Goal: Task Accomplishment & Management: Use online tool/utility

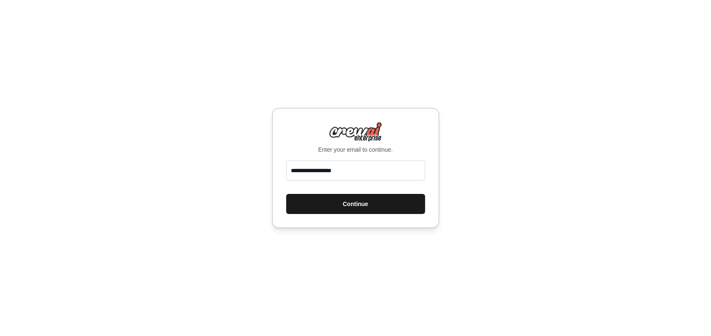
click at [346, 208] on button "Continue" at bounding box center [355, 204] width 139 height 20
click at [353, 202] on button "Continue" at bounding box center [355, 204] width 139 height 20
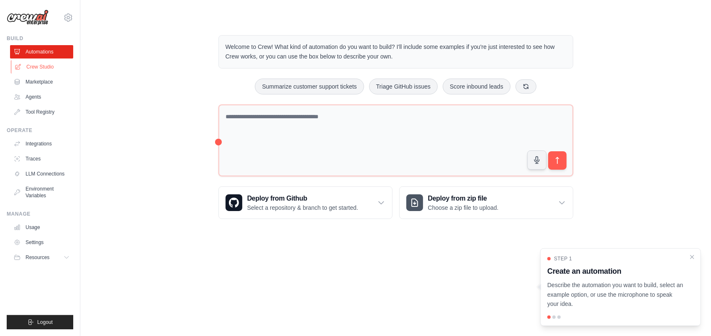
click at [46, 65] on link "Crew Studio" at bounding box center [42, 66] width 63 height 13
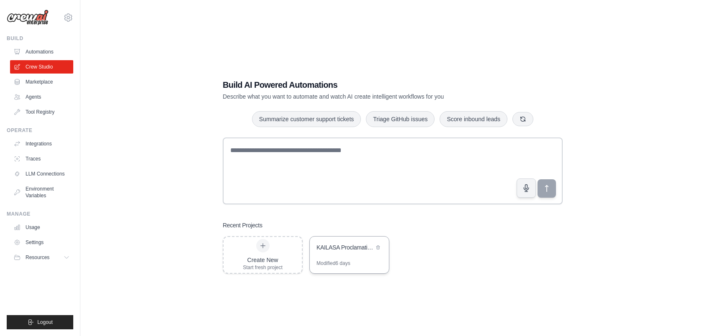
click at [364, 260] on div "Modified 6 days" at bounding box center [349, 266] width 79 height 13
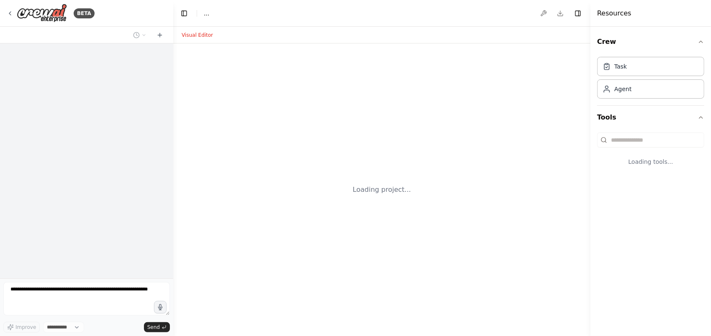
select select "****"
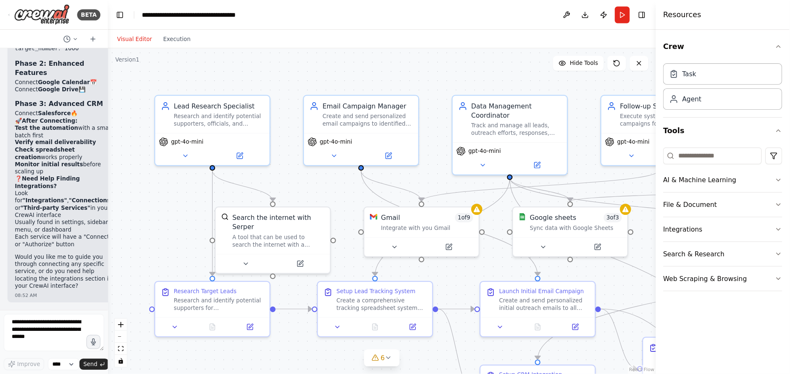
scroll to position [5833, 0]
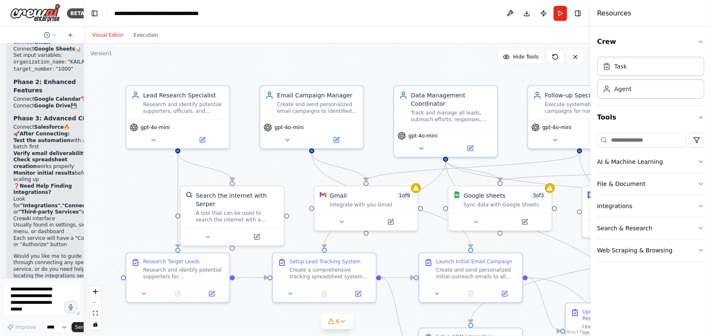
drag, startPoint x: 172, startPoint y: 110, endPoint x: 61, endPoint y: 99, distance: 111.1
click at [61, 99] on div "BETA Enriching persons about KAILASA, United Ancient Nations, making calls, sen…" at bounding box center [42, 168] width 84 height 336
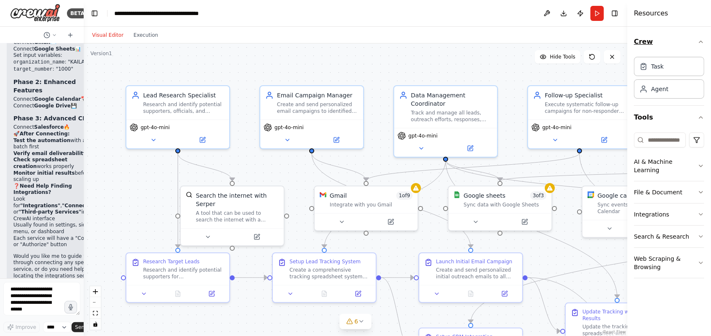
drag, startPoint x: 591, startPoint y: 44, endPoint x: 635, endPoint y: 48, distance: 44.1
click at [635, 48] on div "Resources Crew Task Agent Tools AI & Machine Learning File & Document Integrati…" at bounding box center [669, 168] width 84 height 336
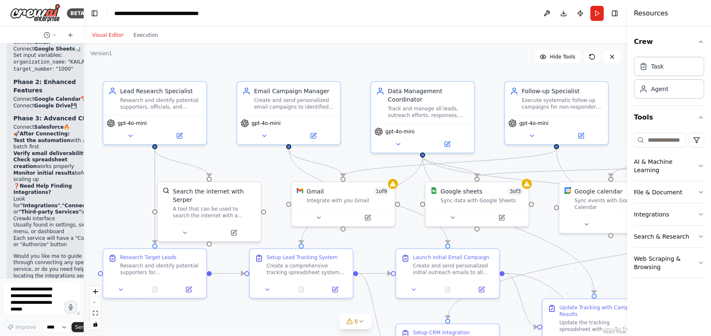
drag, startPoint x: 236, startPoint y: 326, endPoint x: 213, endPoint y: 321, distance: 23.4
click at [213, 321] on div ".deletable-edge-delete-btn { width: 20px; height: 20px; border: 0px solid #ffff…" at bounding box center [356, 190] width 544 height 293
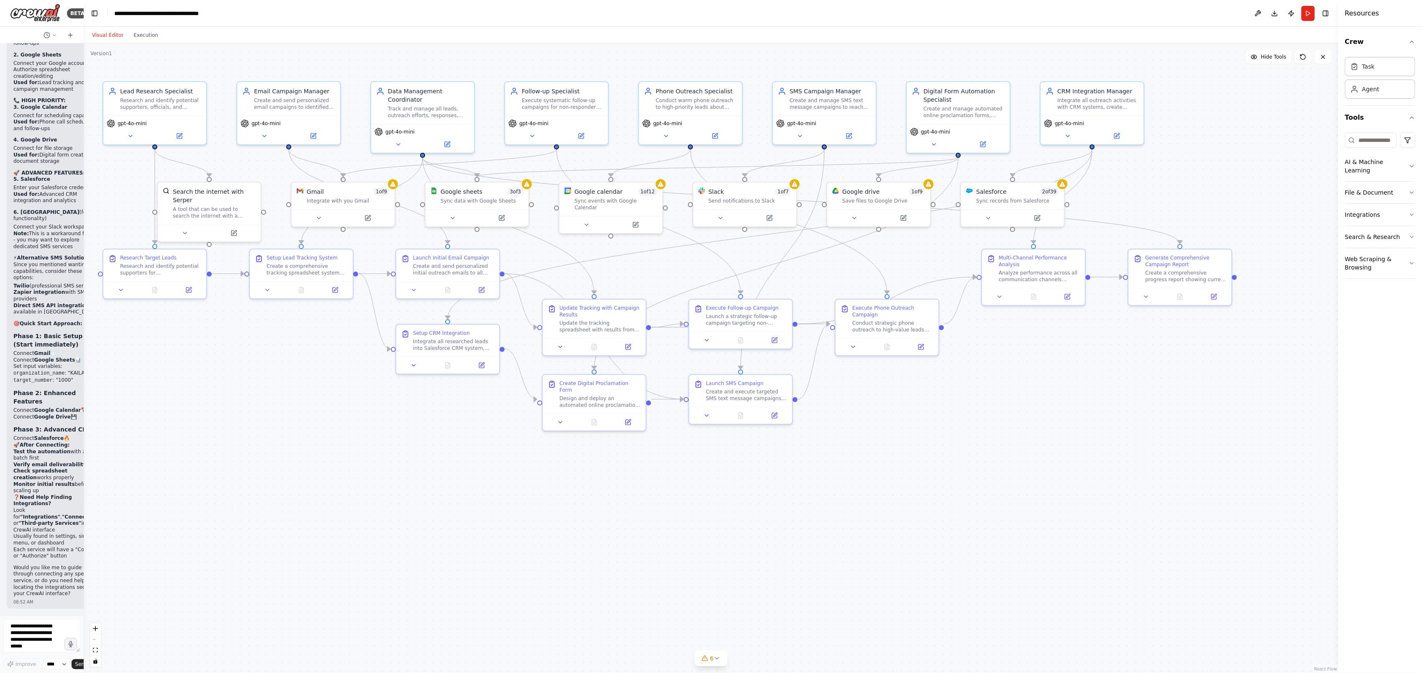
click at [578, 336] on div ".deletable-edge-delete-btn { width: 20px; height: 20px; border: 0px solid #ffff…" at bounding box center [711, 358] width 1255 height 629
click at [711, 197] on div "Sync records from Salesforce" at bounding box center [1017, 199] width 83 height 7
click at [711, 217] on icon at bounding box center [992, 216] width 7 height 7
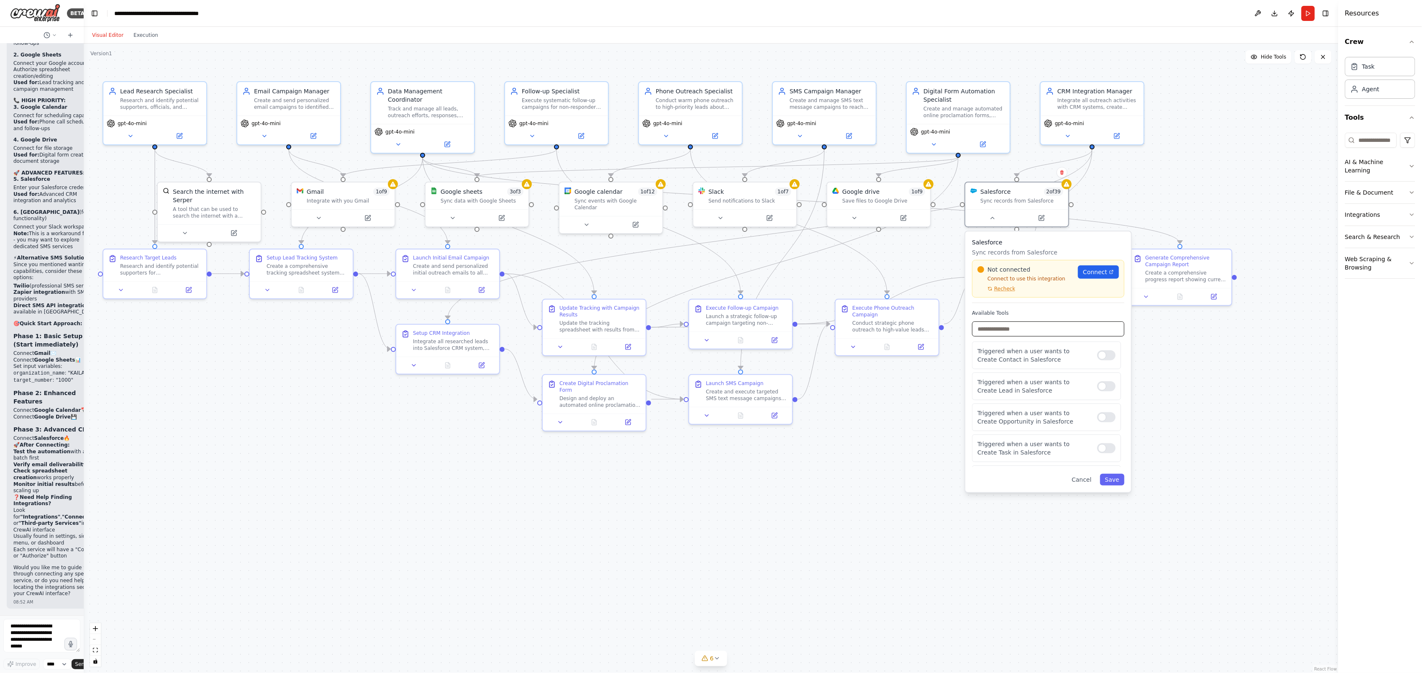
click at [711, 335] on input "text" at bounding box center [1048, 328] width 152 height 15
type input "*"
click at [711, 336] on div ".deletable-edge-delete-btn { width: 20px; height: 20px; border: 0px solid #ffff…" at bounding box center [711, 358] width 1255 height 629
click at [586, 336] on div "Design and deploy an automated online proclamation form for {organization_name}…" at bounding box center [600, 399] width 81 height 13
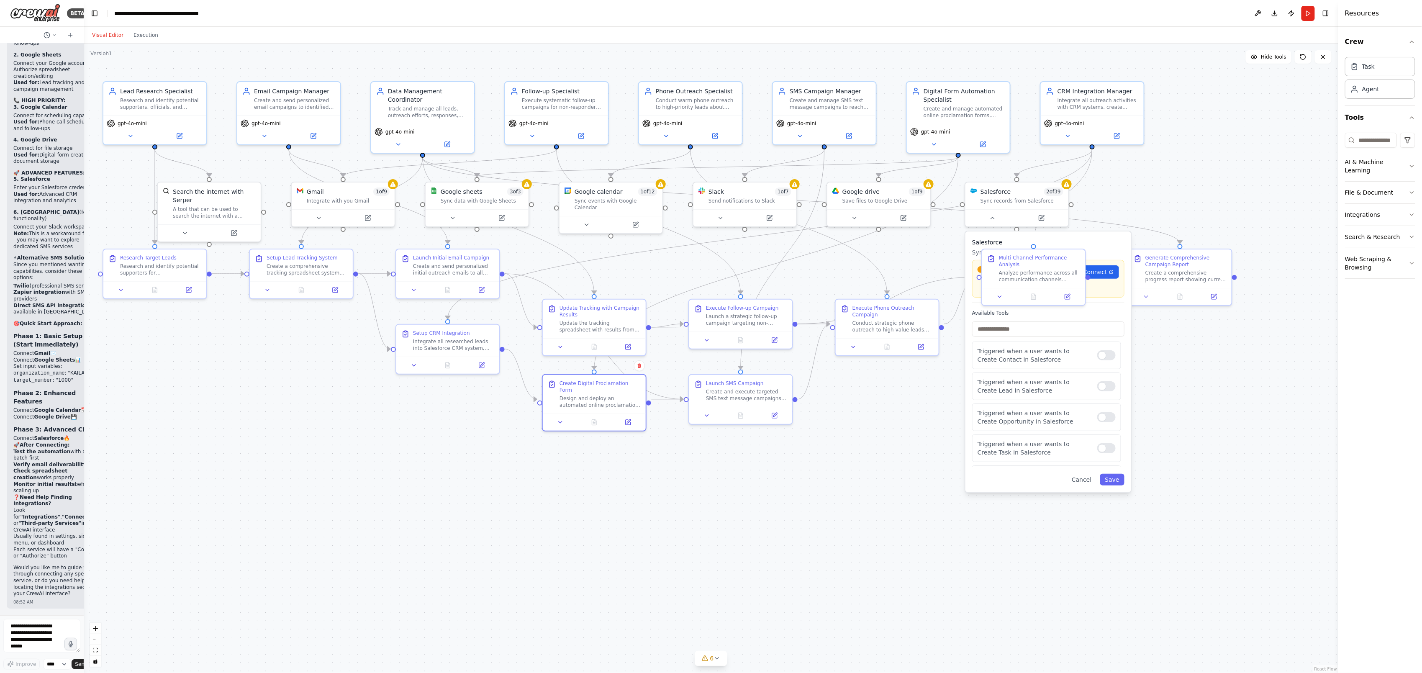
click at [622, 336] on div ".deletable-edge-delete-btn { width: 20px; height: 20px; border: 0px solid #ffff…" at bounding box center [711, 358] width 1255 height 629
click at [711, 336] on div ".deletable-edge-delete-btn { width: 20px; height: 20px; border: 0px solid #ffff…" at bounding box center [711, 358] width 1255 height 629
click at [183, 137] on button at bounding box center [179, 134] width 47 height 10
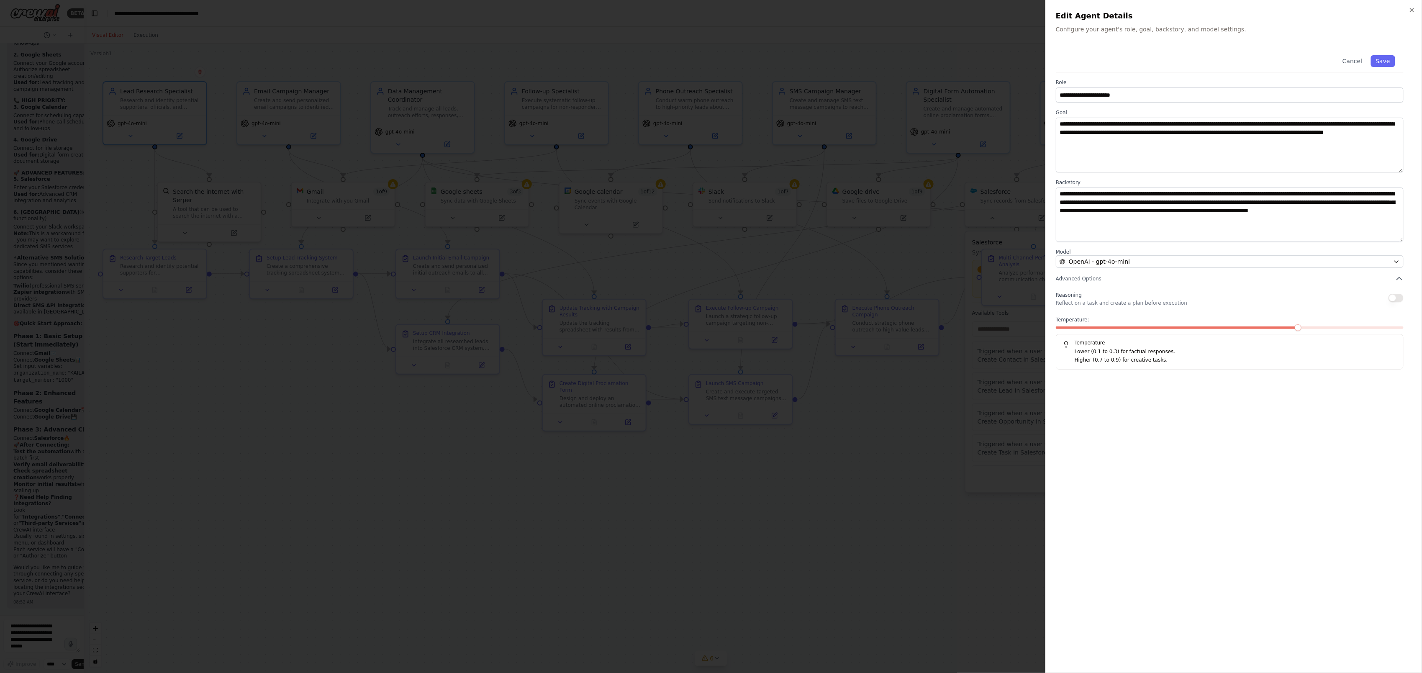
click at [711, 13] on div "**********" at bounding box center [1233, 336] width 377 height 673
drag, startPoint x: 1417, startPoint y: 9, endPoint x: 1410, endPoint y: 8, distance: 6.7
click at [711, 8] on div "**********" at bounding box center [1233, 336] width 377 height 673
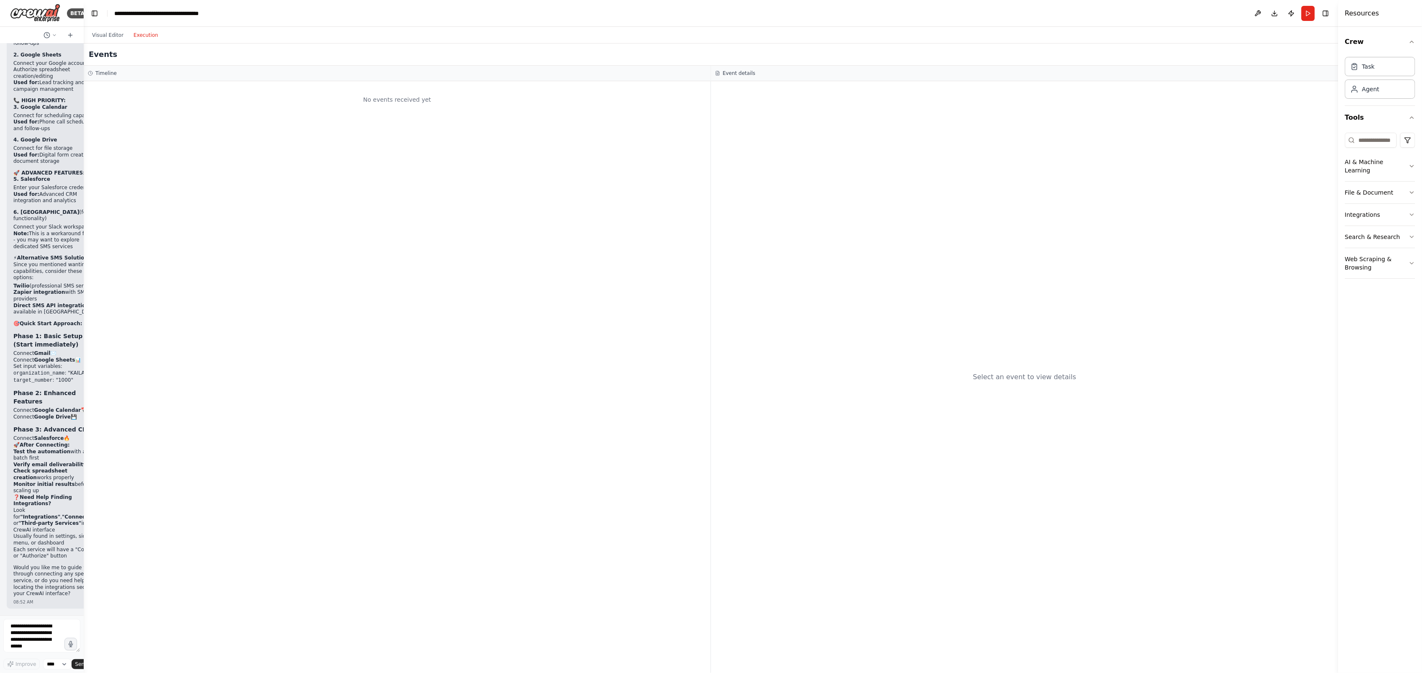
click at [139, 37] on button "Execution" at bounding box center [145, 35] width 35 height 10
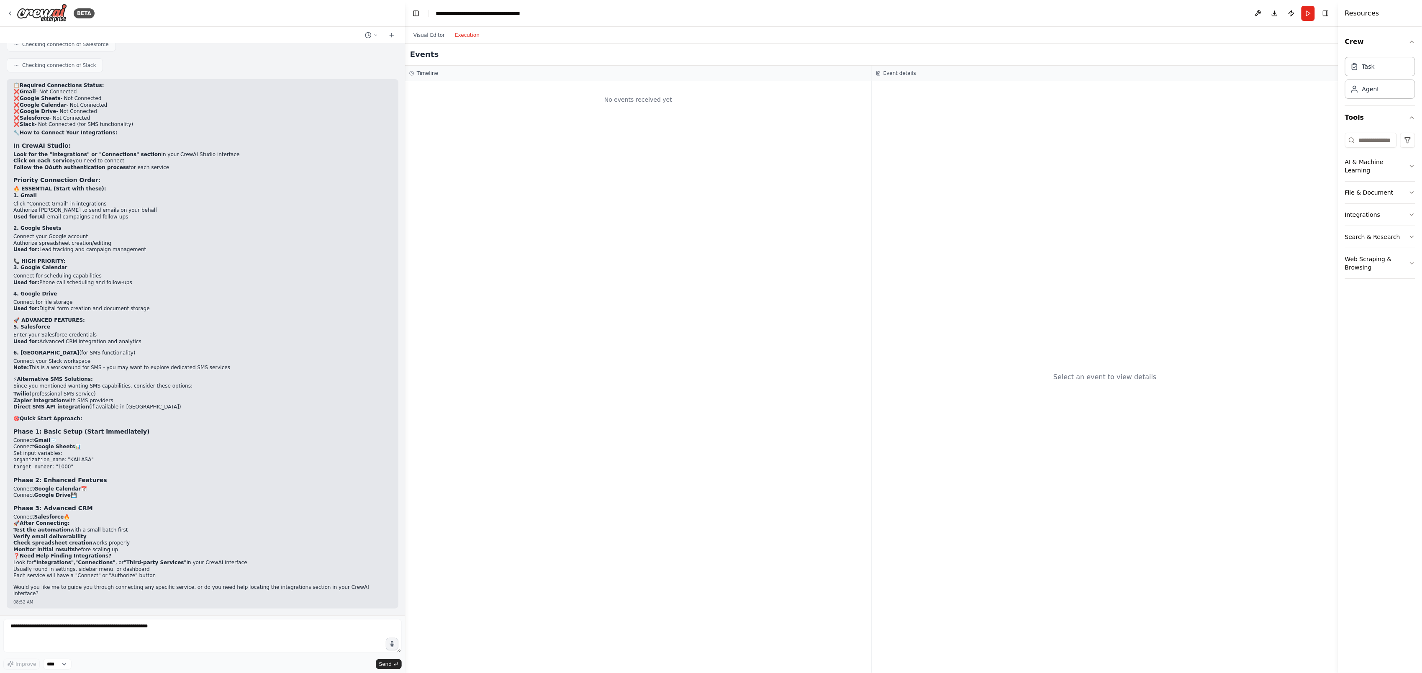
scroll to position [2114, 0]
drag, startPoint x: 82, startPoint y: 107, endPoint x: 407, endPoint y: 156, distance: 328.8
click at [407, 156] on div "BETA Enriching persons about KAILASA, United Ancient Nations, making calls, sen…" at bounding box center [711, 336] width 1422 height 673
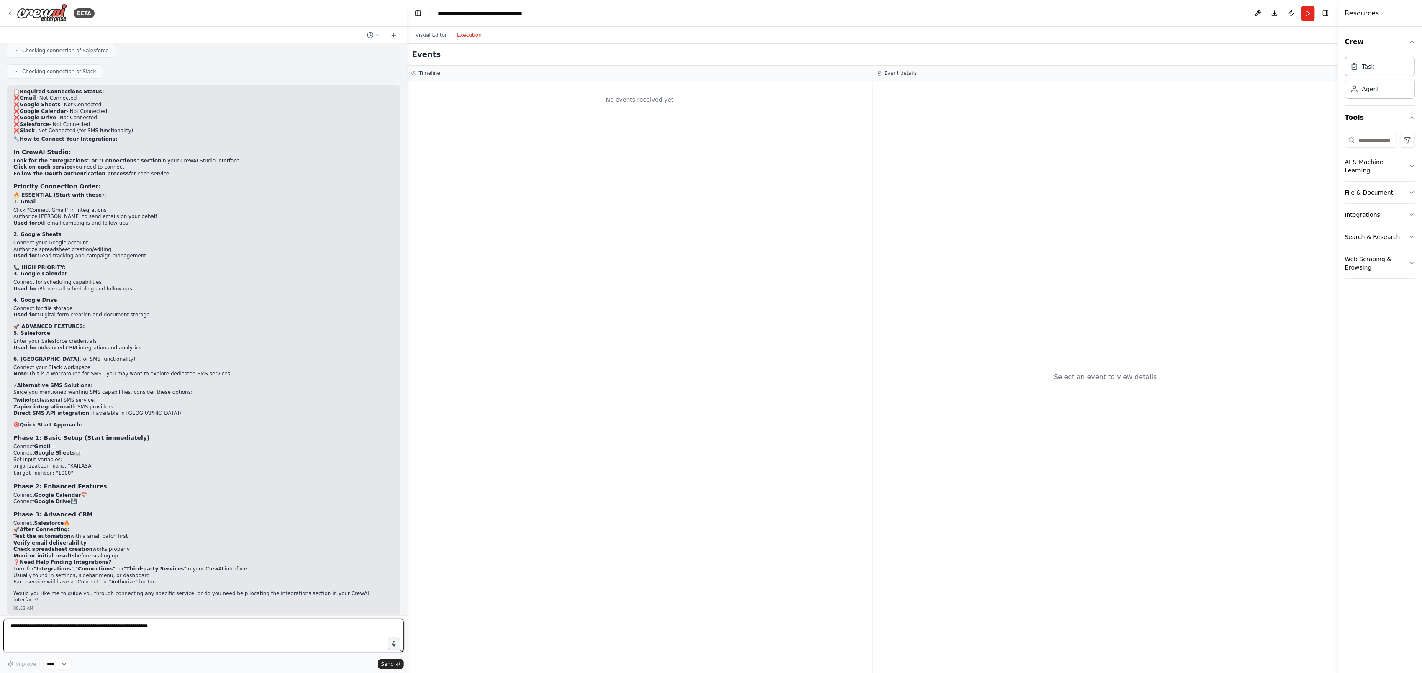
click at [181, 336] on textarea at bounding box center [203, 635] width 401 height 33
type textarea "**********"
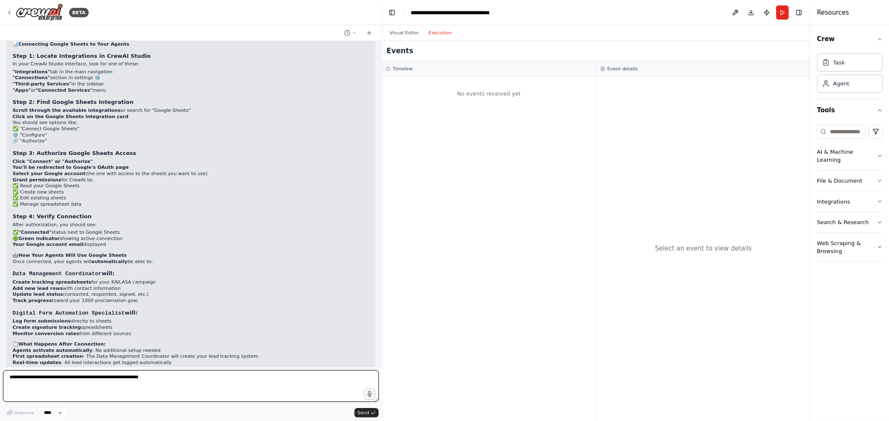
scroll to position [2753, 0]
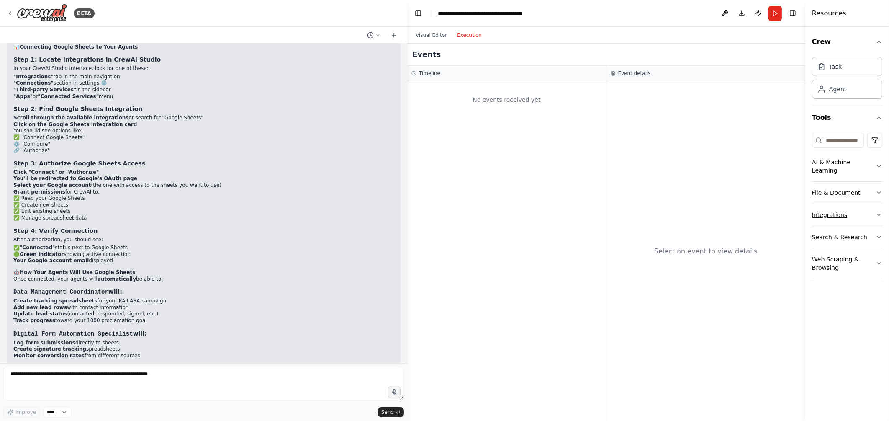
click at [711, 206] on button "Integrations" at bounding box center [847, 215] width 70 height 22
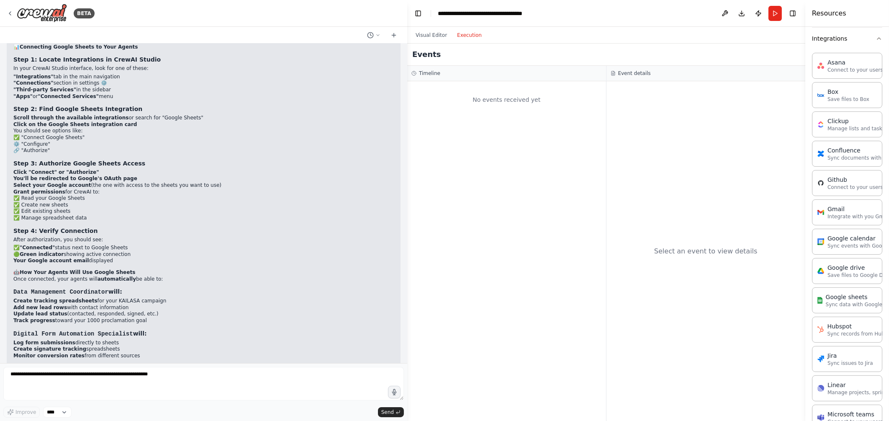
scroll to position [194, 0]
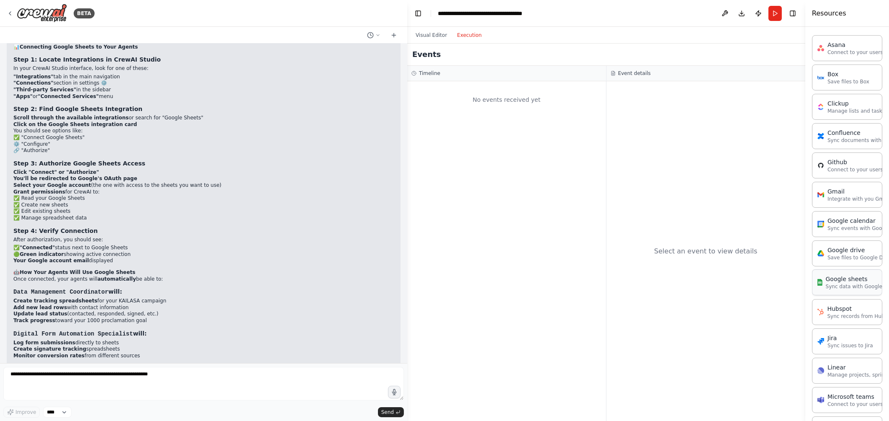
click at [711, 284] on p "Sync data with Google Sheets" at bounding box center [863, 286] width 75 height 7
click at [711, 283] on p "Sync data with Google Sheets" at bounding box center [863, 286] width 75 height 7
click at [711, 251] on div "Google drive" at bounding box center [859, 249] width 65 height 8
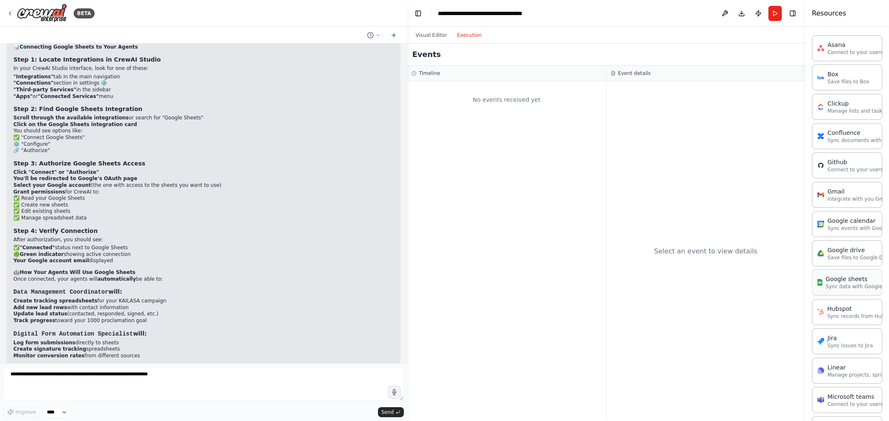
click at [711, 278] on div "Google sheets" at bounding box center [863, 279] width 75 height 8
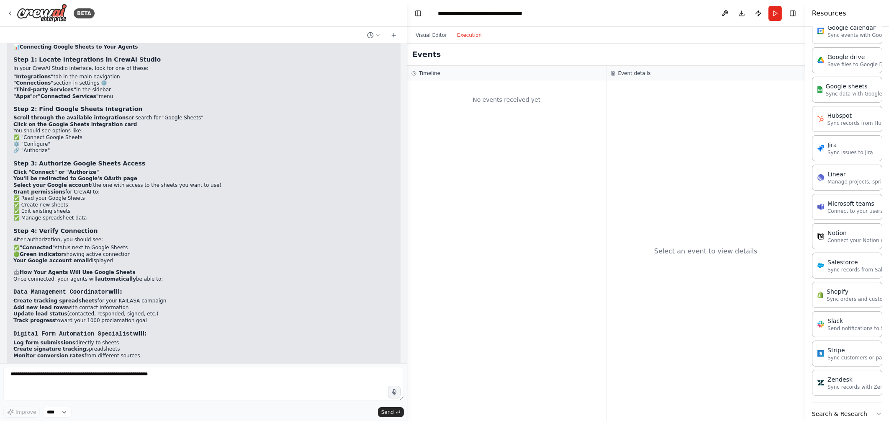
scroll to position [431, 0]
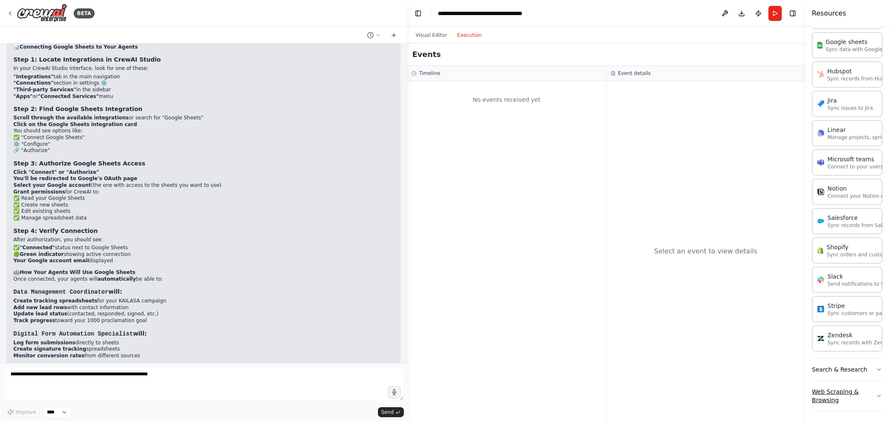
click at [711, 336] on icon "button" at bounding box center [879, 395] width 7 height 7
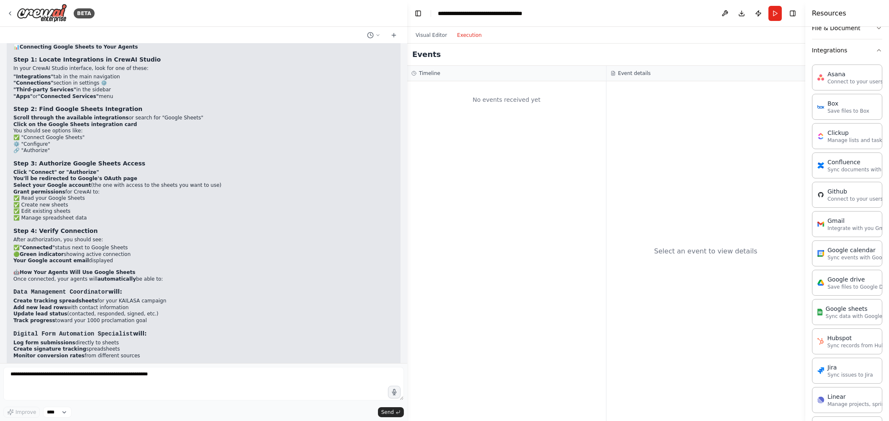
scroll to position [0, 0]
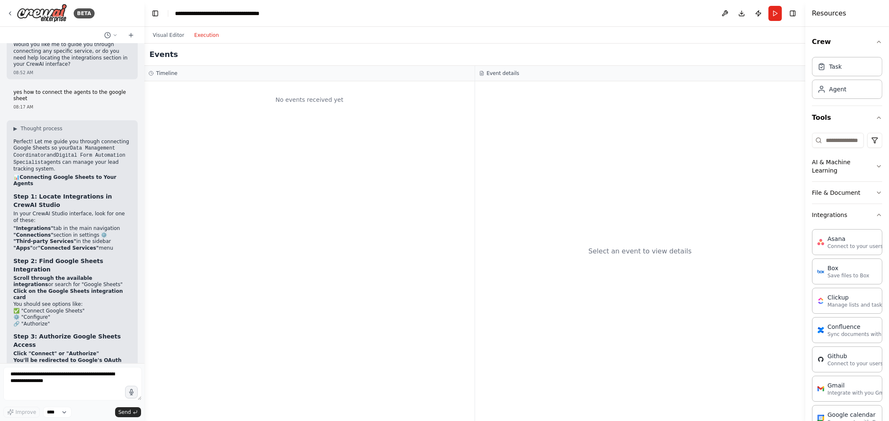
drag, startPoint x: 406, startPoint y: 284, endPoint x: 144, endPoint y: 247, distance: 264.2
click at [144, 247] on div "BETA Enriching persons about KAILASA, United Ancient Nations, making calls, sen…" at bounding box center [444, 210] width 889 height 421
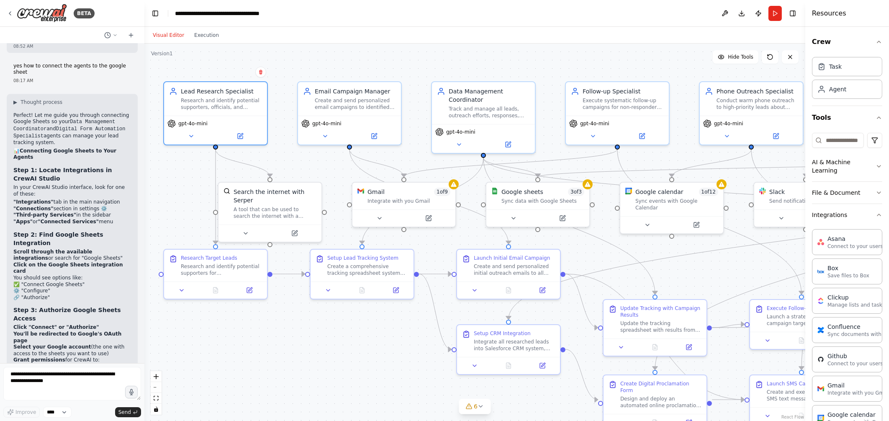
click at [163, 33] on button "Visual Editor" at bounding box center [168, 35] width 41 height 10
click at [534, 196] on div "Sync data with Google Sheets" at bounding box center [542, 199] width 83 height 7
click at [515, 216] on icon at bounding box center [513, 216] width 7 height 7
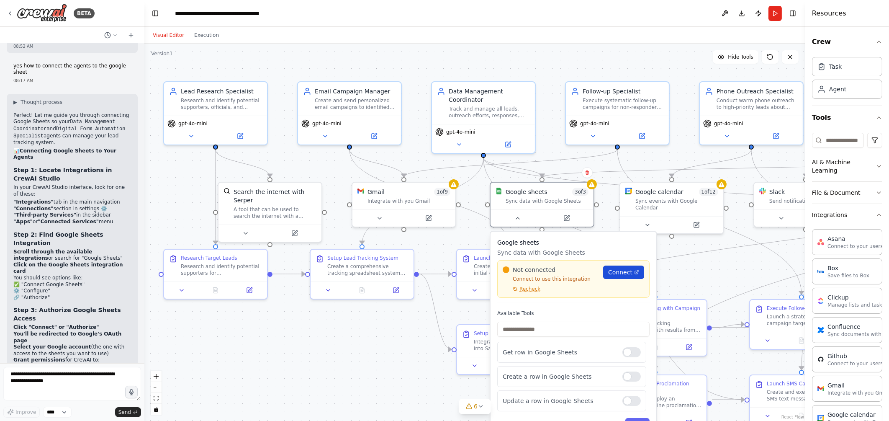
click at [617, 273] on span "Connect" at bounding box center [620, 272] width 24 height 8
click at [382, 336] on div ".deletable-edge-delete-btn { width: 20px; height: 20px; border: 0px solid #ffff…" at bounding box center [474, 232] width 661 height 377
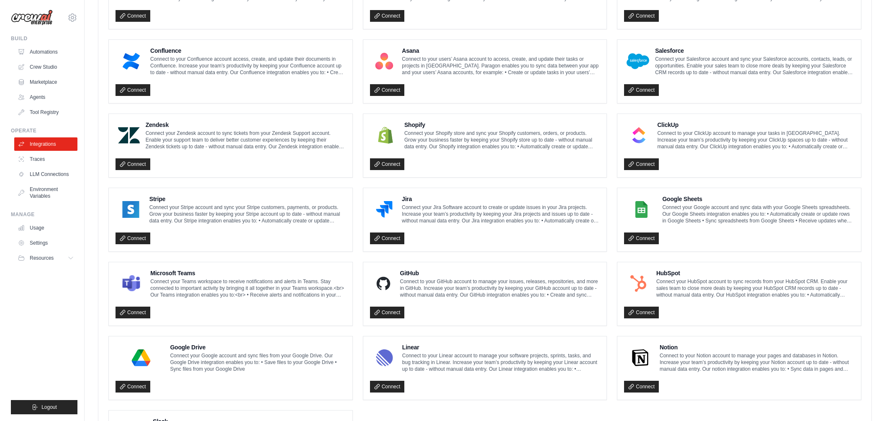
scroll to position [289, 0]
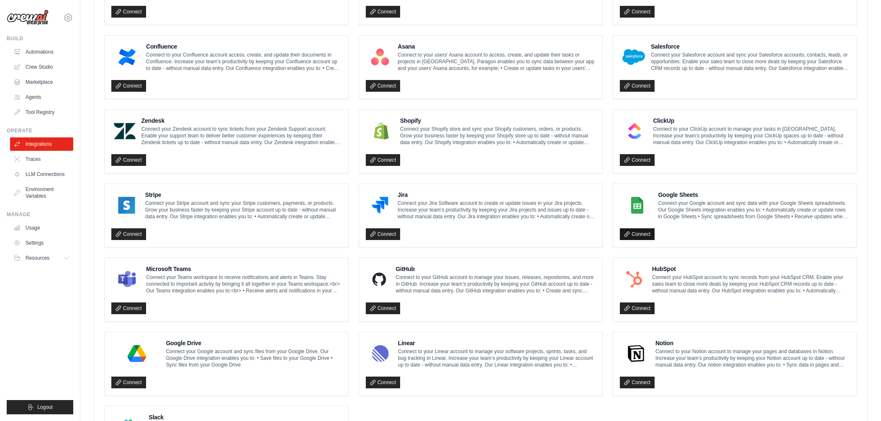
click at [639, 231] on link "Connect" at bounding box center [637, 234] width 35 height 12
click at [131, 380] on link "Connect" at bounding box center [128, 383] width 35 height 12
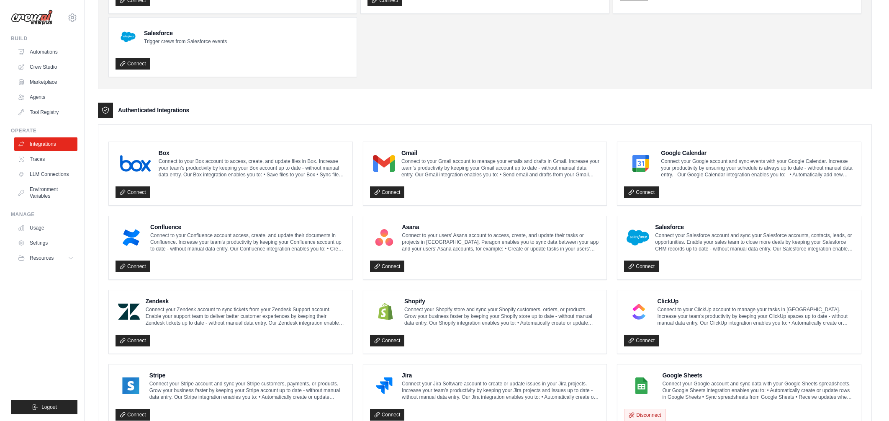
scroll to position [136, 0]
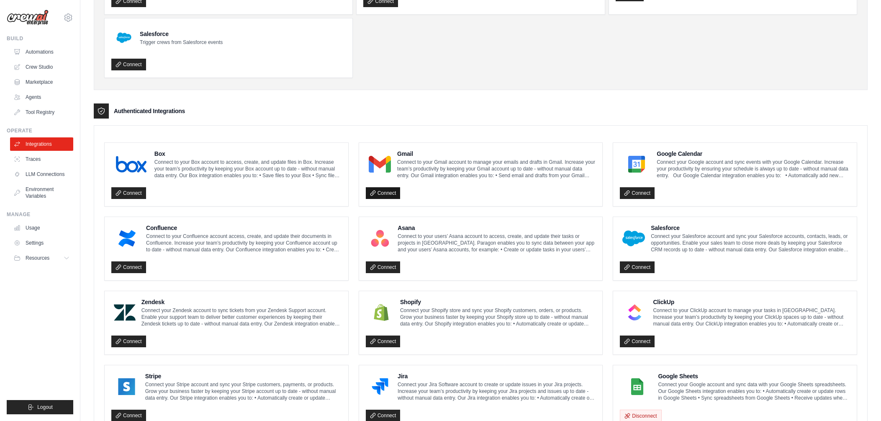
click at [387, 192] on link "Connect" at bounding box center [383, 193] width 35 height 12
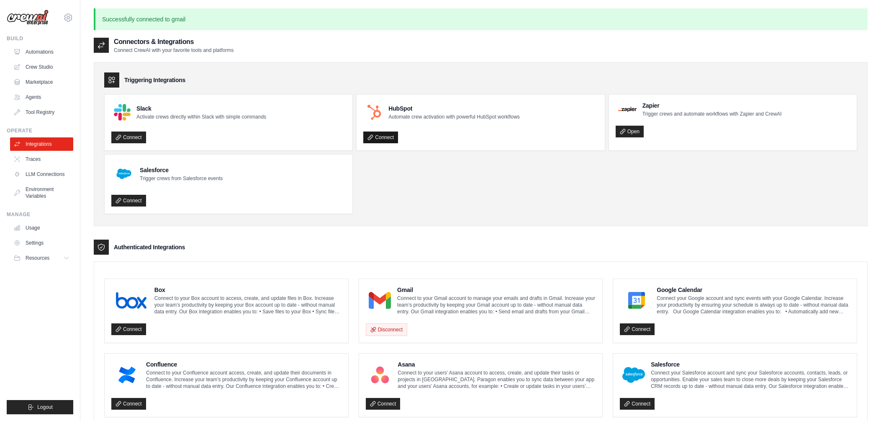
click at [391, 136] on link "Connect" at bounding box center [380, 137] width 35 height 12
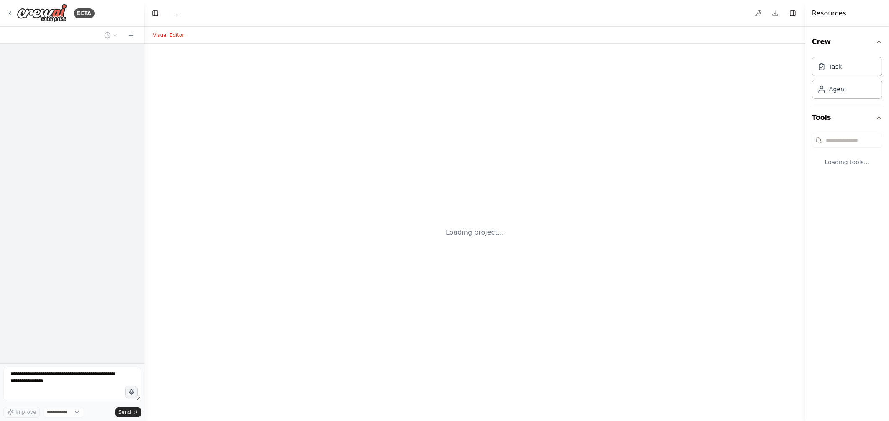
select select "****"
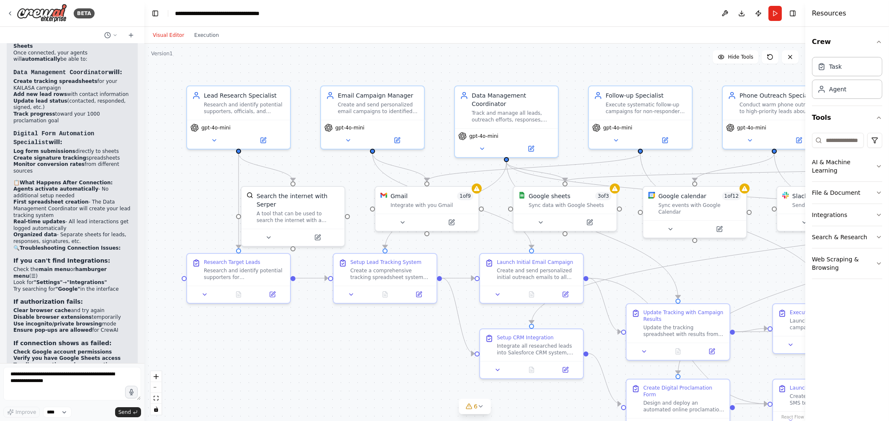
scroll to position [4129, 0]
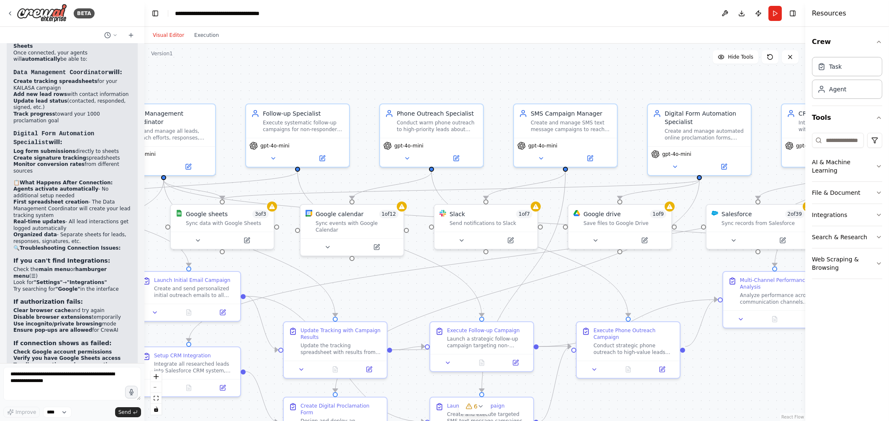
drag, startPoint x: 709, startPoint y: 288, endPoint x: 365, endPoint y: 306, distance: 344.5
click at [365, 306] on div ".deletable-edge-delete-btn { width: 20px; height: 20px; border: 0px solid #ffff…" at bounding box center [474, 232] width 661 height 377
click at [839, 207] on button "Integrations" at bounding box center [847, 215] width 70 height 22
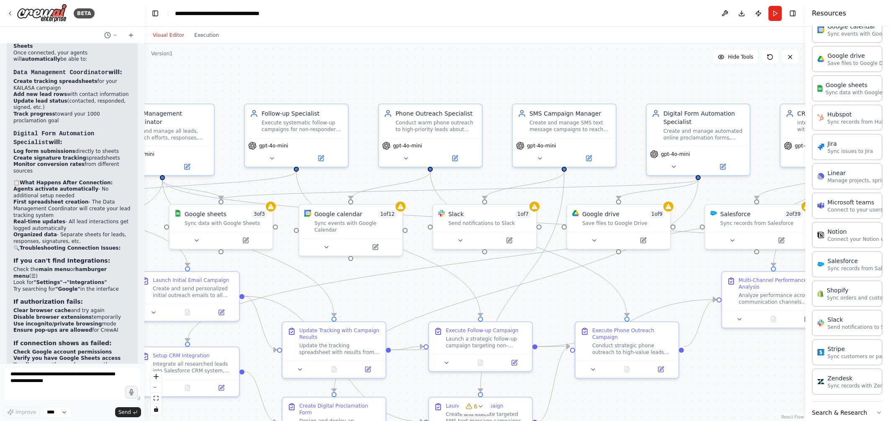
scroll to position [431, 0]
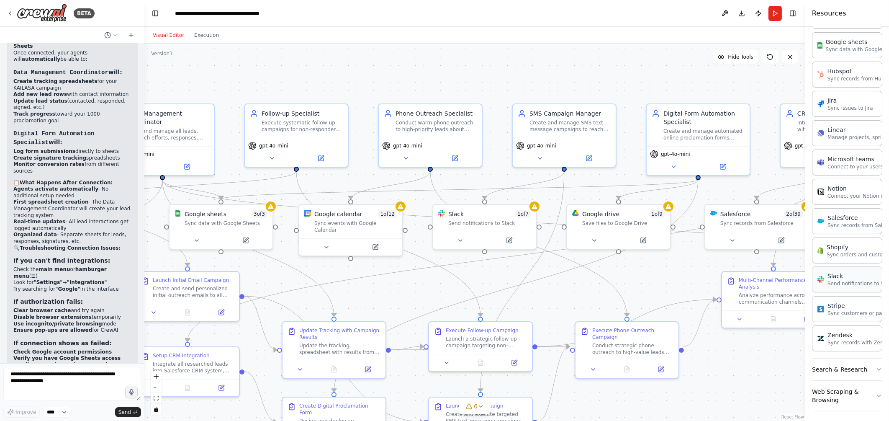
click at [828, 281] on p "Send notifications to Slack" at bounding box center [860, 283] width 67 height 7
click at [849, 280] on p "Send notifications to Slack" at bounding box center [860, 283] width 67 height 7
click at [461, 239] on icon at bounding box center [460, 238] width 7 height 7
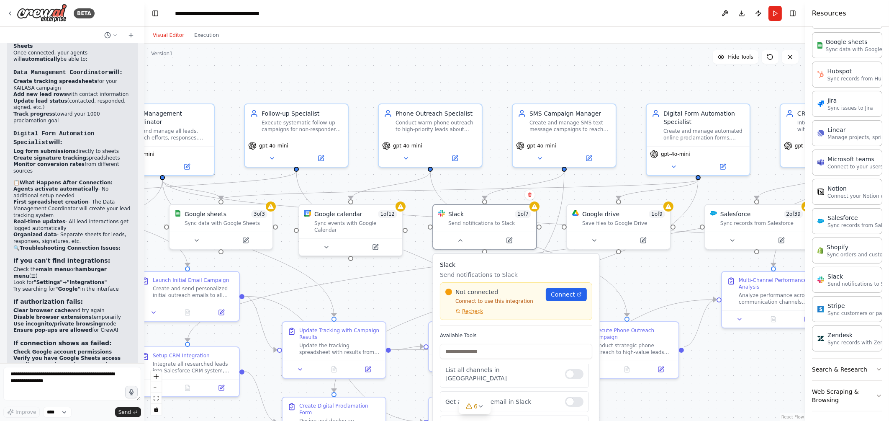
scroll to position [40, 0]
click at [559, 296] on span "Connect" at bounding box center [563, 294] width 24 height 8
click at [731, 356] on div ".deletable-edge-delete-btn { width: 20px; height: 20px; border: 0px solid #ffff…" at bounding box center [474, 232] width 661 height 377
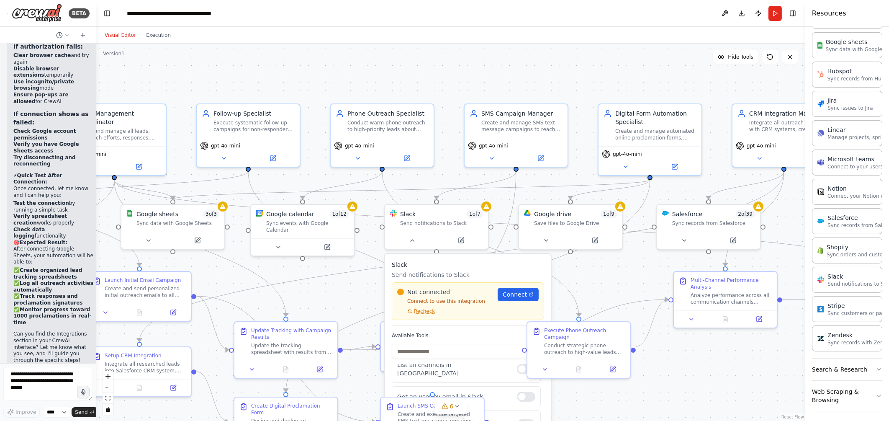
scroll to position [6154, 0]
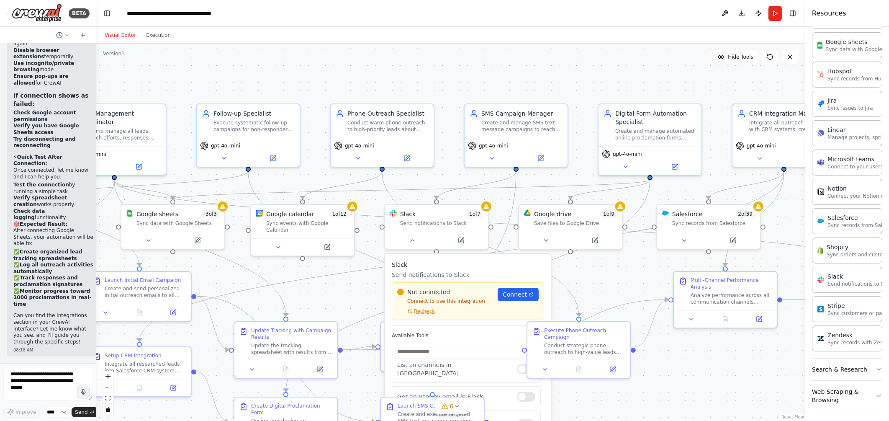
drag, startPoint x: 143, startPoint y: 61, endPoint x: 96, endPoint y: 62, distance: 46.9
click at [96, 62] on div "BETA Enriching persons about KAILASA, United Ancient Nations, making calls, sen…" at bounding box center [444, 210] width 889 height 421
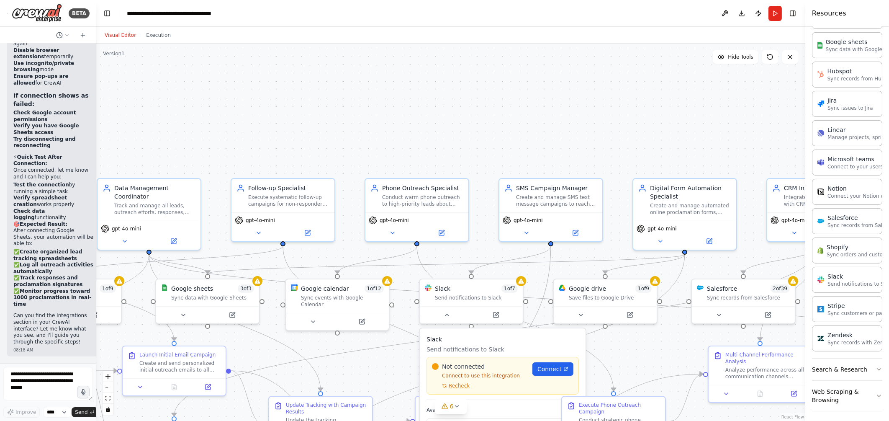
drag, startPoint x: 172, startPoint y: 89, endPoint x: 201, endPoint y: 165, distance: 81.2
click at [201, 165] on div ".deletable-edge-delete-btn { width: 20px; height: 20px; border: 0px solid #ffff…" at bounding box center [450, 232] width 709 height 377
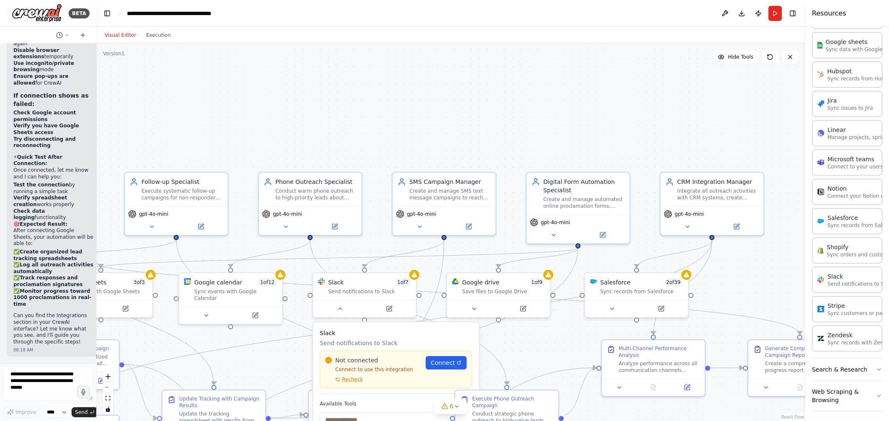
drag, startPoint x: 351, startPoint y: 154, endPoint x: 250, endPoint y: 146, distance: 101.6
click at [250, 146] on div ".deletable-edge-delete-btn { width: 20px; height: 20px; border: 0px solid #ffff…" at bounding box center [450, 232] width 709 height 377
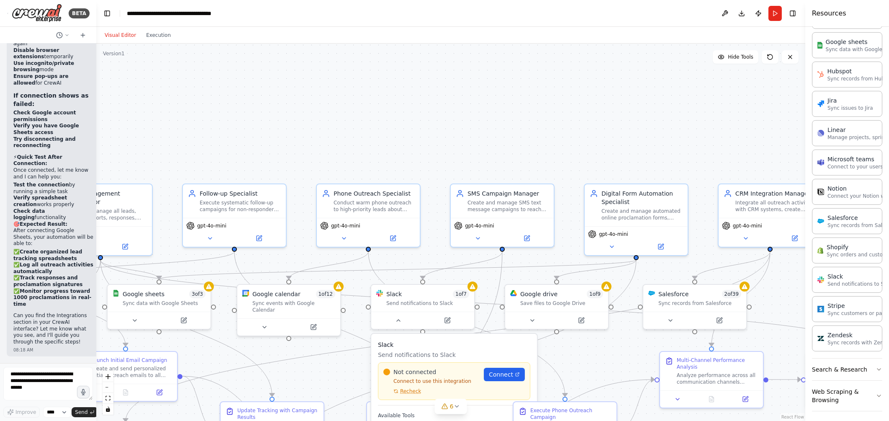
drag, startPoint x: 364, startPoint y: 136, endPoint x: 422, endPoint y: 148, distance: 59.3
click at [422, 148] on div ".deletable-edge-delete-btn { width: 20px; height: 20px; border: 0px solid #ffff…" at bounding box center [450, 232] width 709 height 377
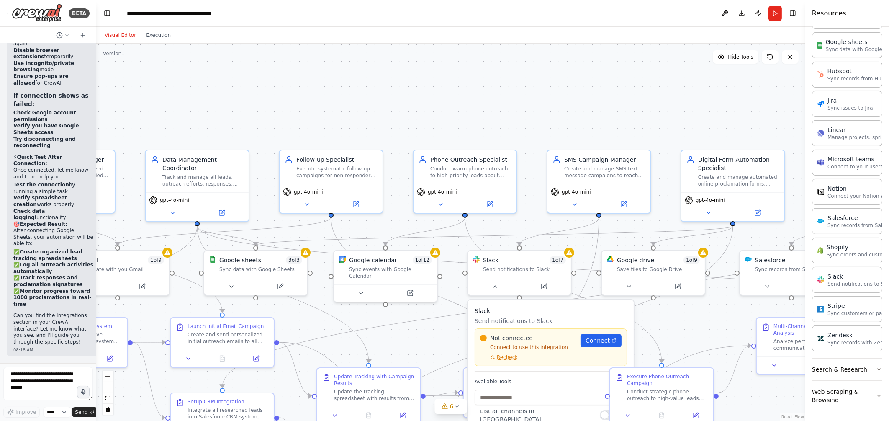
drag, startPoint x: 461, startPoint y: 129, endPoint x: 557, endPoint y: 93, distance: 103.2
click at [557, 93] on div ".deletable-edge-delete-btn { width: 20px; height: 20px; border: 0px solid #ffff…" at bounding box center [450, 232] width 709 height 377
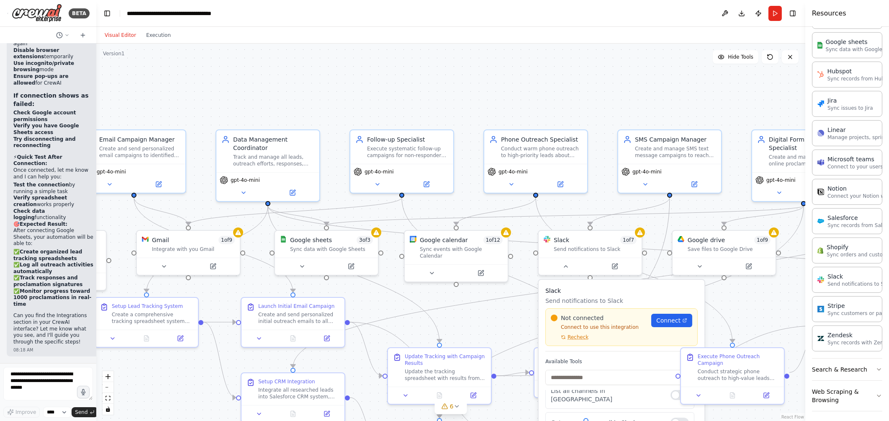
drag, startPoint x: 450, startPoint y: 104, endPoint x: 539, endPoint y: 82, distance: 91.4
click at [539, 82] on div ".deletable-edge-delete-btn { width: 20px; height: 20px; border: 0px solid #ffff…" at bounding box center [450, 232] width 709 height 377
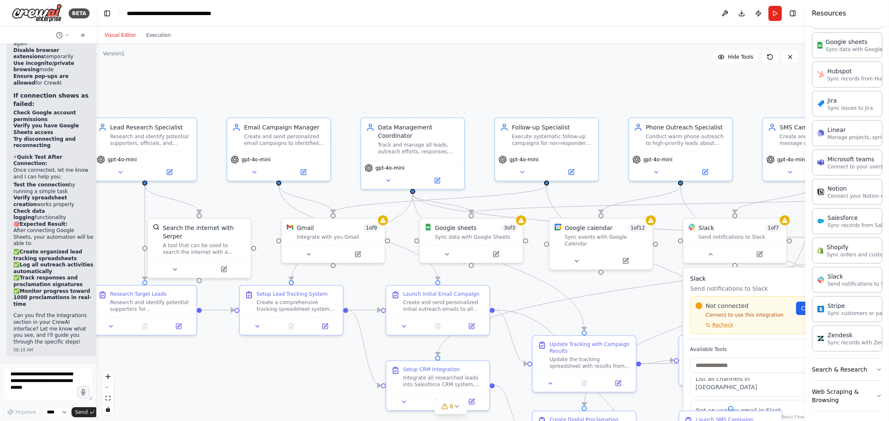
drag, startPoint x: 366, startPoint y: 83, endPoint x: 493, endPoint y: 74, distance: 127.1
click at [493, 74] on div ".deletable-edge-delete-btn { width: 20px; height: 20px; border: 0px solid #ffff…" at bounding box center [450, 232] width 709 height 377
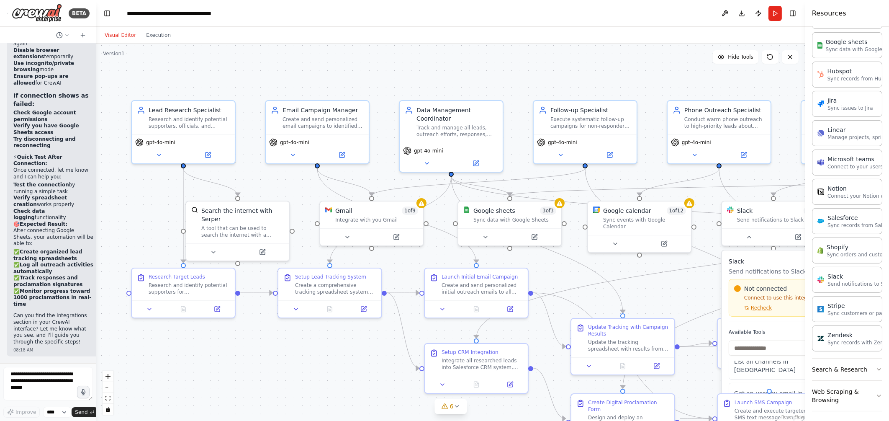
drag, startPoint x: 395, startPoint y: 74, endPoint x: 434, endPoint y: 56, distance: 42.5
click at [434, 56] on div ".deletable-edge-delete-btn { width: 20px; height: 20px; border: 0px solid #ffff…" at bounding box center [450, 232] width 709 height 377
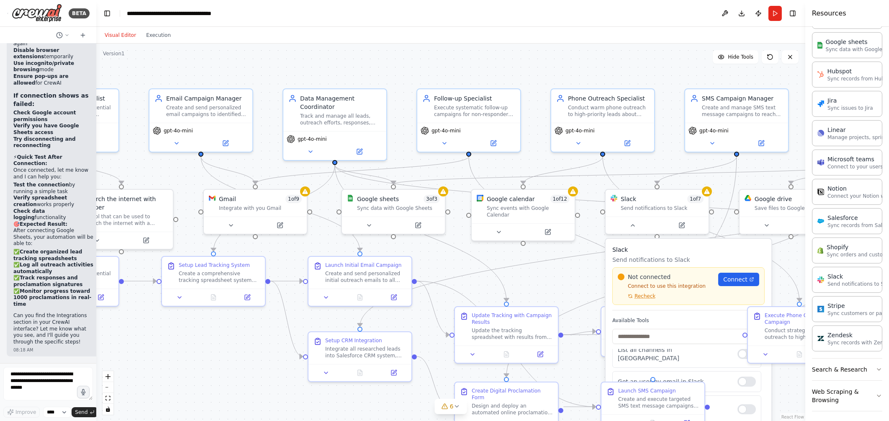
drag, startPoint x: 400, startPoint y: 74, endPoint x: 282, endPoint y: 69, distance: 118.1
click at [282, 69] on div ".deletable-edge-delete-btn { width: 20px; height: 20px; border: 0px solid #ffff…" at bounding box center [450, 232] width 709 height 377
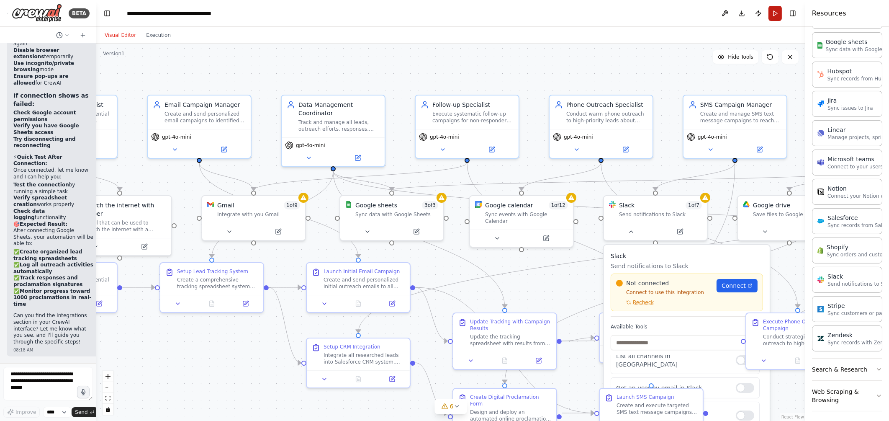
click at [774, 11] on button "Run" at bounding box center [774, 13] width 13 height 15
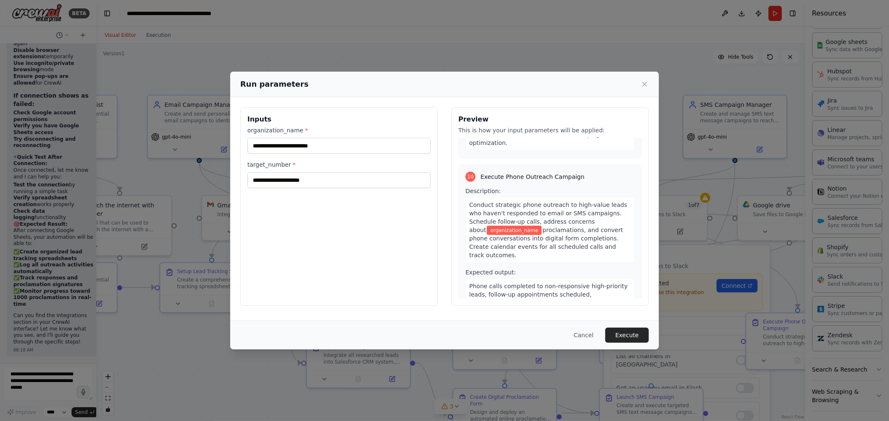
scroll to position [1603, 0]
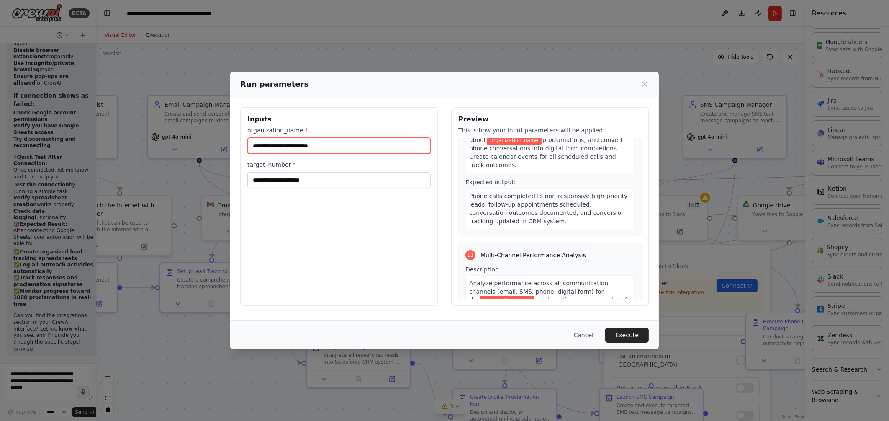
click at [259, 149] on input "organization_name *" at bounding box center [338, 146] width 183 height 16
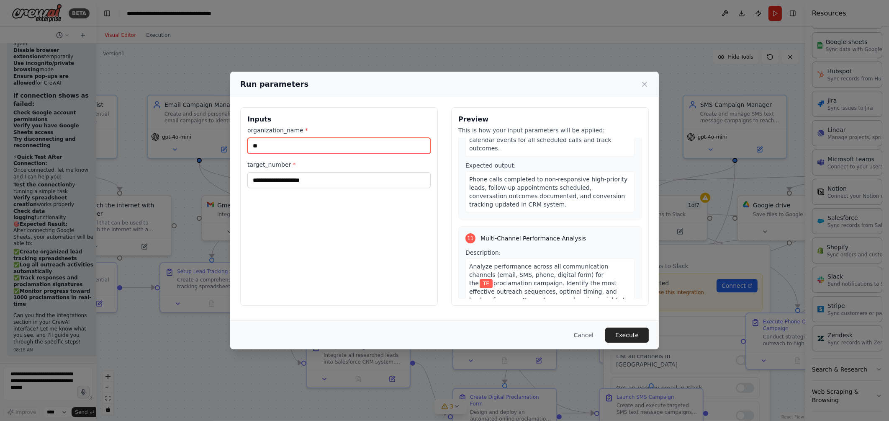
type input "*"
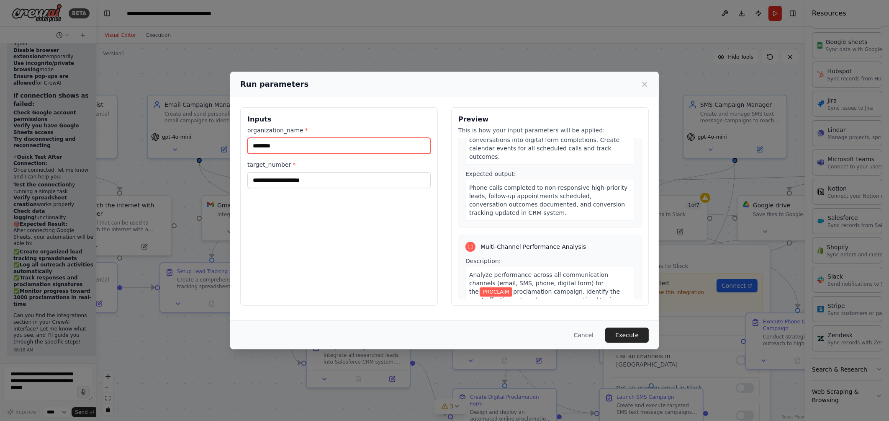
type input "********"
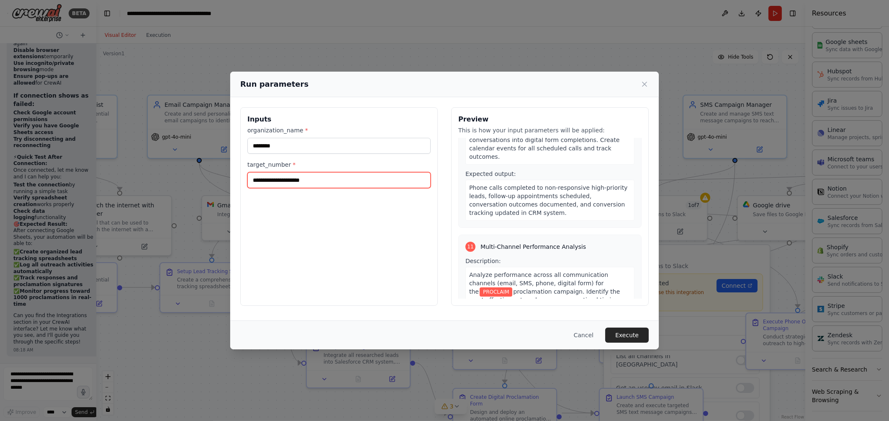
click at [280, 180] on input "target_number *" at bounding box center [338, 180] width 183 height 16
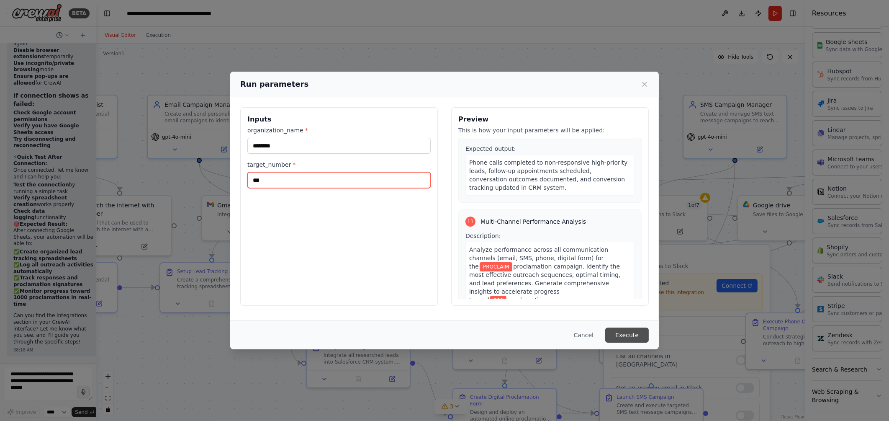
type input "***"
click at [628, 333] on button "Execute" at bounding box center [627, 334] width 44 height 15
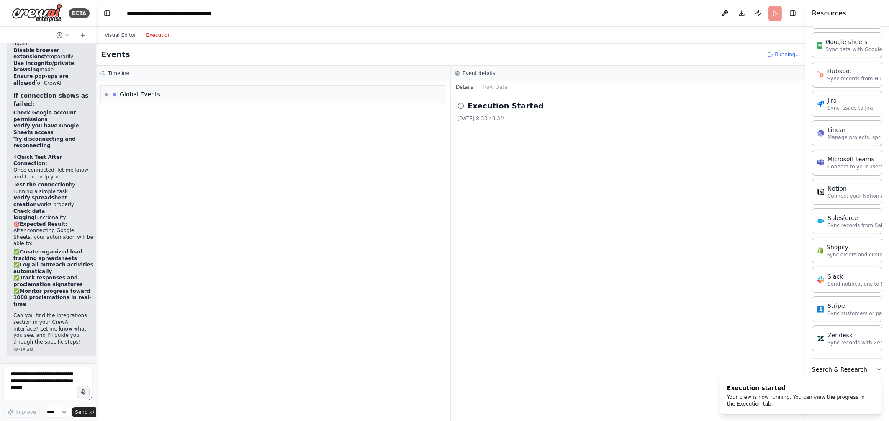
click at [158, 34] on button "Execution" at bounding box center [158, 35] width 35 height 10
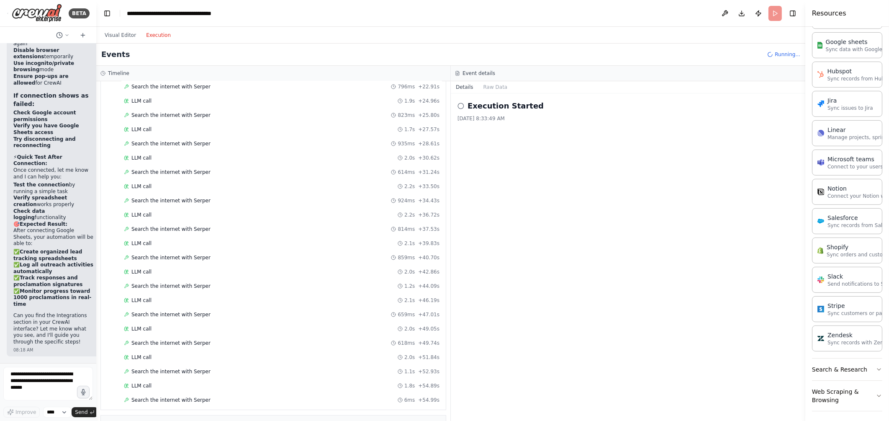
scroll to position [330, 0]
click at [716, 393] on div "Execution Started 8/17/2025, 8:33:49 AM" at bounding box center [628, 256] width 354 height 327
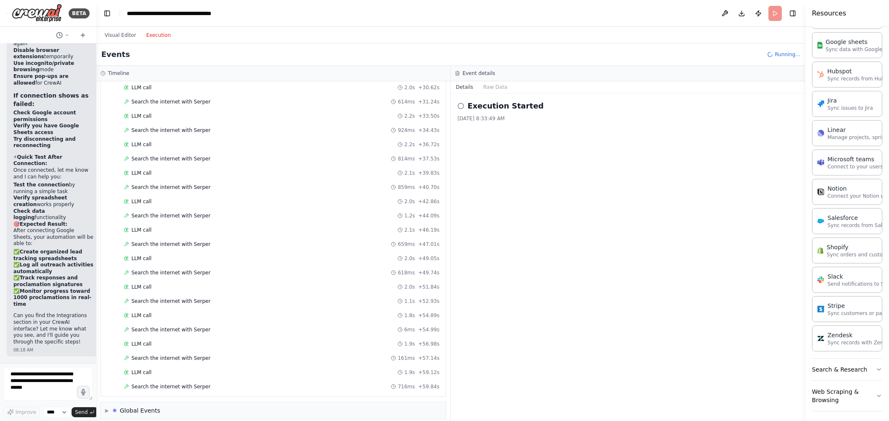
scroll to position [386, 0]
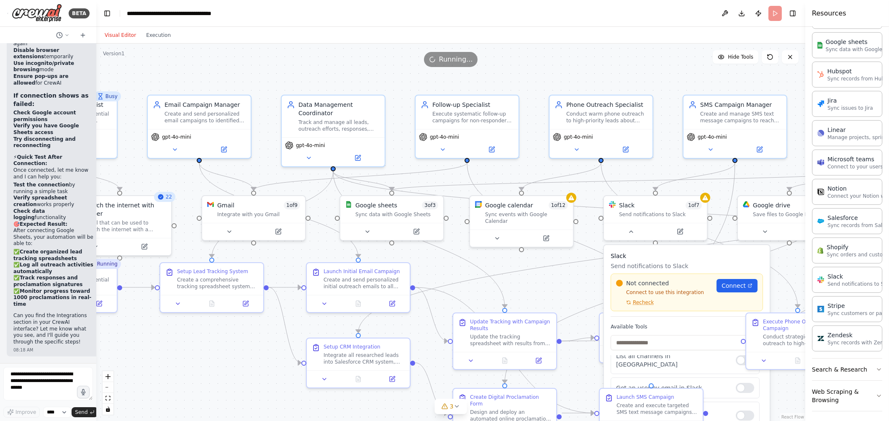
click at [109, 40] on button "Visual Editor" at bounding box center [120, 35] width 41 height 10
click at [257, 77] on div ".deletable-edge-delete-btn { width: 20px; height: 20px; border: 0px solid #ffff…" at bounding box center [450, 232] width 709 height 377
drag, startPoint x: 149, startPoint y: 61, endPoint x: 252, endPoint y: 52, distance: 102.9
click at [252, 52] on div "Running..." at bounding box center [450, 59] width 709 height 15
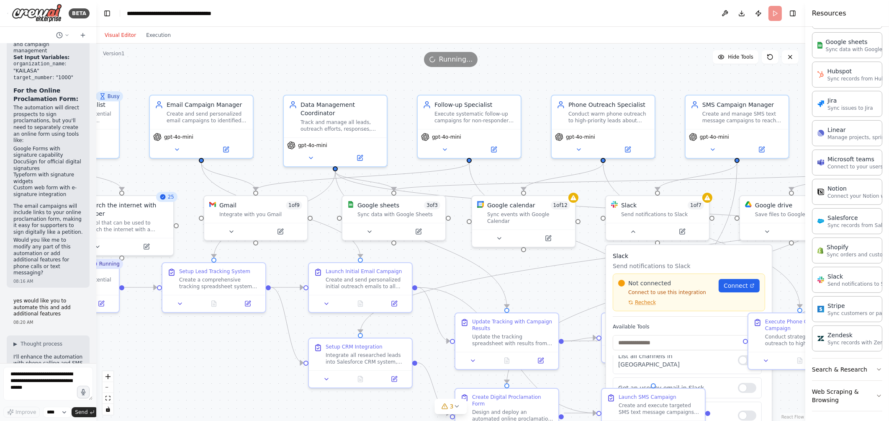
scroll to position [0, 0]
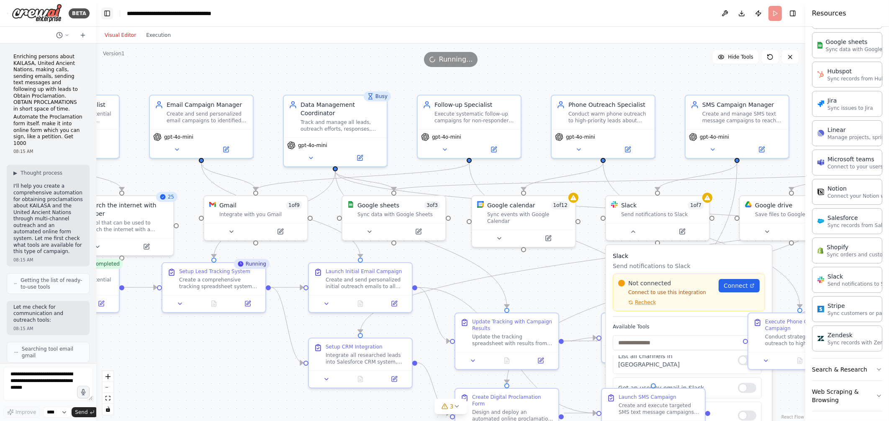
click at [108, 13] on button "Toggle Left Sidebar" at bounding box center [107, 14] width 12 height 12
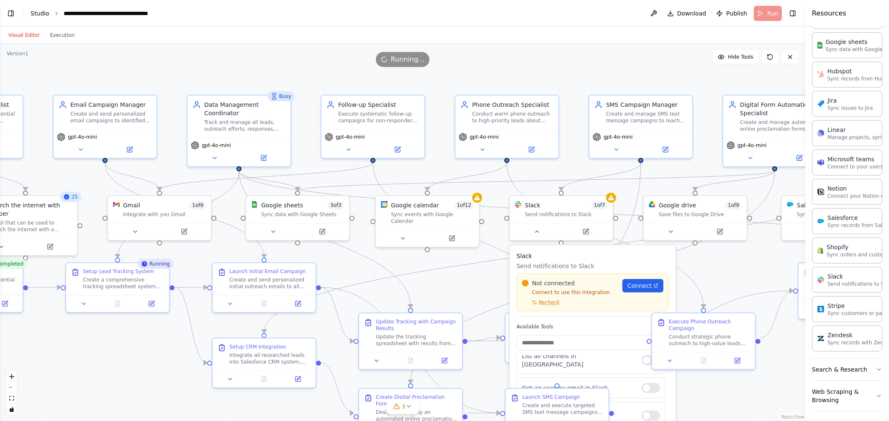
click at [42, 14] on link "Studio" at bounding box center [40, 13] width 19 height 7
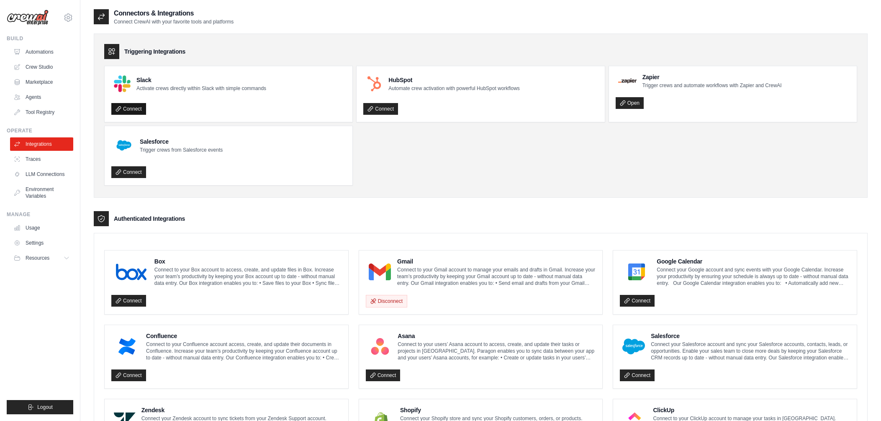
click at [137, 108] on link "Connect" at bounding box center [128, 109] width 35 height 12
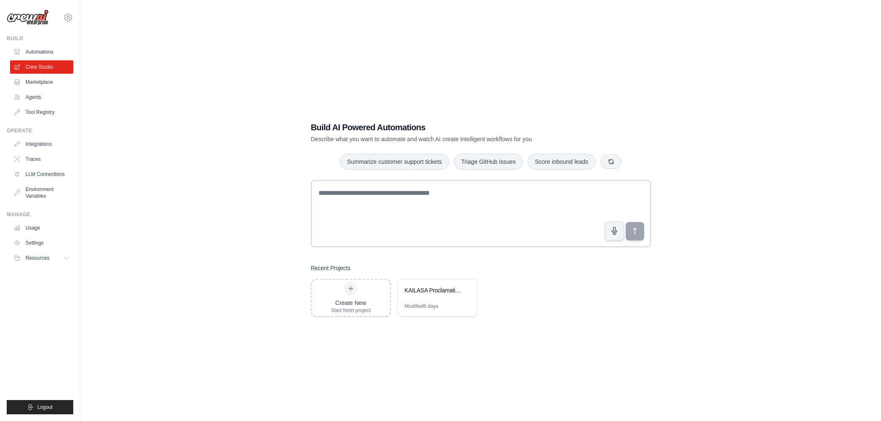
click at [274, 85] on div "Build AI Powered Automations Describe what you want to automate and watch AI cr…" at bounding box center [481, 218] width 774 height 421
click at [33, 98] on link "Agents" at bounding box center [42, 96] width 63 height 13
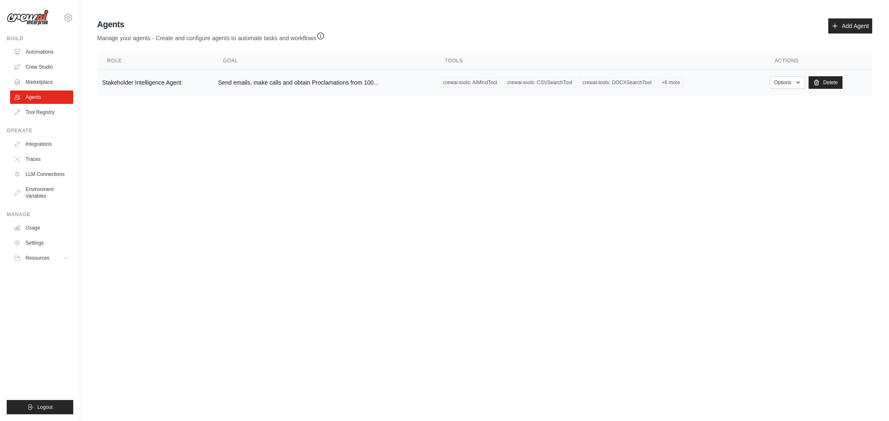
click at [670, 80] on span "+6 more" at bounding box center [670, 82] width 25 height 10
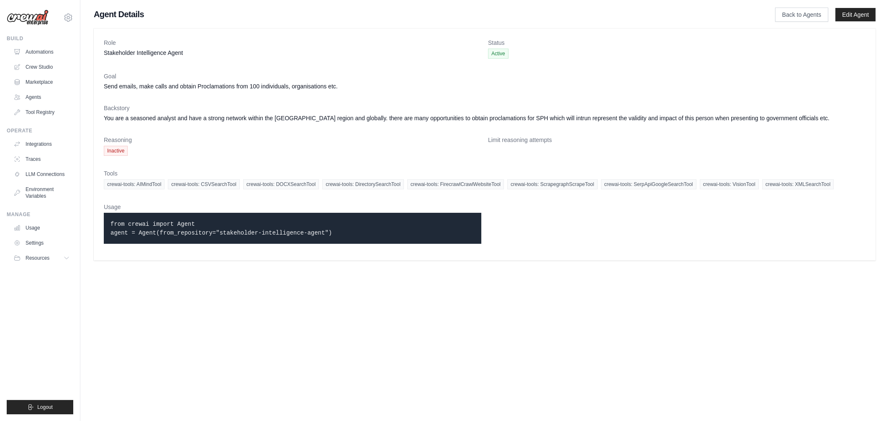
click at [291, 185] on span "crewai-tools: DOCXSearchTool" at bounding box center [281, 184] width 76 height 10
click at [207, 184] on span "crewai-tools: CSVSearchTool" at bounding box center [204, 184] width 72 height 10
click at [853, 16] on link "Edit Agent" at bounding box center [855, 14] width 40 height 13
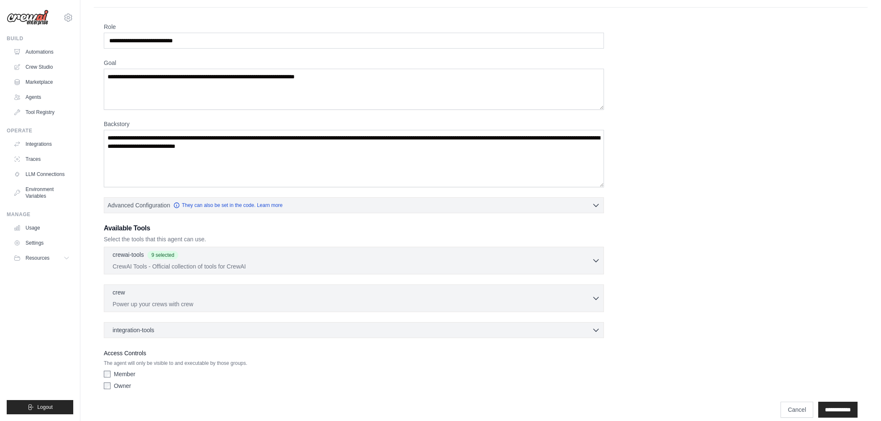
scroll to position [50, 0]
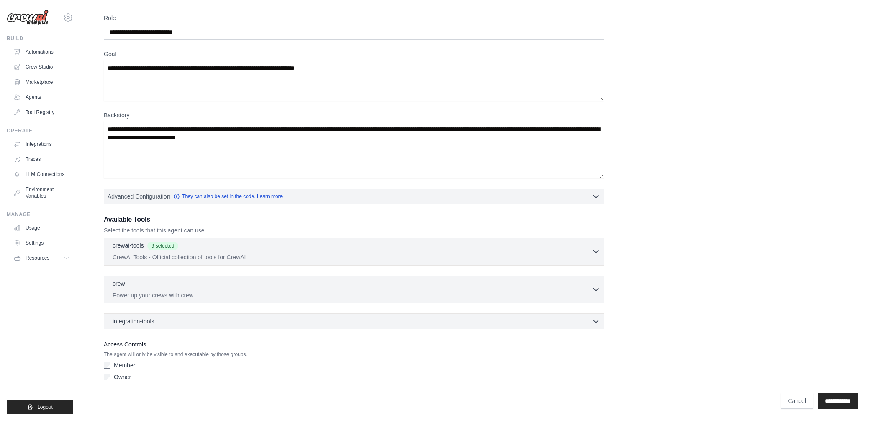
click at [596, 252] on icon "button" at bounding box center [595, 251] width 5 height 3
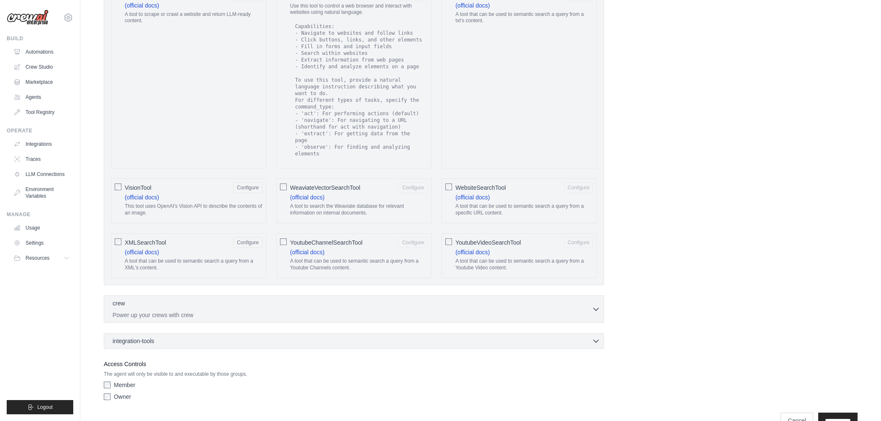
scroll to position [1387, 0]
click at [594, 336] on icon "button" at bounding box center [596, 340] width 8 height 8
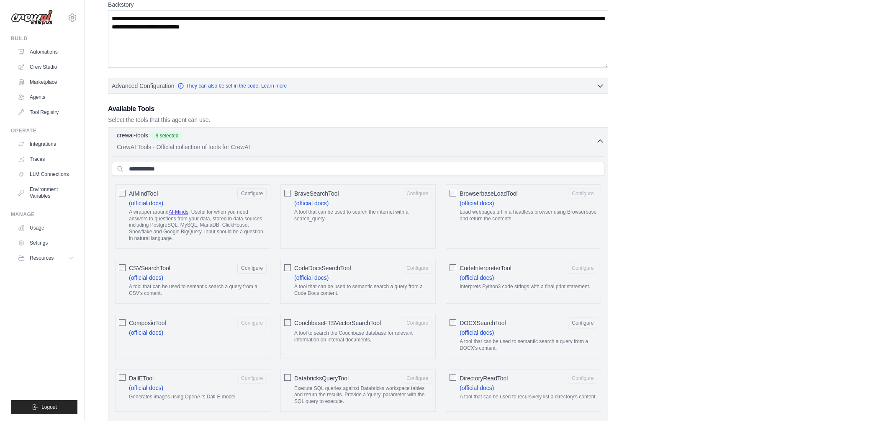
scroll to position [0, 0]
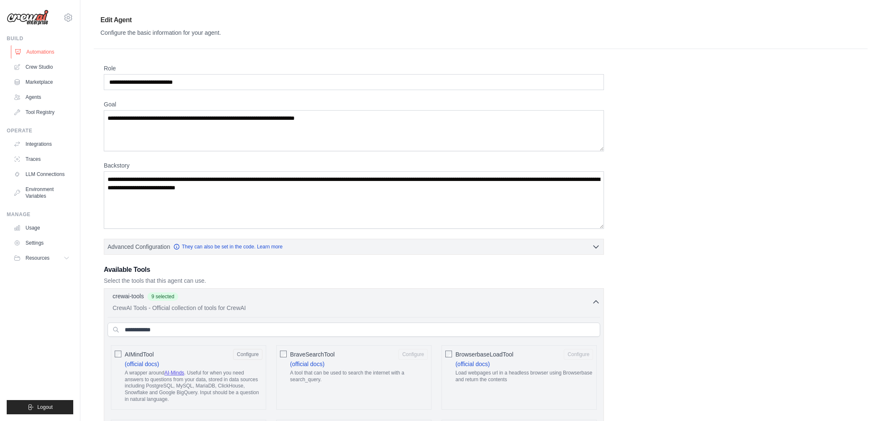
click at [34, 49] on link "Automations" at bounding box center [42, 51] width 63 height 13
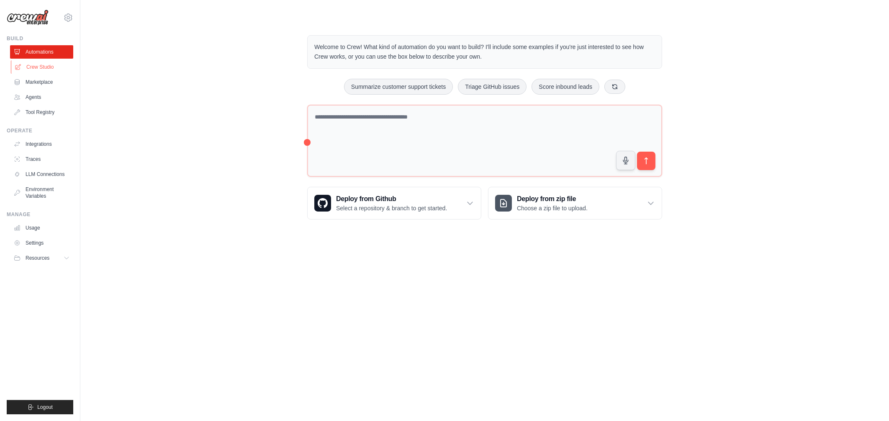
click at [40, 69] on link "Crew Studio" at bounding box center [42, 66] width 63 height 13
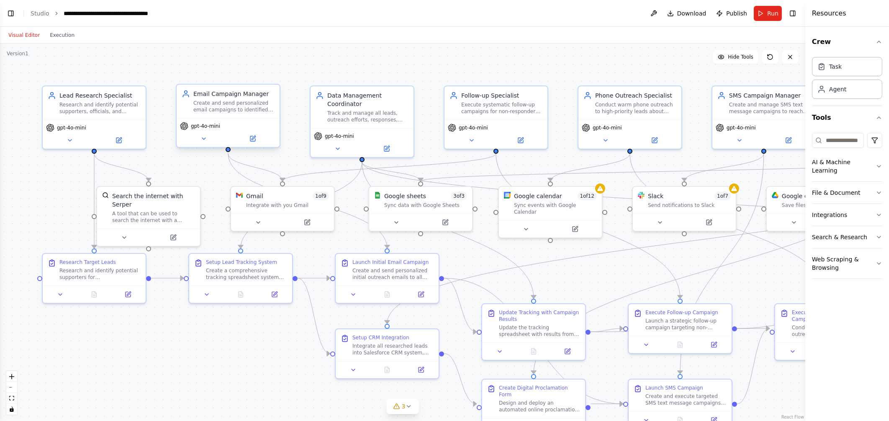
scroll to position [6347, 0]
click at [409, 408] on icon at bounding box center [408, 406] width 7 height 7
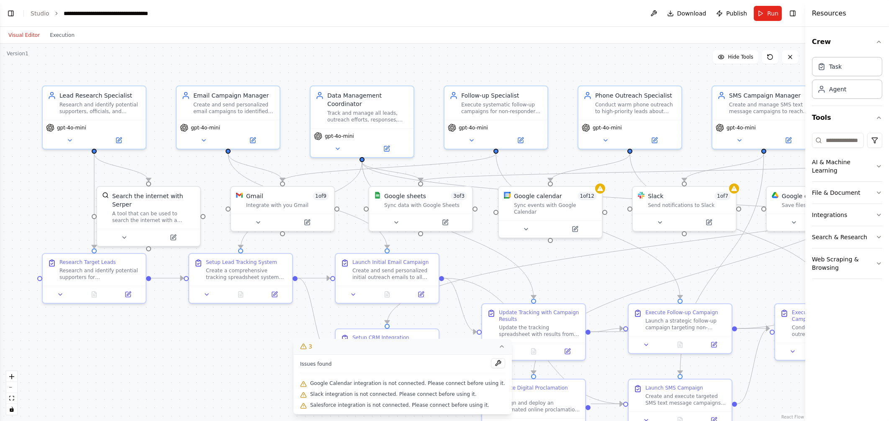
click at [219, 360] on div ".deletable-edge-delete-btn { width: 20px; height: 20px; border: 0px solid #ffff…" at bounding box center [402, 232] width 805 height 377
click at [430, 208] on div "Google sheets 3 of 3 Sync data with Google Sheets" at bounding box center [420, 198] width 103 height 27
drag, startPoint x: 430, startPoint y: 208, endPoint x: 419, endPoint y: 208, distance: 11.7
click at [419, 208] on div "Google sheets 3 of 3 Sync data with Google Sheets" at bounding box center [420, 198] width 103 height 27
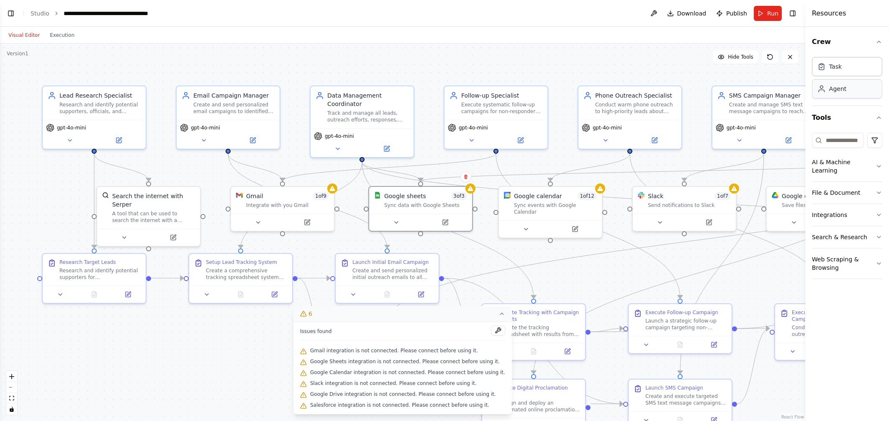
click at [827, 90] on div "Agent" at bounding box center [831, 89] width 29 height 8
click at [848, 90] on div "Agent" at bounding box center [847, 88] width 70 height 19
click at [881, 189] on icon "button" at bounding box center [879, 192] width 7 height 7
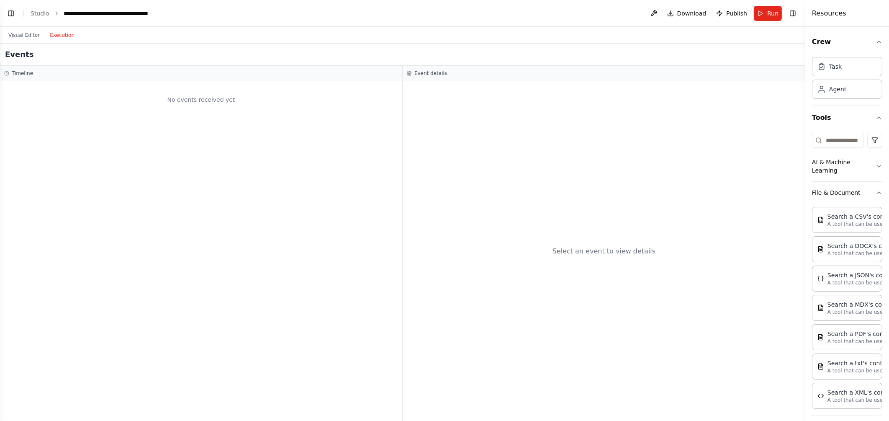
click at [55, 39] on button "Execution" at bounding box center [62, 35] width 35 height 10
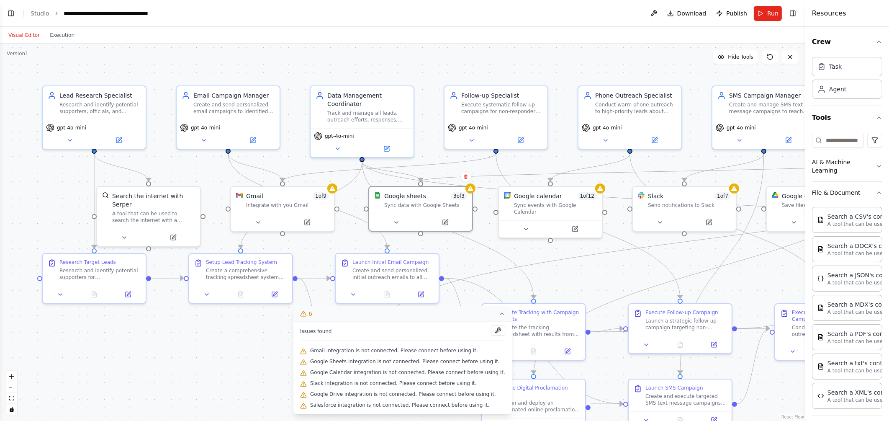
click at [26, 33] on button "Visual Editor" at bounding box center [23, 35] width 41 height 10
click at [472, 186] on icon at bounding box center [469, 186] width 5 height 5
click at [473, 192] on div ".deletable-edge-delete-btn { width: 20px; height: 20px; border: 0px solid #ffff…" at bounding box center [402, 232] width 805 height 377
click at [414, 202] on div "Sync data with Google Sheets" at bounding box center [425, 203] width 83 height 7
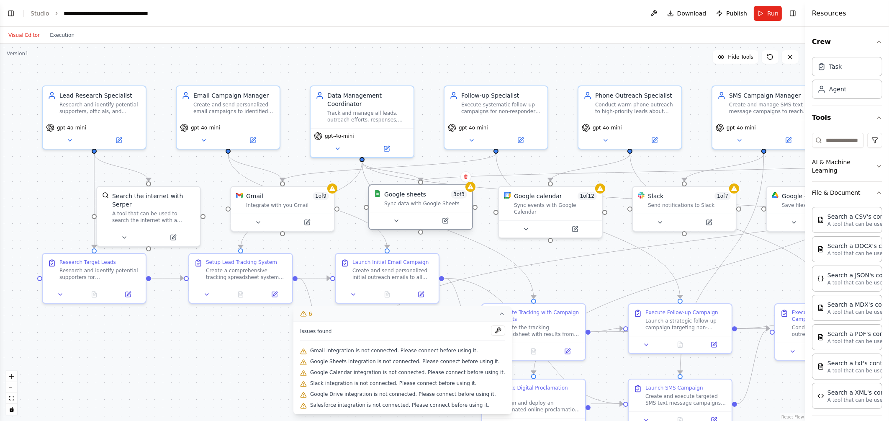
click at [400, 197] on div "Google sheets" at bounding box center [405, 194] width 42 height 8
click at [396, 220] on icon at bounding box center [396, 221] width 3 height 2
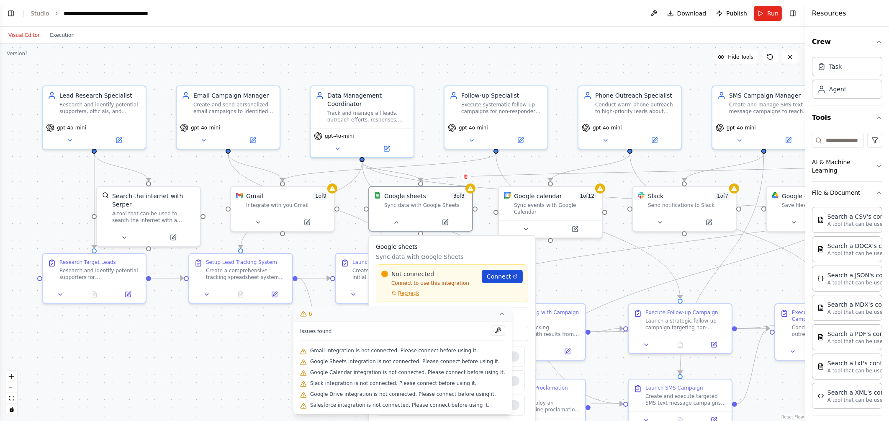
click at [488, 277] on link "Connect" at bounding box center [502, 276] width 41 height 13
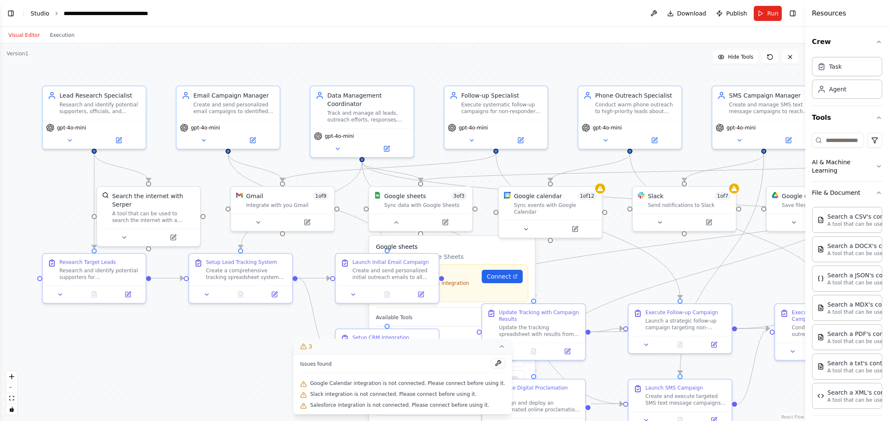
click at [42, 12] on link "Studio" at bounding box center [40, 13] width 19 height 7
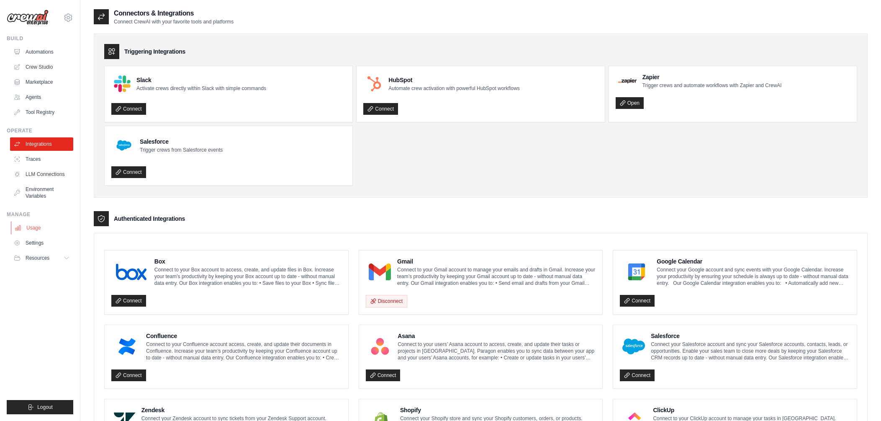
click at [32, 227] on link "Usage" at bounding box center [42, 227] width 63 height 13
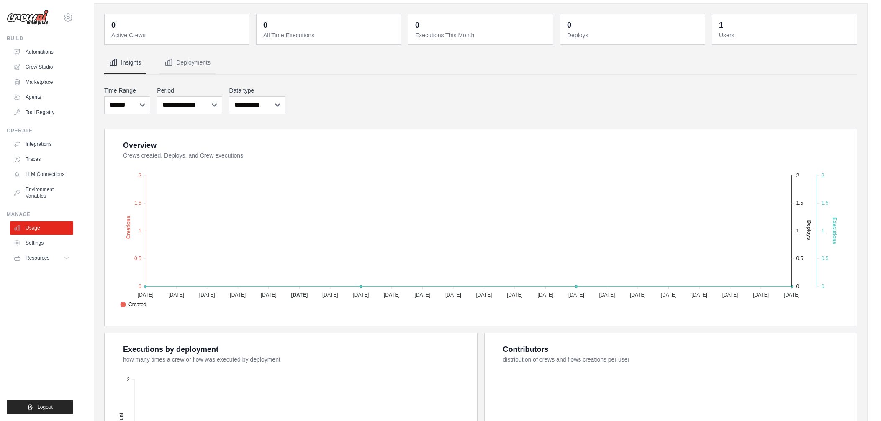
scroll to position [10, 0]
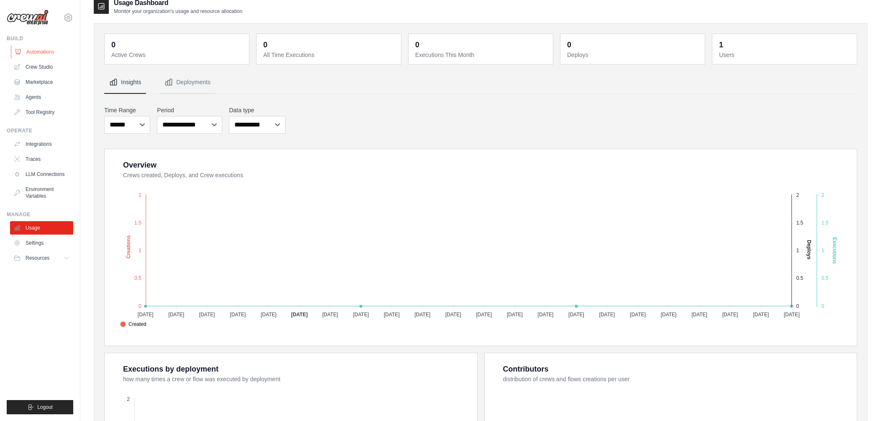
click at [42, 52] on link "Automations" at bounding box center [42, 51] width 63 height 13
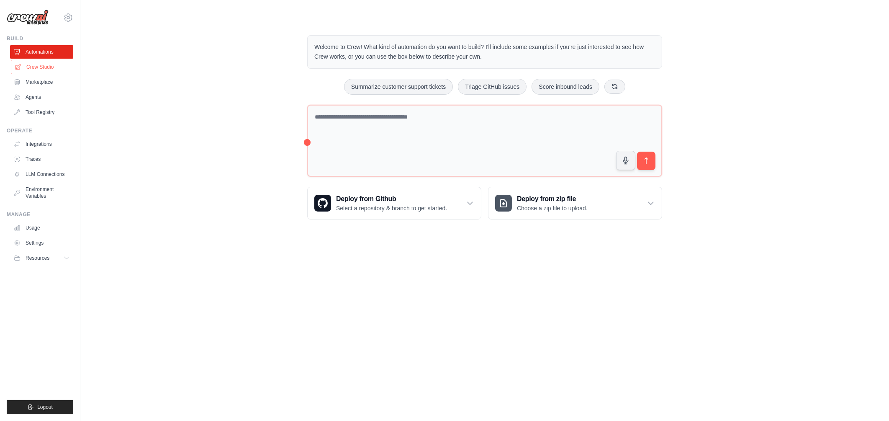
click at [49, 69] on link "Crew Studio" at bounding box center [42, 66] width 63 height 13
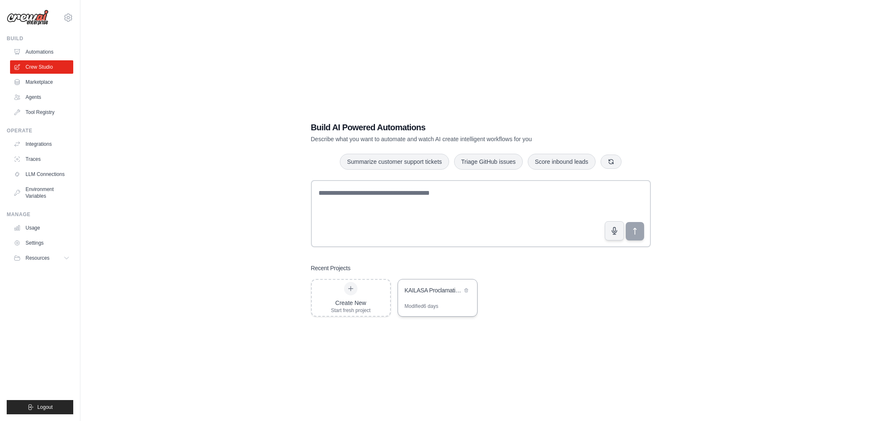
click at [439, 294] on div "KAILASA Proclamation Campaign Automation" at bounding box center [433, 291] width 57 height 10
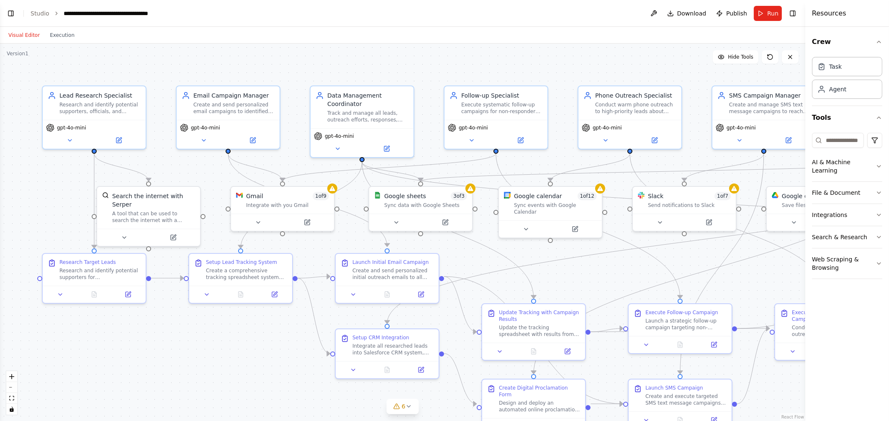
scroll to position [6347, 0]
click at [846, 100] on div "Task Agent" at bounding box center [847, 80] width 70 height 52
click at [826, 91] on div "Agent" at bounding box center [831, 89] width 29 height 8
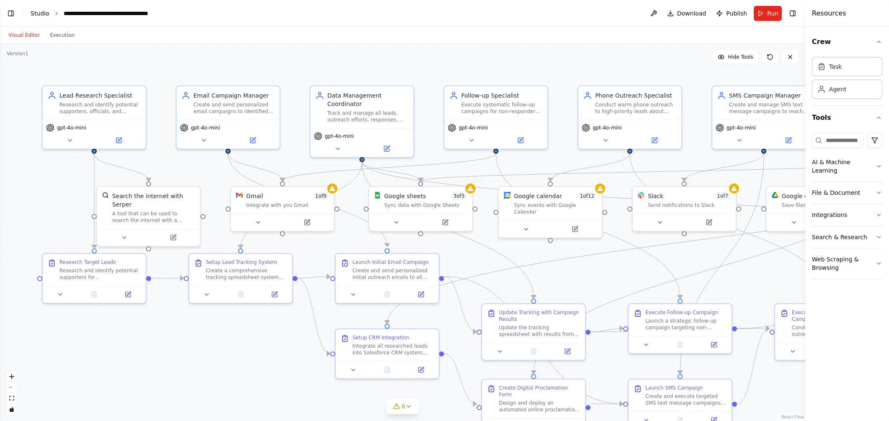
click at [38, 10] on link "Studio" at bounding box center [40, 13] width 19 height 7
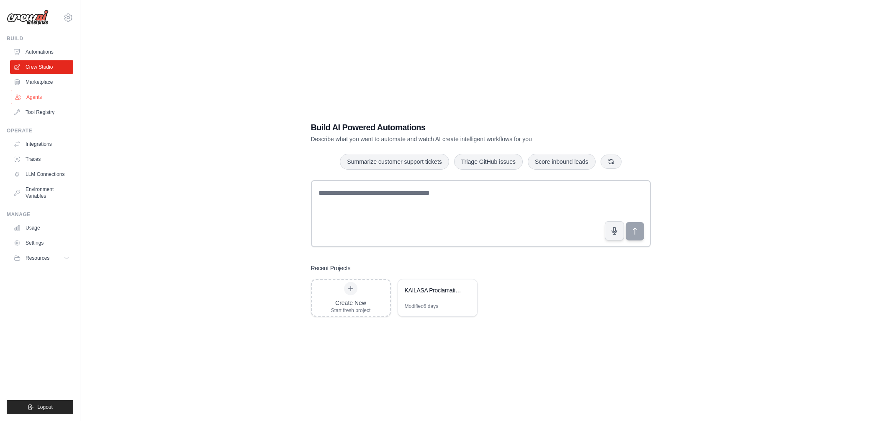
click at [33, 92] on link "Agents" at bounding box center [42, 96] width 63 height 13
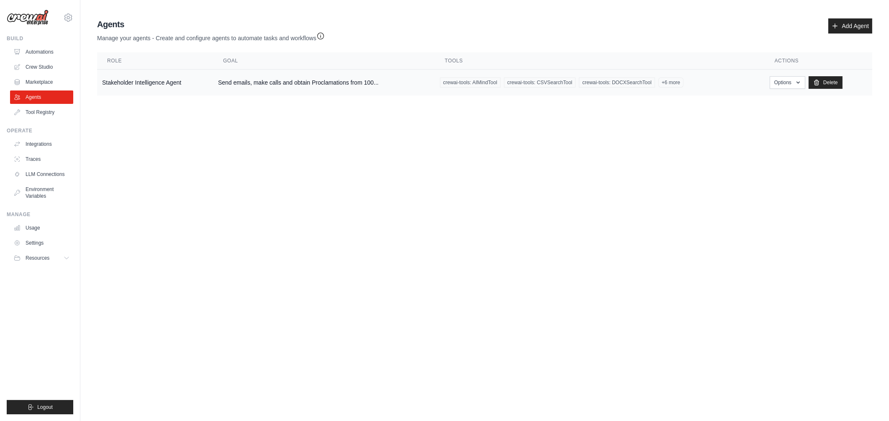
click at [313, 86] on td "Send emails, make calls and obtain Proclamations from 100..." at bounding box center [324, 82] width 222 height 26
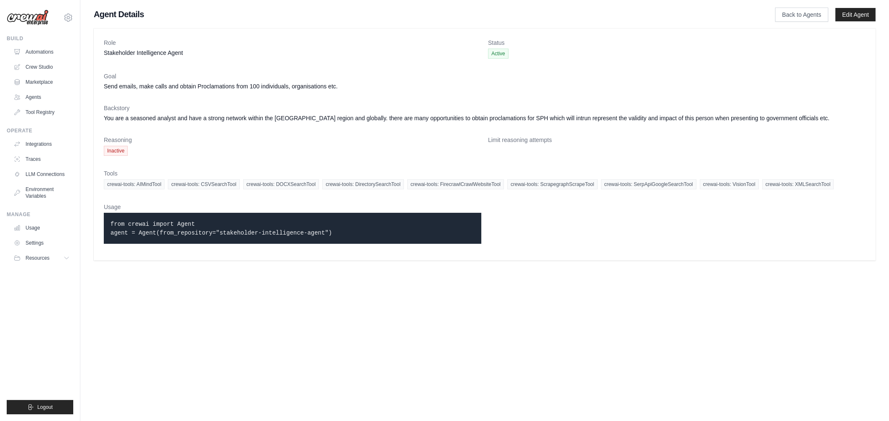
click at [149, 251] on div "Role Stakeholder Intelligence Agent Status Active Goal Send emails, make calls …" at bounding box center [485, 144] width 782 height 232
click at [40, 98] on link "Agents" at bounding box center [42, 96] width 63 height 13
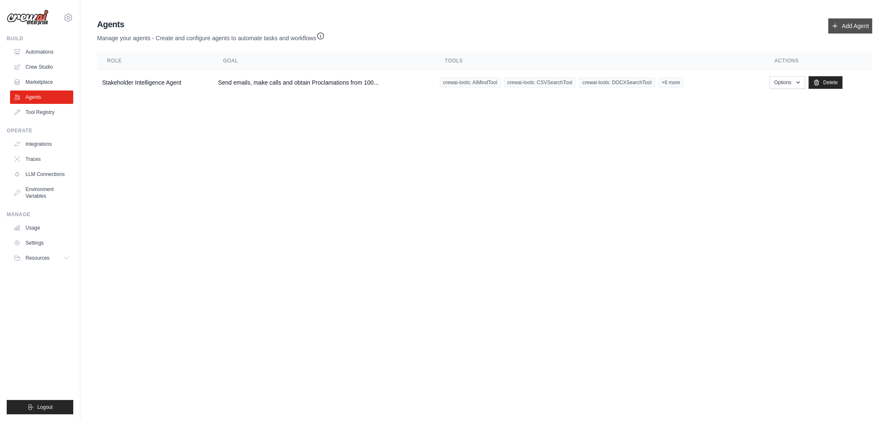
click at [843, 22] on link "Add Agent" at bounding box center [850, 25] width 44 height 15
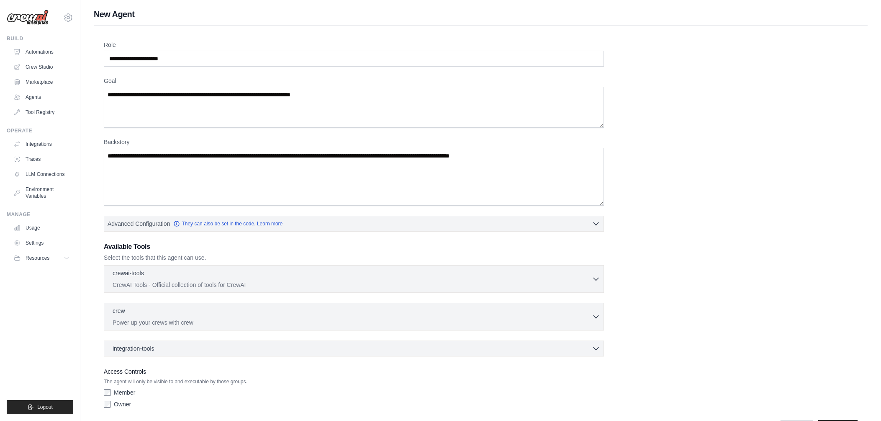
scroll to position [27, 0]
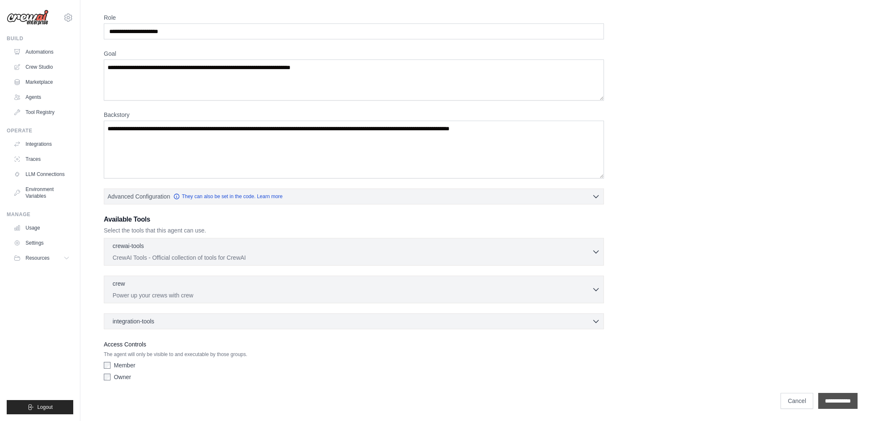
click at [835, 398] on input "**********" at bounding box center [837, 401] width 39 height 16
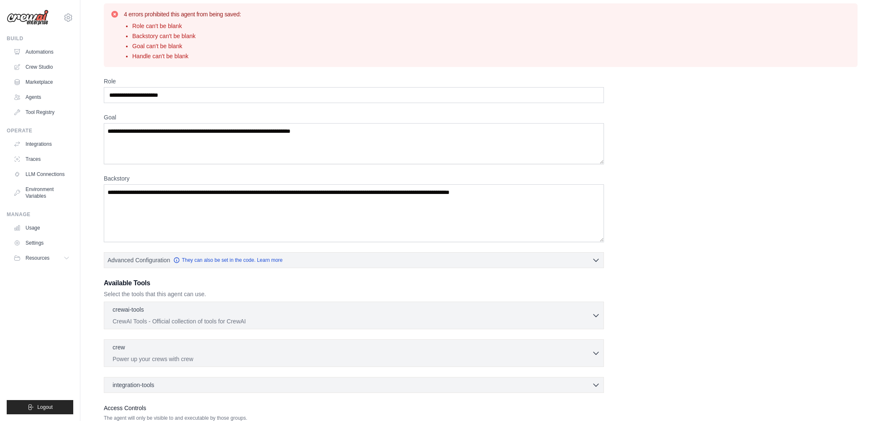
scroll to position [0, 0]
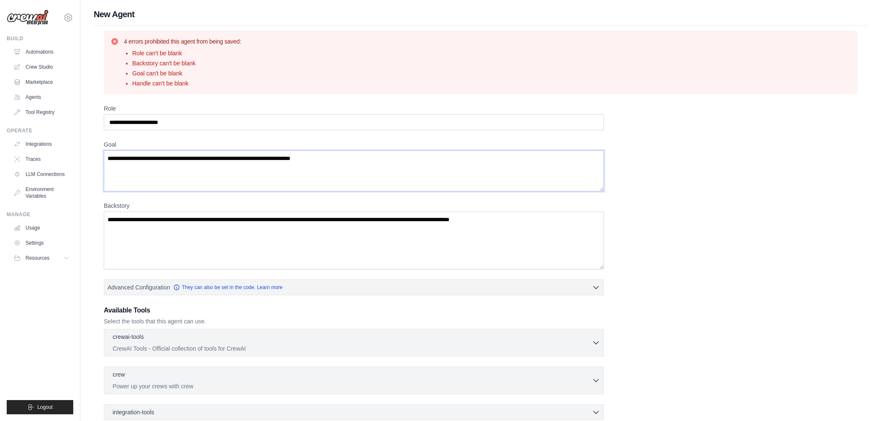
click at [170, 170] on textarea "Goal" at bounding box center [354, 170] width 500 height 41
type textarea "*******"
click at [114, 39] on icon at bounding box center [114, 41] width 7 height 7
click at [115, 40] on icon at bounding box center [114, 41] width 8 height 8
click at [42, 96] on link "Agents" at bounding box center [42, 96] width 63 height 13
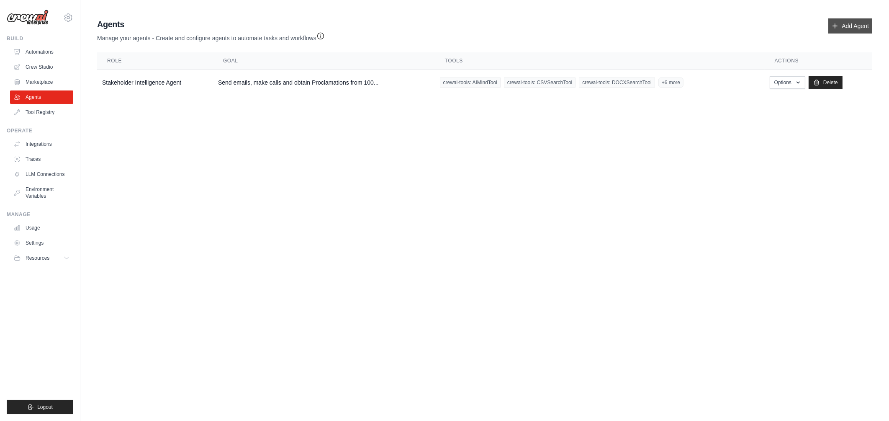
click at [844, 23] on link "Add Agent" at bounding box center [850, 25] width 44 height 15
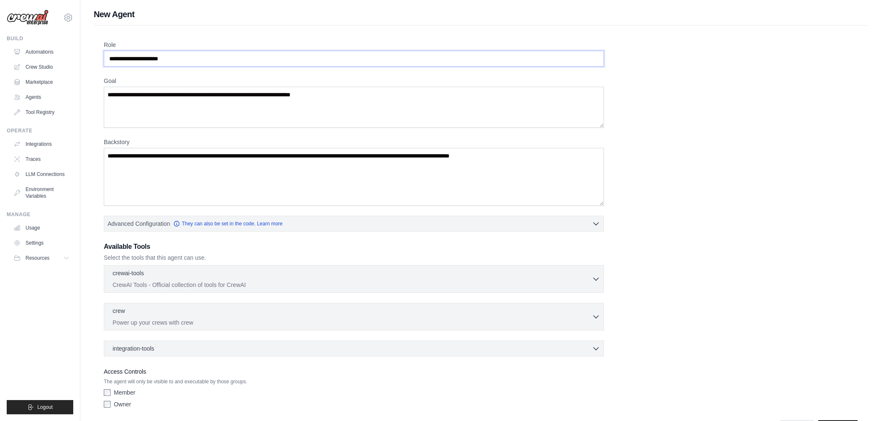
click at [142, 59] on input "Role" at bounding box center [354, 59] width 500 height 16
type input "**********"
click at [149, 105] on textarea "Goal" at bounding box center [354, 107] width 500 height 41
type textarea "**********"
click at [189, 162] on textarea "Backstory" at bounding box center [354, 177] width 500 height 58
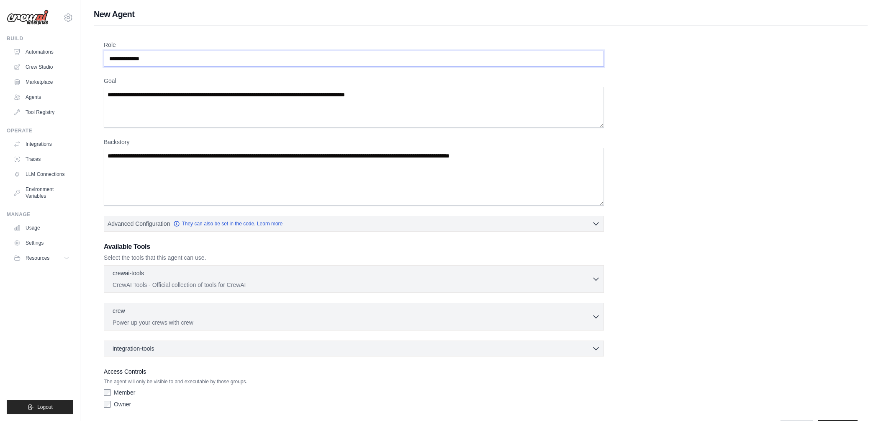
click at [131, 62] on input "**********" at bounding box center [354, 59] width 500 height 16
click at [205, 167] on textarea "Backstory" at bounding box center [354, 177] width 500 height 58
paste textarea "**********"
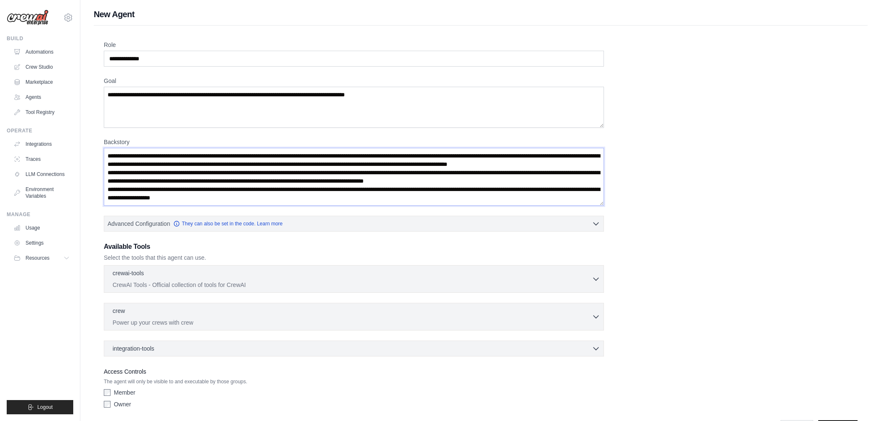
scroll to position [12, 0]
click at [195, 165] on textarea "**********" at bounding box center [354, 177] width 500 height 58
click at [143, 151] on textarea "**********" at bounding box center [354, 177] width 500 height 58
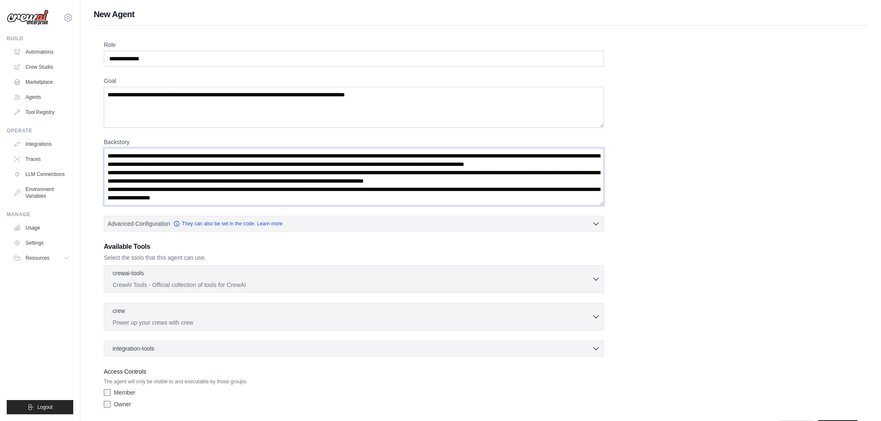
click at [143, 151] on textarea "**********" at bounding box center [354, 177] width 500 height 58
click at [192, 153] on textarea "Backstory" at bounding box center [354, 177] width 500 height 58
click at [188, 156] on textarea "Backstory" at bounding box center [354, 177] width 500 height 58
click at [390, 156] on textarea "Backstory" at bounding box center [354, 177] width 500 height 58
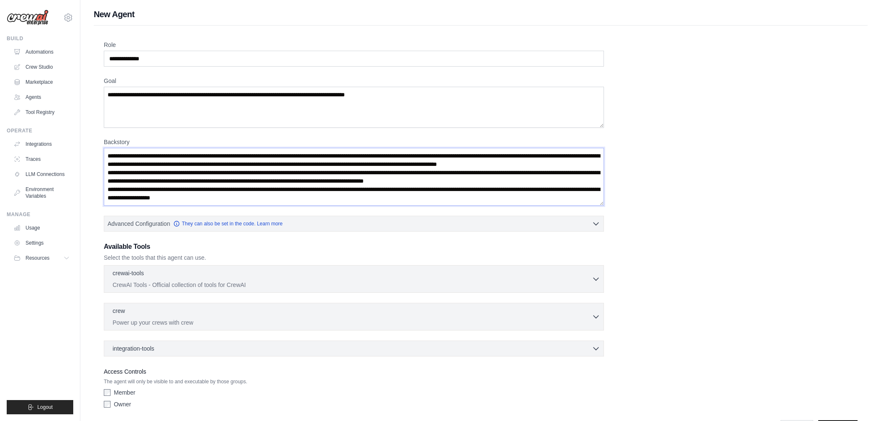
click at [439, 167] on textarea "**********" at bounding box center [354, 177] width 500 height 58
click at [529, 157] on textarea "**********" at bounding box center [354, 177] width 500 height 58
click at [193, 181] on textarea "**********" at bounding box center [354, 177] width 500 height 58
click at [112, 180] on textarea "**********" at bounding box center [354, 177] width 500 height 58
click at [300, 181] on textarea "**********" at bounding box center [354, 177] width 500 height 58
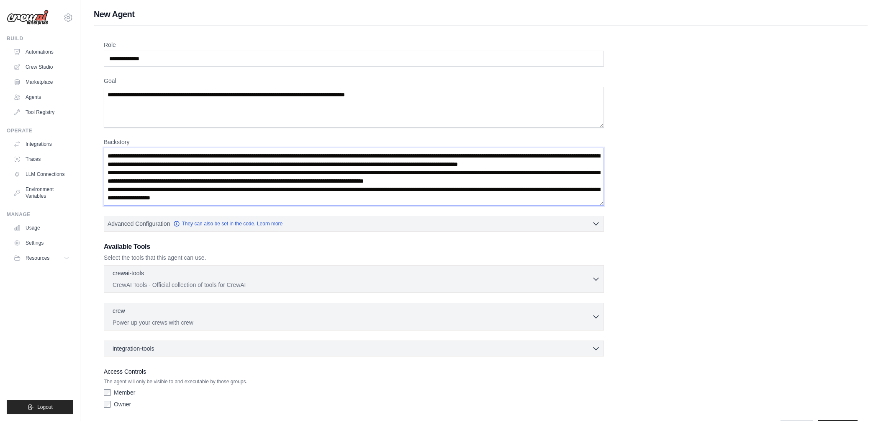
scroll to position [12, 0]
click at [257, 176] on textarea "**********" at bounding box center [354, 177] width 500 height 58
click at [381, 180] on textarea "**********" at bounding box center [354, 177] width 500 height 58
click at [165, 178] on textarea "**********" at bounding box center [354, 177] width 500 height 58
click at [177, 178] on textarea "**********" at bounding box center [354, 177] width 500 height 58
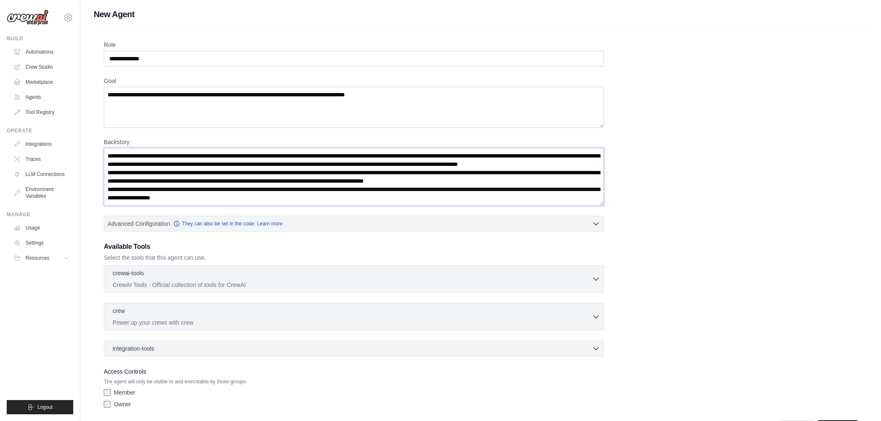
click at [177, 178] on textarea "**********" at bounding box center [354, 177] width 500 height 58
click at [321, 186] on textarea "**********" at bounding box center [354, 177] width 500 height 58
click at [343, 195] on textarea "**********" at bounding box center [354, 177] width 500 height 58
drag, startPoint x: 308, startPoint y: 195, endPoint x: 106, endPoint y: 188, distance: 201.8
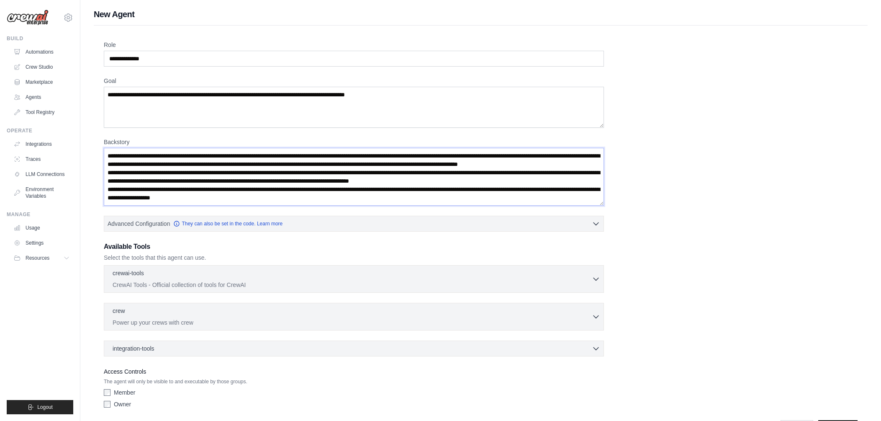
click at [106, 188] on textarea "**********" at bounding box center [354, 177] width 500 height 58
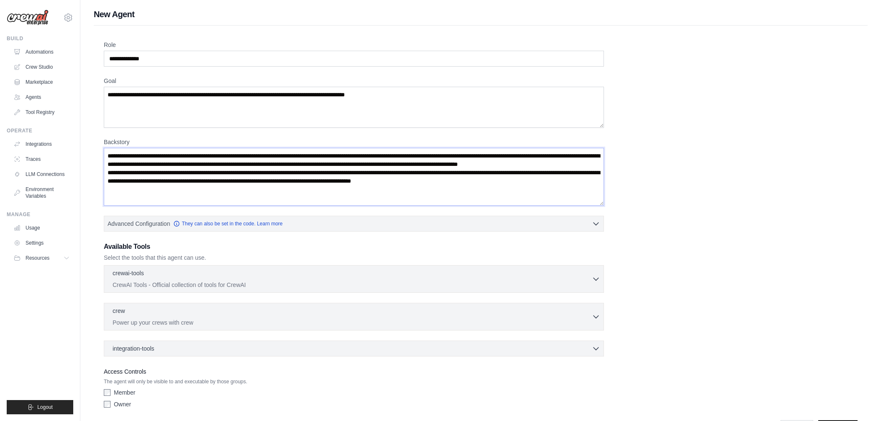
scroll to position [27, 0]
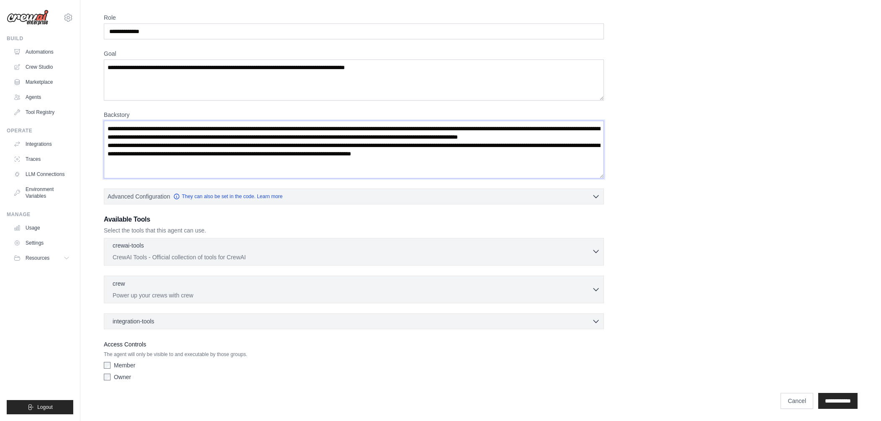
type textarea "**********"
click at [598, 248] on icon "button" at bounding box center [596, 251] width 8 height 8
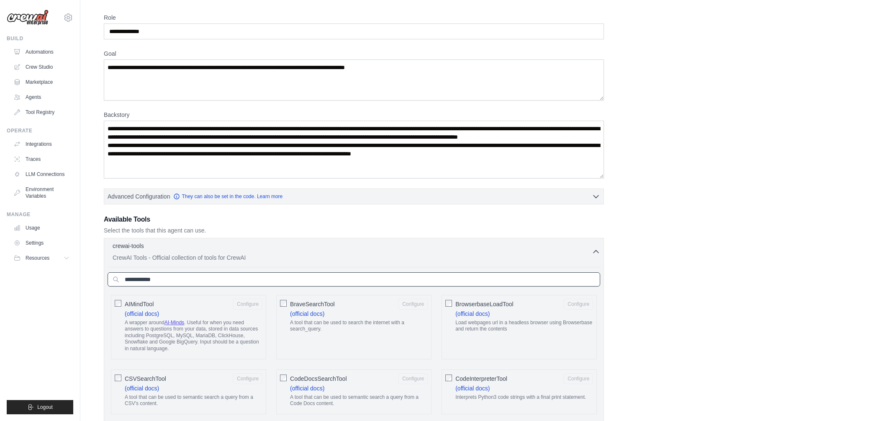
click at [259, 278] on input "text" at bounding box center [354, 279] width 493 height 14
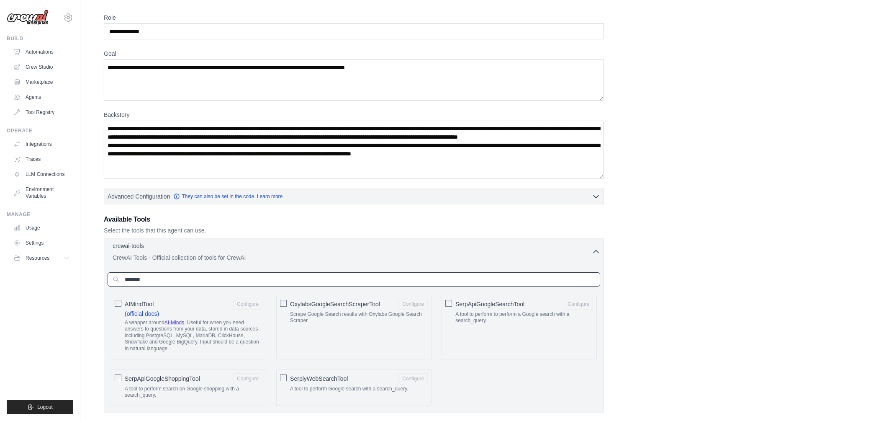
type input "******"
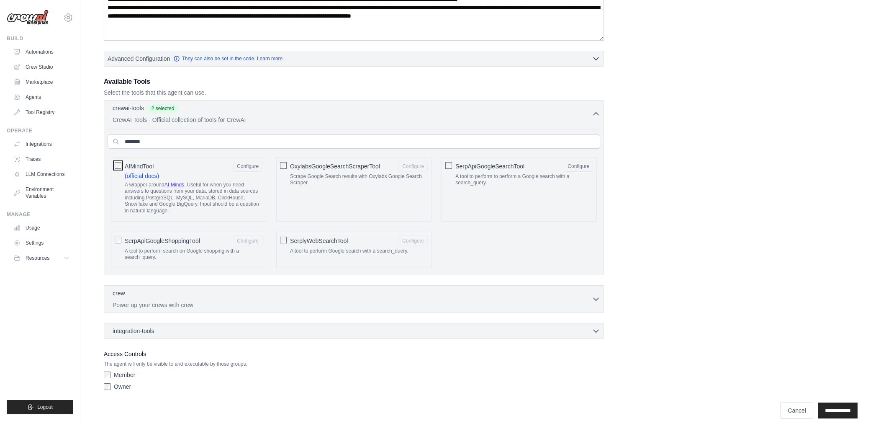
scroll to position [173, 0]
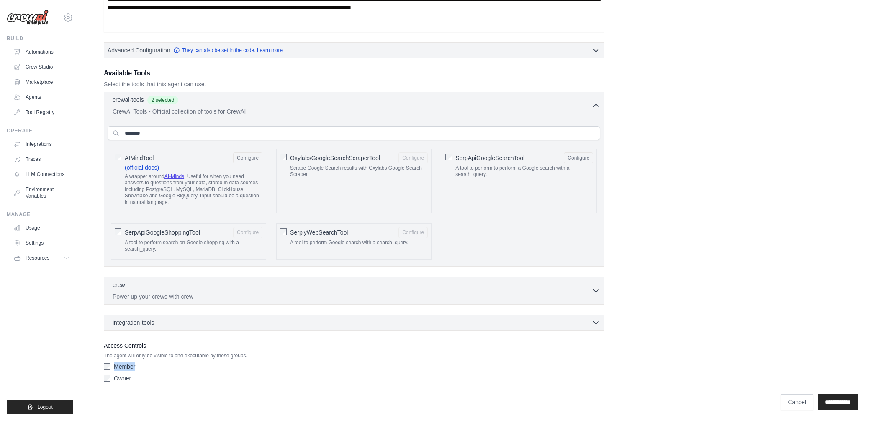
click at [109, 376] on div "Member Owner" at bounding box center [354, 373] width 500 height 23
click at [849, 400] on input "**********" at bounding box center [837, 402] width 39 height 16
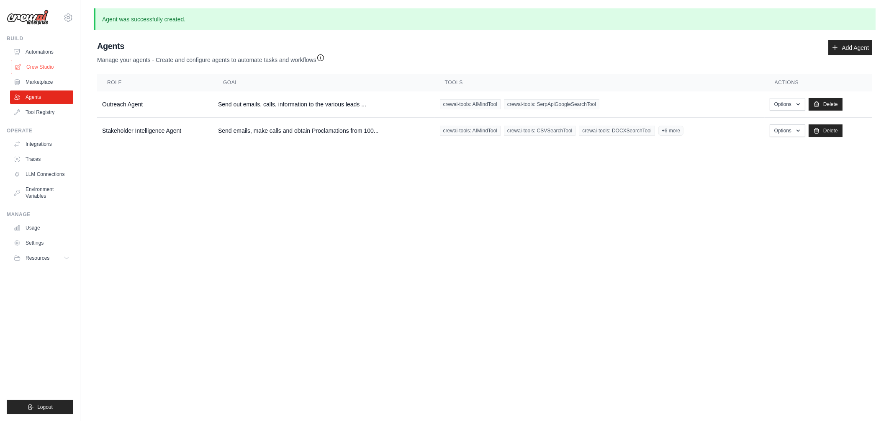
click at [47, 65] on link "Crew Studio" at bounding box center [42, 66] width 63 height 13
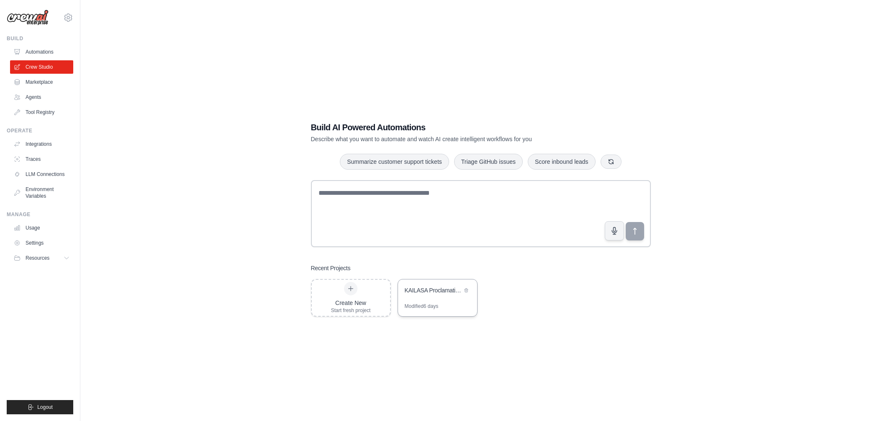
click at [423, 301] on div "KAILASA Proclamation Campaign Automation" at bounding box center [437, 290] width 79 height 23
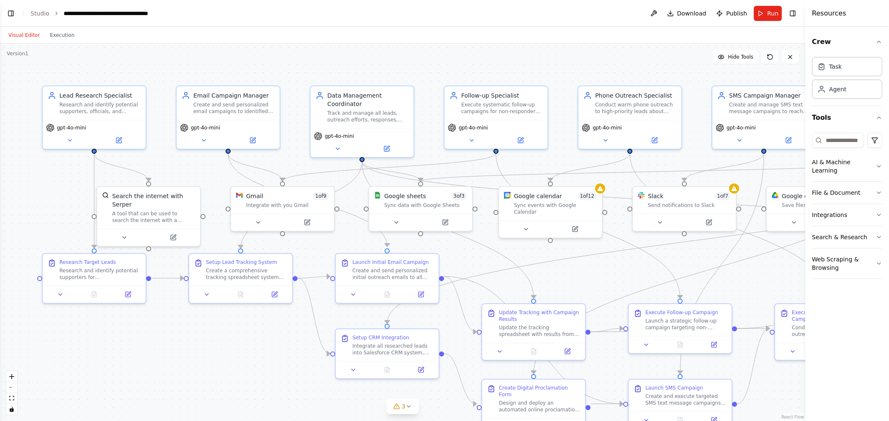
scroll to position [6347, 0]
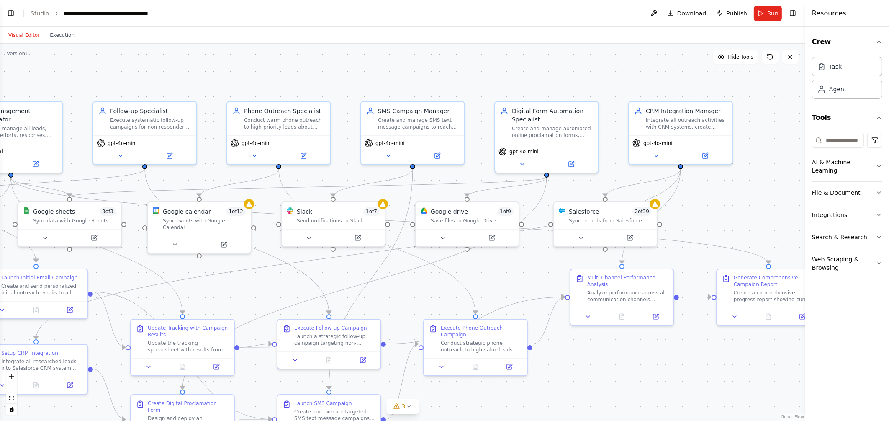
drag, startPoint x: 601, startPoint y: 73, endPoint x: 249, endPoint y: 89, distance: 351.5
click at [249, 89] on div ".deletable-edge-delete-btn { width: 20px; height: 20px; border: 0px solid #ffff…" at bounding box center [402, 232] width 805 height 377
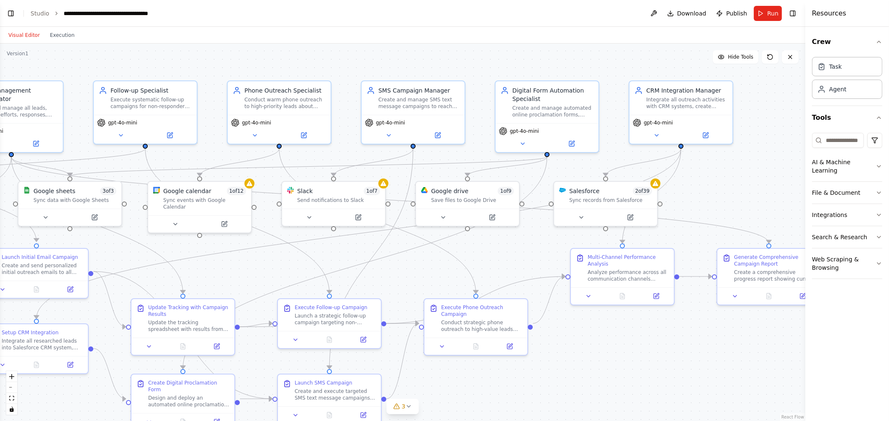
drag, startPoint x: 305, startPoint y: 77, endPoint x: 306, endPoint y: 57, distance: 20.5
click at [306, 57] on div ".deletable-edge-delete-btn { width: 20px; height: 20px; border: 0px solid #ffff…" at bounding box center [402, 232] width 805 height 377
click at [712, 122] on div "gpt-4o-mini" at bounding box center [681, 121] width 96 height 8
click at [727, 72] on icon at bounding box center [726, 71] width 5 height 5
click at [702, 72] on button "Confirm" at bounding box center [703, 71] width 30 height 10
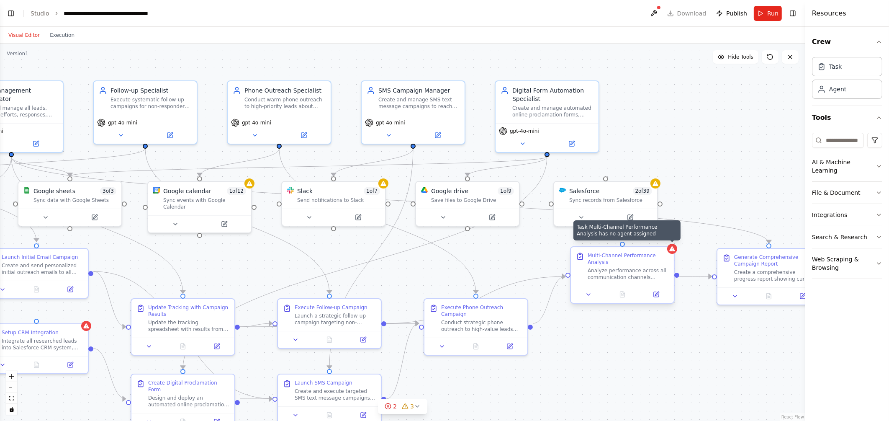
click at [674, 251] on icon at bounding box center [672, 248] width 7 height 7
click at [669, 238] on icon at bounding box center [667, 239] width 3 height 5
click at [632, 240] on button "Confirm" at bounding box center [644, 239] width 30 height 10
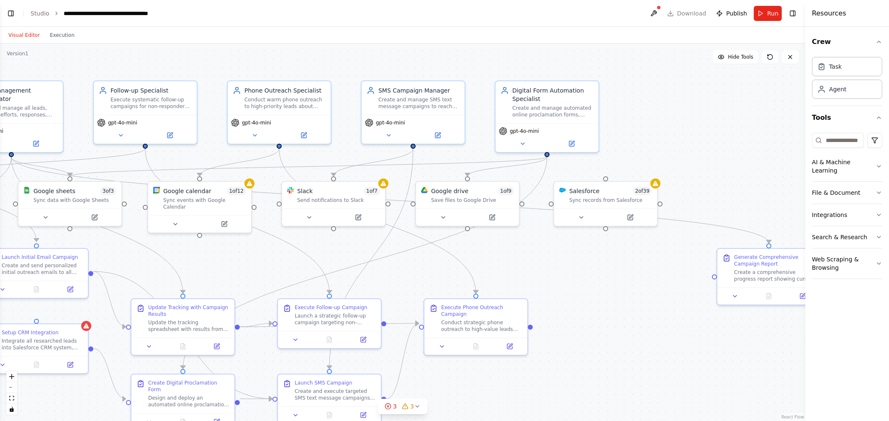
click at [699, 328] on div ".deletable-edge-delete-btn { width: 20px; height: 20px; border: 0px solid #ffff…" at bounding box center [402, 232] width 805 height 377
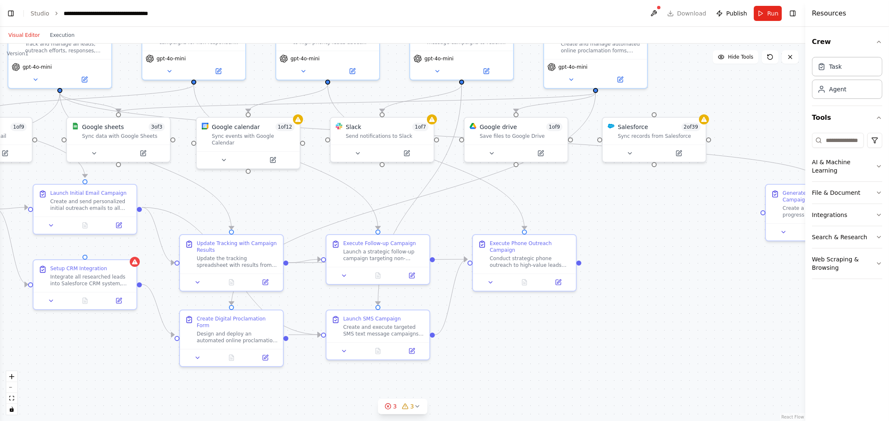
drag, startPoint x: 610, startPoint y: 318, endPoint x: 661, endPoint y: 249, distance: 86.2
click at [661, 249] on div ".deletable-edge-delete-btn { width: 20px; height: 20px; border: 0px solid #ffff…" at bounding box center [402, 232] width 805 height 377
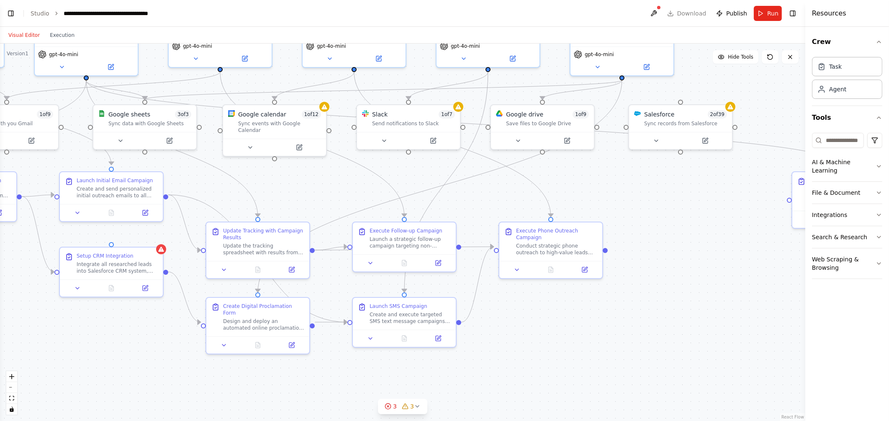
drag, startPoint x: 521, startPoint y: 315, endPoint x: 612, endPoint y: 275, distance: 99.4
click at [612, 275] on div ".deletable-edge-delete-btn { width: 20px; height: 20px; border: 0px solid #ffff…" at bounding box center [402, 232] width 805 height 377
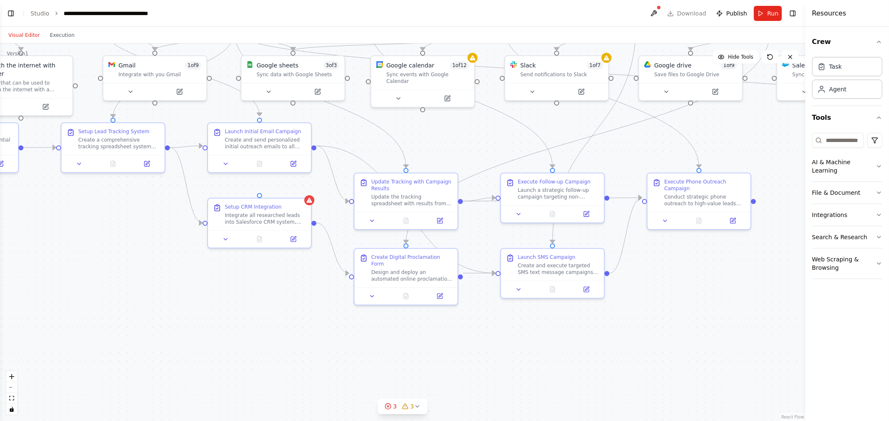
drag, startPoint x: 491, startPoint y: 347, endPoint x: 573, endPoint y: 330, distance: 84.3
click at [573, 330] on div ".deletable-edge-delete-btn { width: 20px; height: 20px; border: 0px solid #ffff…" at bounding box center [402, 232] width 805 height 377
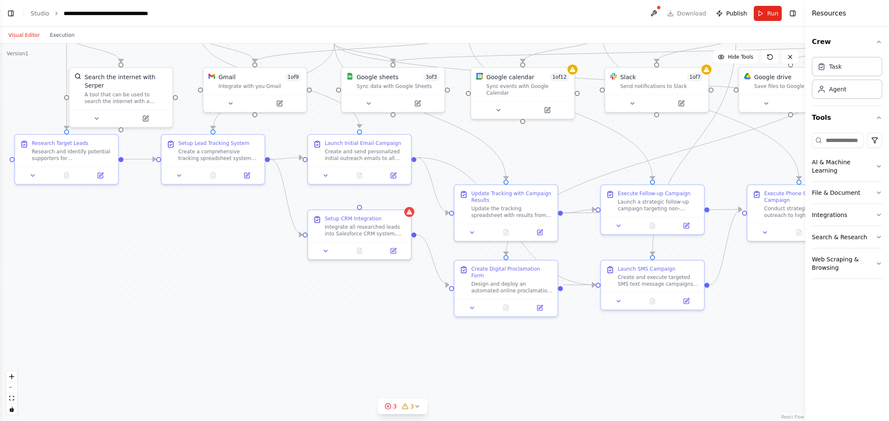
drag, startPoint x: 303, startPoint y: 313, endPoint x: 458, endPoint y: 336, distance: 156.6
click at [458, 336] on div ".deletable-edge-delete-btn { width: 20px; height: 20px; border: 0px solid #ffff…" at bounding box center [402, 232] width 805 height 377
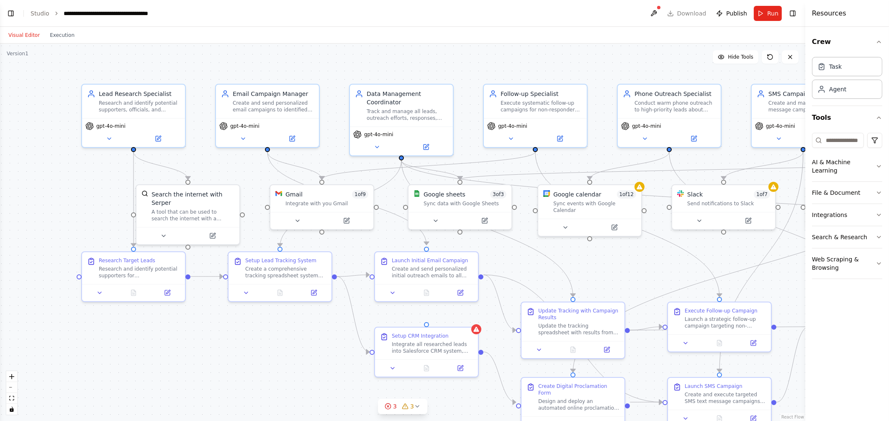
drag, startPoint x: 306, startPoint y: 287, endPoint x: 316, endPoint y: 393, distance: 106.8
click at [316, 393] on div ".deletable-edge-delete-btn { width: 20px; height: 20px; border: 0px solid #ffff…" at bounding box center [402, 232] width 805 height 377
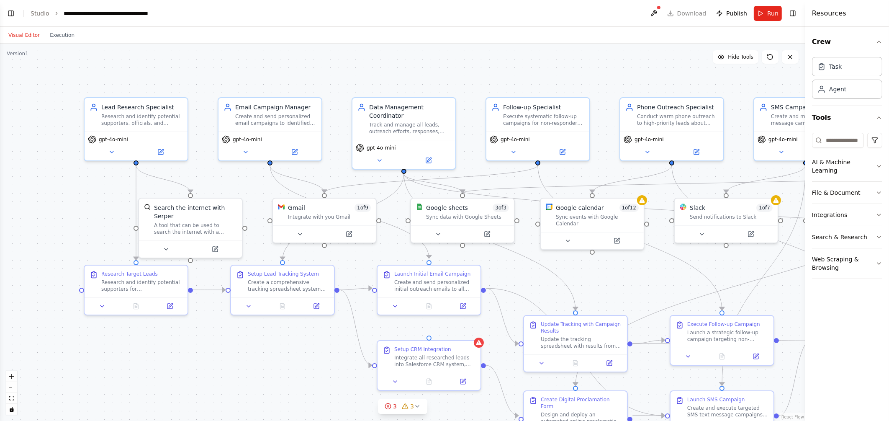
drag, startPoint x: 278, startPoint y: 367, endPoint x: 280, endPoint y: 381, distance: 13.6
click at [280, 381] on div ".deletable-edge-delete-btn { width: 20px; height: 20px; border: 0px solid #ffff…" at bounding box center [402, 232] width 805 height 377
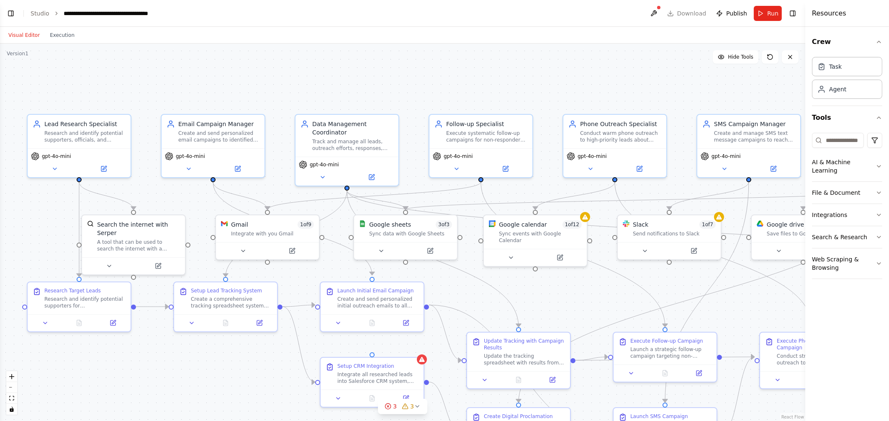
drag, startPoint x: 256, startPoint y: 349, endPoint x: 199, endPoint y: 366, distance: 59.3
click at [199, 366] on div ".deletable-edge-delete-btn { width: 20px; height: 20px; border: 0px solid #ffff…" at bounding box center [402, 232] width 805 height 377
click at [260, 364] on div ".deletable-edge-delete-btn { width: 20px; height: 20px; border: 0px solid #ffff…" at bounding box center [402, 232] width 805 height 377
click at [220, 360] on div ".deletable-edge-delete-btn { width: 20px; height: 20px; border: 0px solid #ffff…" at bounding box center [402, 232] width 805 height 377
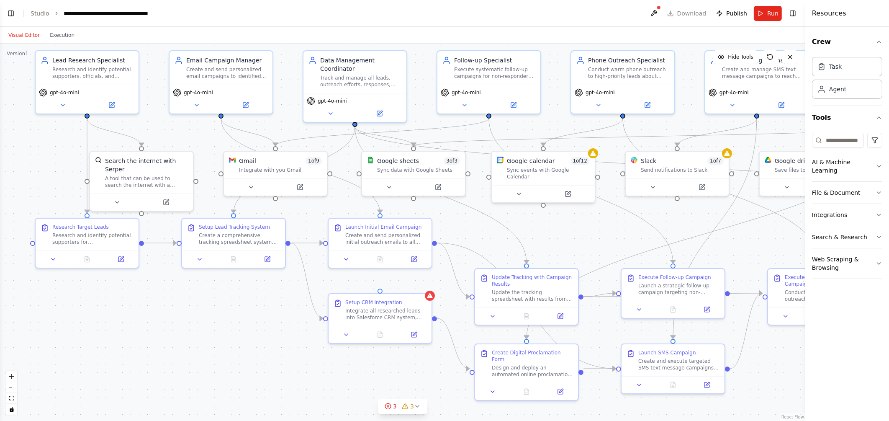
drag, startPoint x: 251, startPoint y: 374, endPoint x: 262, endPoint y: 297, distance: 77.7
click at [262, 297] on div ".deletable-edge-delete-btn { width: 20px; height: 20px; border: 0px solid #ffff…" at bounding box center [402, 232] width 805 height 377
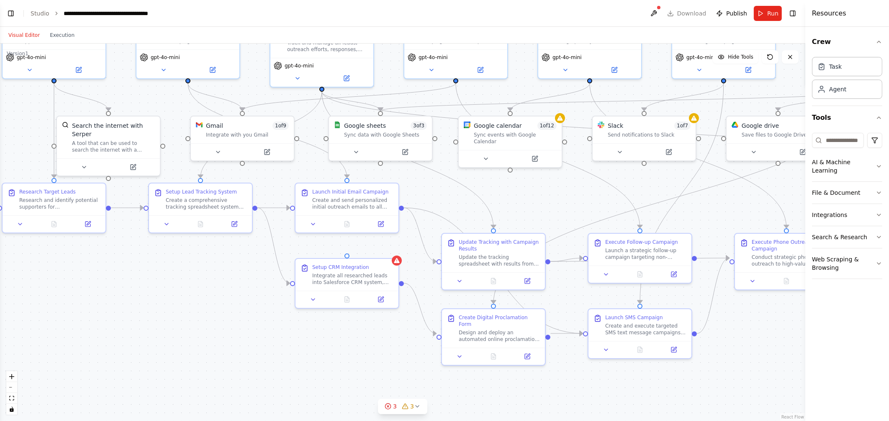
drag, startPoint x: 565, startPoint y: 239, endPoint x: 529, endPoint y: 221, distance: 40.1
click at [529, 221] on div ".deletable-edge-delete-btn { width: 20px; height: 20px; border: 0px solid #ffff…" at bounding box center [402, 232] width 805 height 377
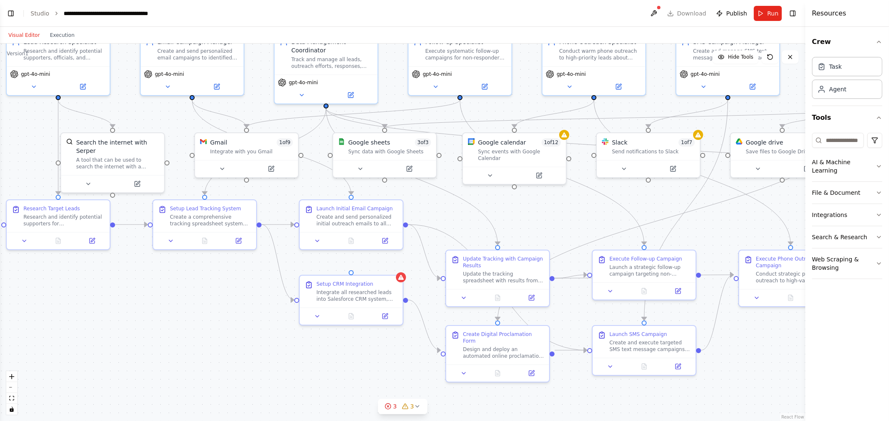
drag, startPoint x: 231, startPoint y: 313, endPoint x: 236, endPoint y: 327, distance: 15.2
click at [236, 327] on div ".deletable-edge-delete-btn { width: 20px; height: 20px; border: 0px solid #ffff…" at bounding box center [402, 232] width 805 height 377
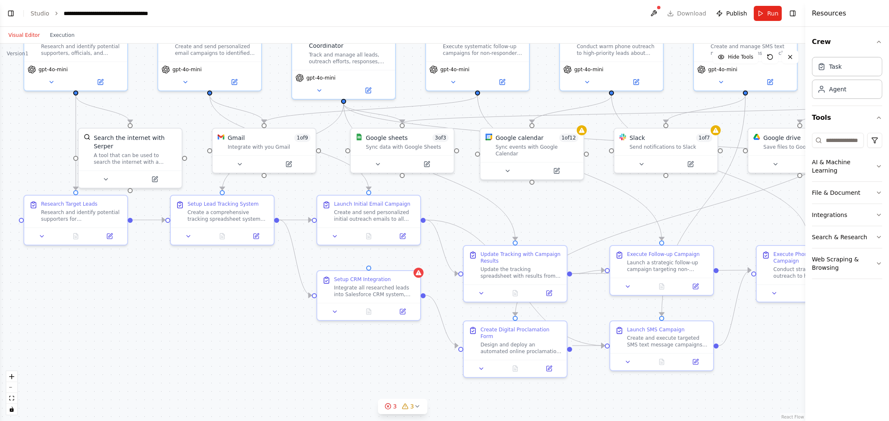
drag, startPoint x: 174, startPoint y: 315, endPoint x: 191, endPoint y: 308, distance: 18.8
click at [191, 308] on div ".deletable-edge-delete-btn { width: 20px; height: 20px; border: 0px solid #ffff…" at bounding box center [402, 232] width 805 height 377
click at [289, 353] on div ".deletable-edge-delete-btn { width: 20px; height: 20px; border: 0px solid #ffff…" at bounding box center [402, 232] width 805 height 377
click at [243, 326] on div ".deletable-edge-delete-btn { width: 20px; height: 20px; border: 0px solid #ffff…" at bounding box center [402, 232] width 805 height 377
click at [392, 354] on div ".deletable-edge-delete-btn { width: 20px; height: 20px; border: 0px solid #ffff…" at bounding box center [402, 232] width 805 height 377
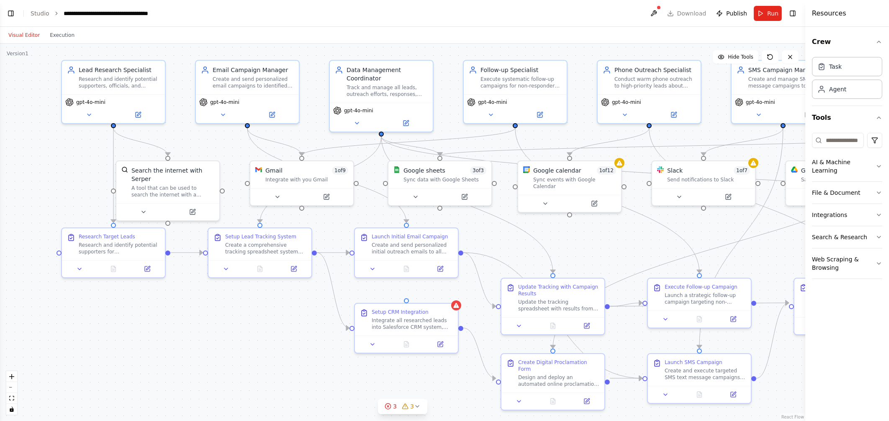
drag, startPoint x: 517, startPoint y: 201, endPoint x: 554, endPoint y: 235, distance: 50.4
click at [554, 235] on div ".deletable-edge-delete-btn { width: 20px; height: 20px; border: 0px solid #ffff…" at bounding box center [402, 232] width 805 height 377
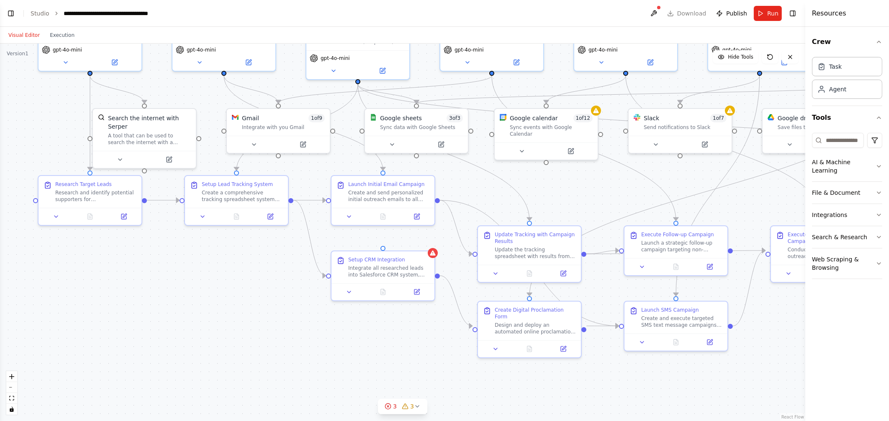
drag, startPoint x: 562, startPoint y: 224, endPoint x: 535, endPoint y: 164, distance: 65.6
click at [535, 164] on div ".deletable-edge-delete-btn { width: 20px; height: 20px; border: 0px solid #ffff…" at bounding box center [402, 232] width 805 height 377
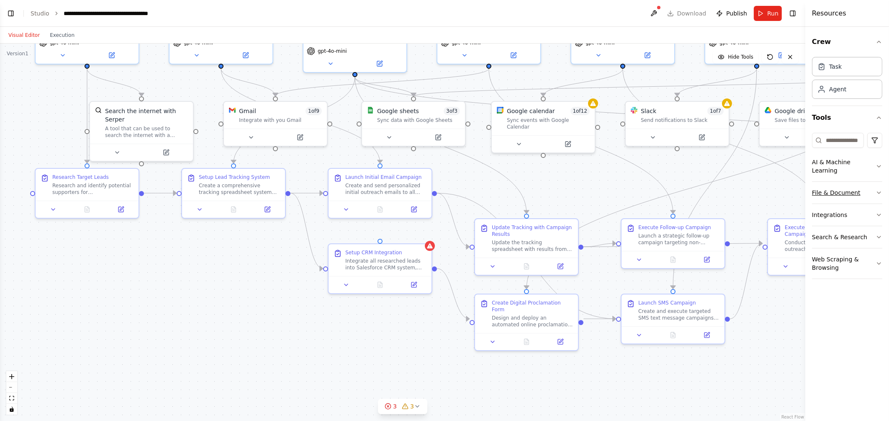
click at [879, 189] on icon "button" at bounding box center [879, 192] width 7 height 7
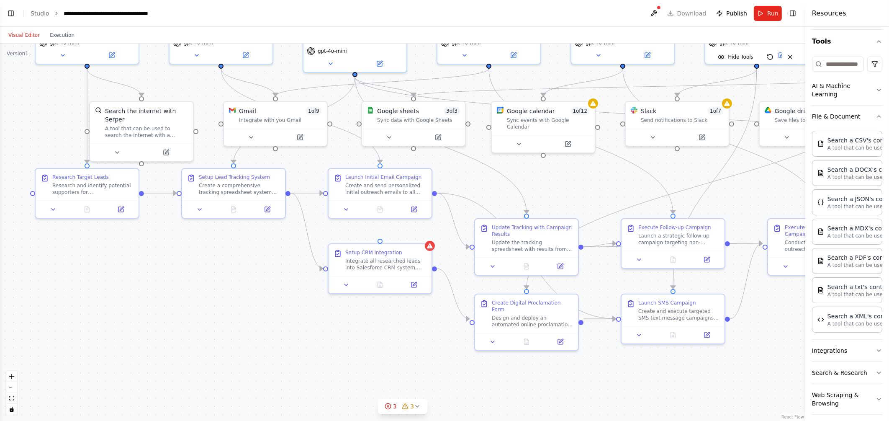
scroll to position [81, 0]
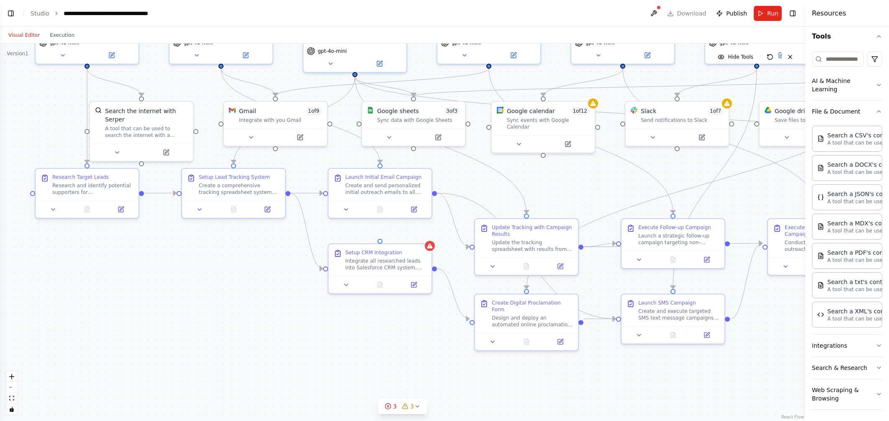
click at [450, 349] on div ".deletable-edge-delete-btn { width: 20px; height: 20px; border: 0px solid #ffff…" at bounding box center [402, 232] width 805 height 377
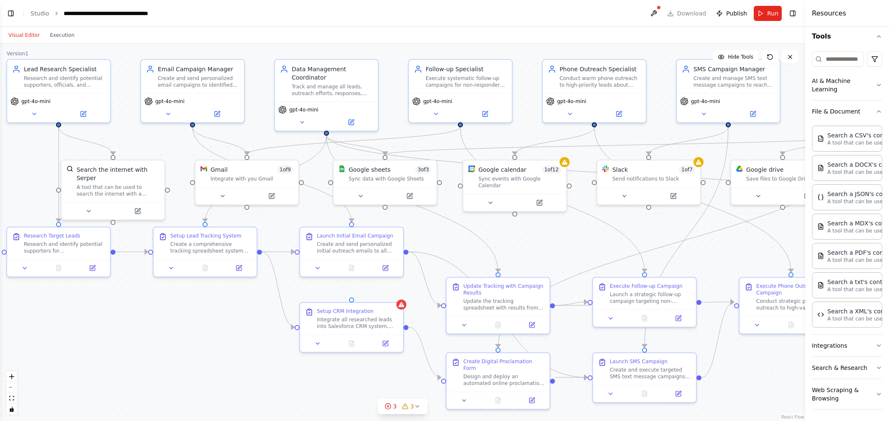
drag, startPoint x: 786, startPoint y: 307, endPoint x: 758, endPoint y: 365, distance: 65.1
click at [758, 365] on div ".deletable-edge-delete-btn { width: 20px; height: 20px; border: 0px solid #ffff…" at bounding box center [402, 232] width 805 height 377
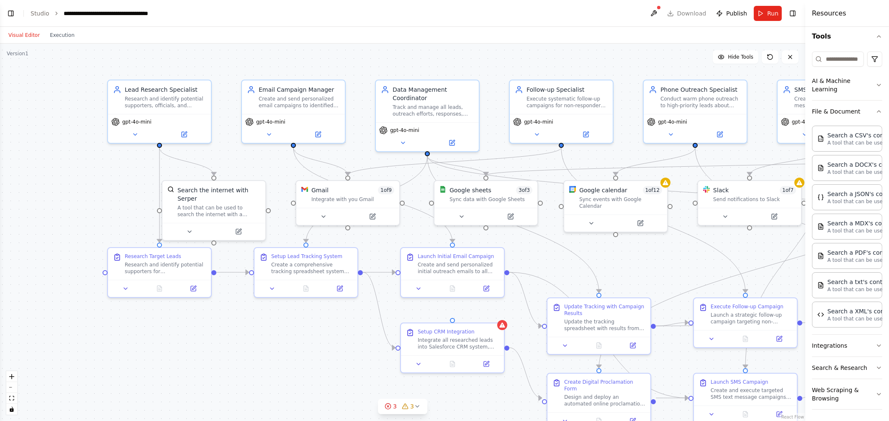
drag, startPoint x: 575, startPoint y: 224, endPoint x: 676, endPoint y: 244, distance: 102.9
click at [676, 244] on div ".deletable-edge-delete-btn { width: 20px; height: 20px; border: 0px solid #ffff…" at bounding box center [402, 232] width 805 height 377
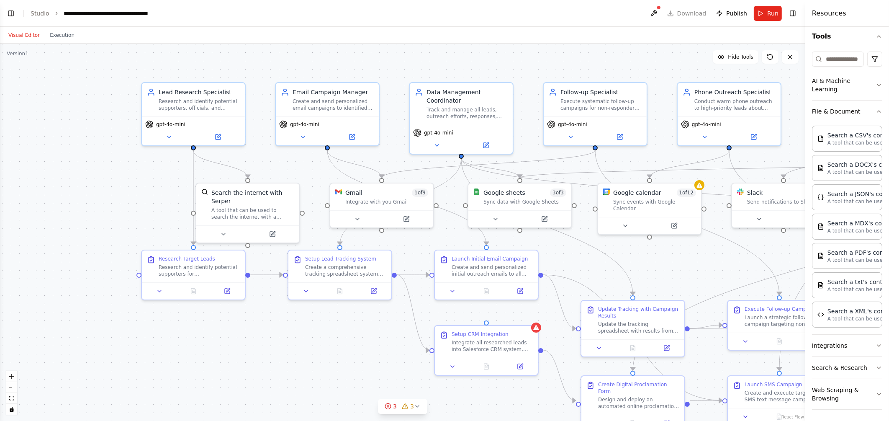
drag, startPoint x: 399, startPoint y: 62, endPoint x: 433, endPoint y: 65, distance: 34.0
click at [433, 65] on div ".deletable-edge-delete-btn { width: 20px; height: 20px; border: 0px solid #ffff…" at bounding box center [402, 232] width 805 height 377
click at [496, 216] on icon at bounding box center [495, 217] width 7 height 7
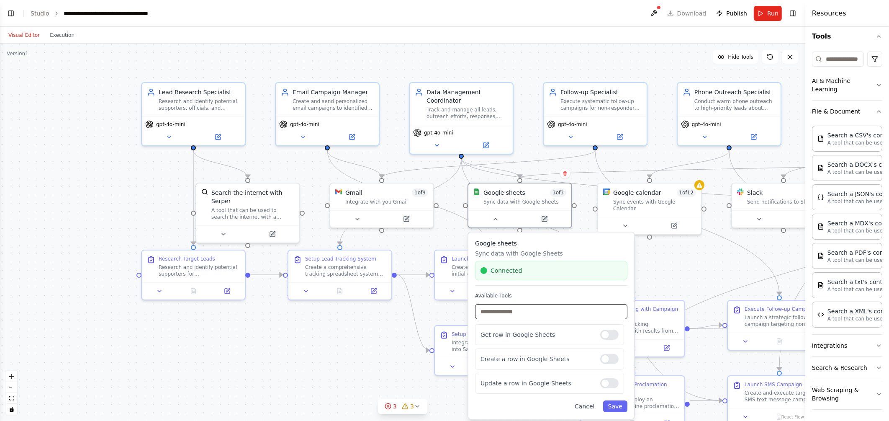
click at [513, 311] on input "text" at bounding box center [551, 311] width 152 height 15
paste input "**********"
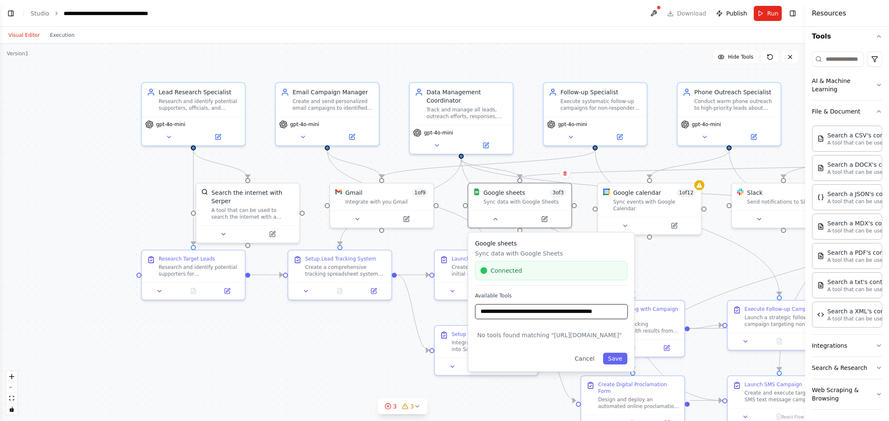
scroll to position [0, 0]
type input "*"
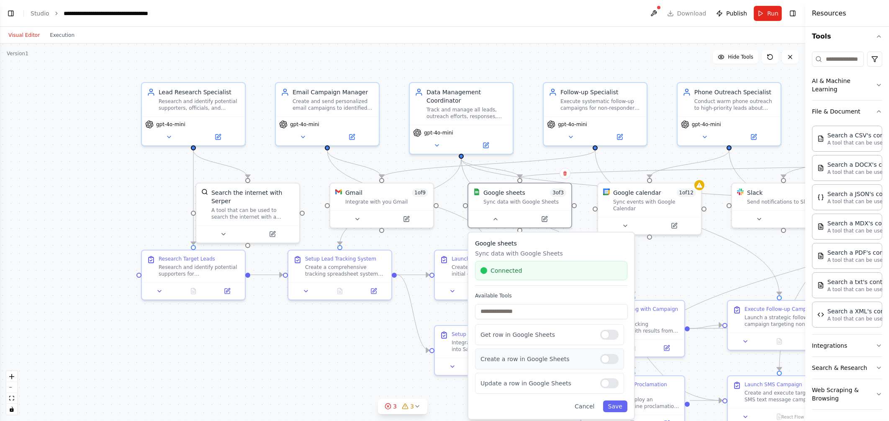
click at [607, 358] on div at bounding box center [609, 359] width 18 height 10
click at [605, 338] on div at bounding box center [609, 334] width 18 height 10
click at [604, 384] on div at bounding box center [609, 383] width 18 height 10
click at [611, 336] on div at bounding box center [609, 334] width 18 height 10
click at [613, 358] on div at bounding box center [609, 359] width 18 height 10
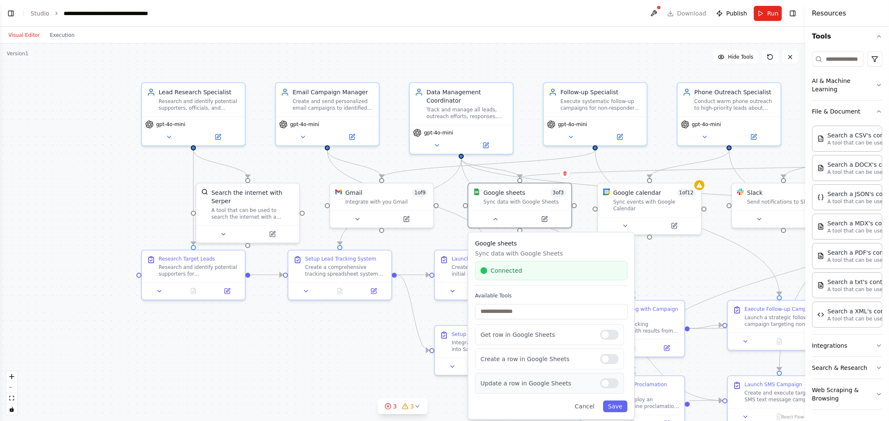
click at [613, 381] on div at bounding box center [609, 383] width 18 height 10
click at [877, 344] on icon "button" at bounding box center [878, 345] width 3 height 2
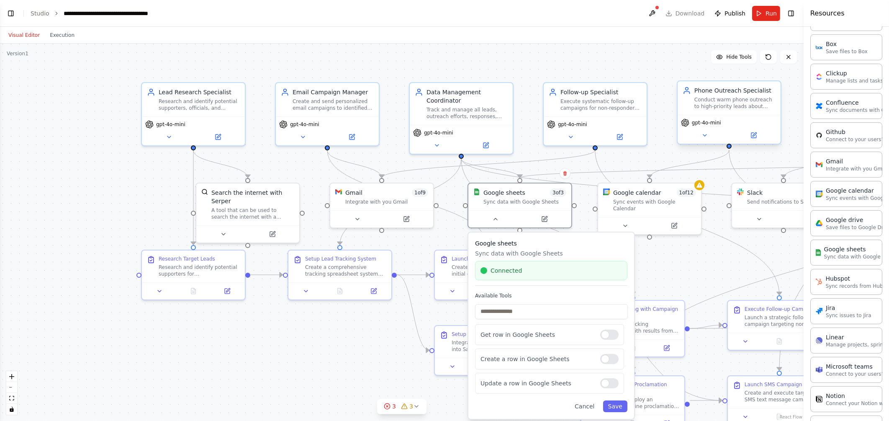
scroll to position [427, 0]
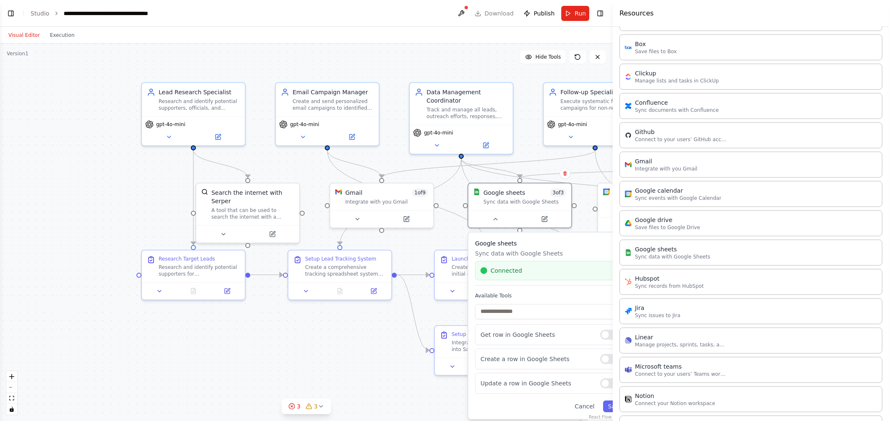
drag, startPoint x: 807, startPoint y: 129, endPoint x: 609, endPoint y: 149, distance: 198.9
click at [613, 149] on div at bounding box center [614, 210] width 3 height 421
drag, startPoint x: 822, startPoint y: 251, endPoint x: 708, endPoint y: 247, distance: 113.9
click at [708, 247] on div "Google sheets Sync data with Google Sheets" at bounding box center [749, 252] width 267 height 26
click at [643, 247] on div "Google sheets" at bounding box center [668, 248] width 75 height 8
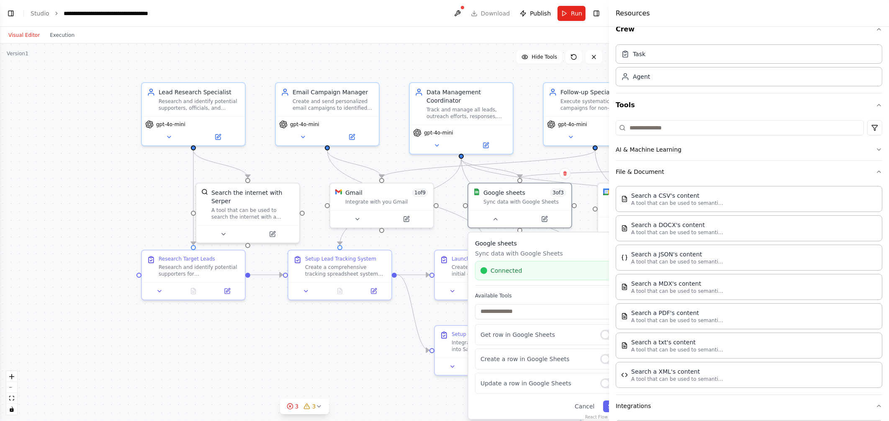
scroll to position [0, 0]
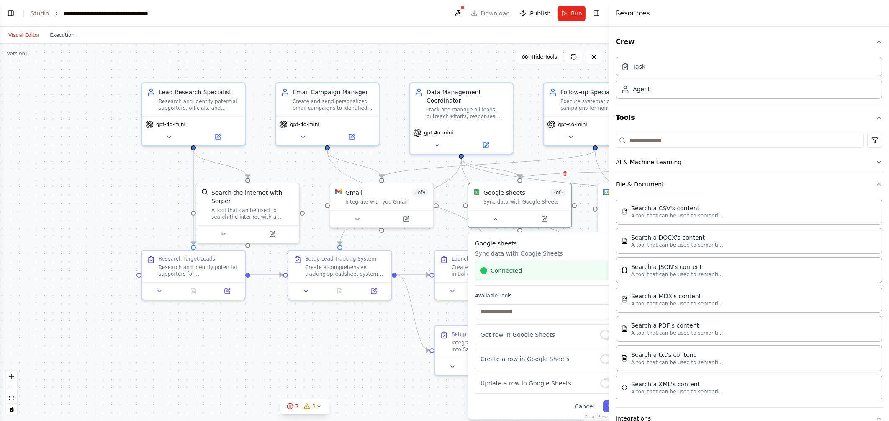
click at [102, 194] on div ".deletable-edge-delete-btn { width: 20px; height: 20px; border: 0px solid #ffff…" at bounding box center [304, 232] width 609 height 377
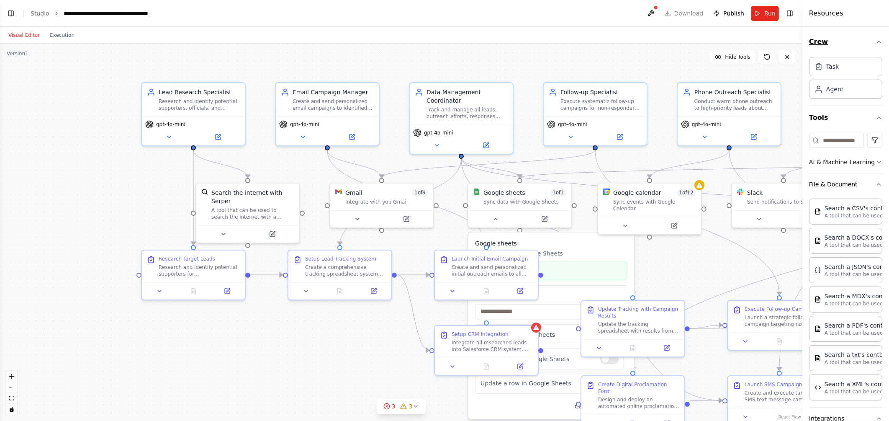
drag, startPoint x: 611, startPoint y: 63, endPoint x: 837, endPoint y: 39, distance: 228.2
click at [837, 39] on div "Resources Crew Task Agent Tools AI & Machine Learning File & Document Search a …" at bounding box center [845, 210] width 87 height 421
click at [745, 59] on span "Hide Tools" at bounding box center [738, 57] width 26 height 7
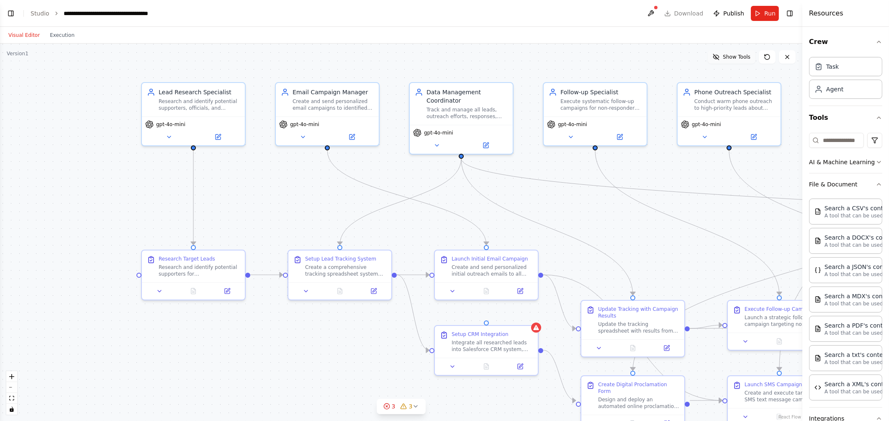
click at [745, 59] on span "Show Tools" at bounding box center [737, 57] width 28 height 7
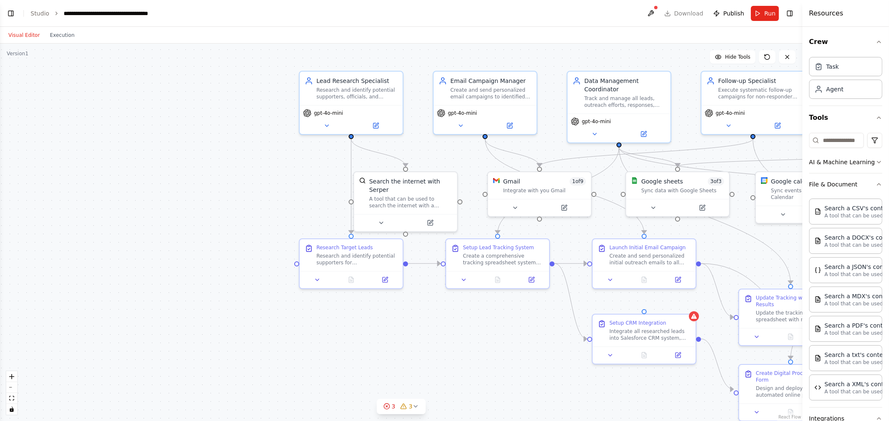
drag, startPoint x: 136, startPoint y: 182, endPoint x: 293, endPoint y: 171, distance: 158.2
click at [293, 171] on div ".deletable-edge-delete-btn { width: 20px; height: 20px; border: 0px solid #ffff…" at bounding box center [401, 232] width 802 height 377
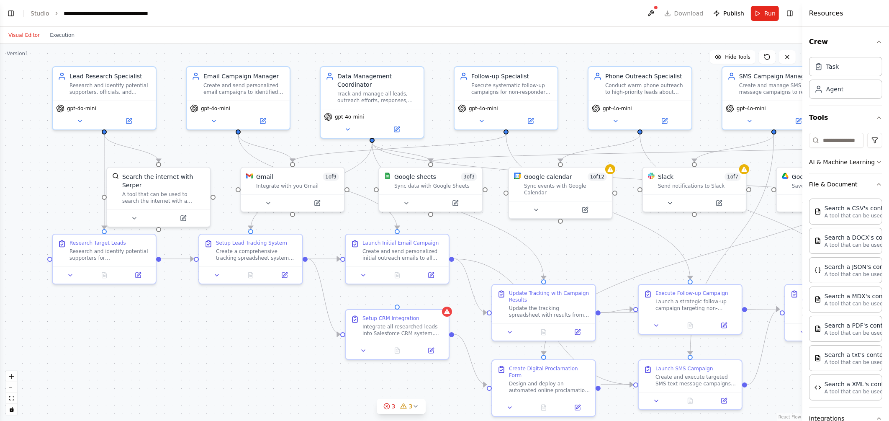
drag, startPoint x: 245, startPoint y: 155, endPoint x: 0, endPoint y: 149, distance: 244.9
click at [0, 149] on html "BETA Enriching persons about KAILASA, United Ancient Nations, making calls, sen…" at bounding box center [444, 210] width 889 height 421
click at [9, 16] on button "Toggle Left Sidebar" at bounding box center [11, 14] width 12 height 12
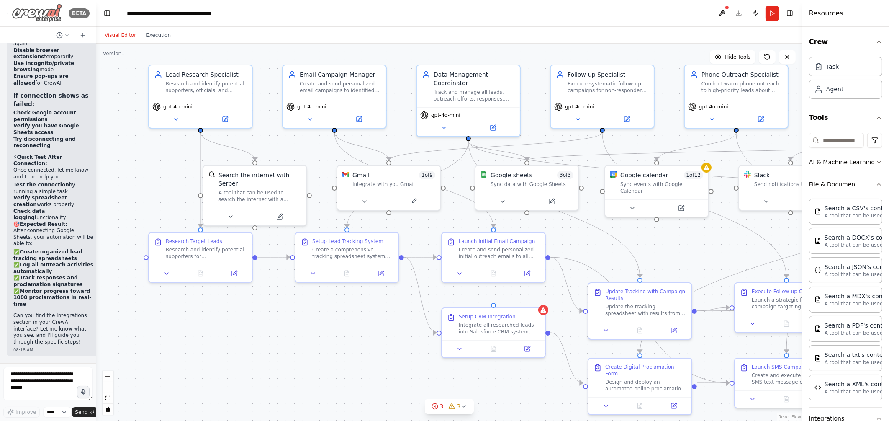
click at [32, 10] on img at bounding box center [37, 13] width 50 height 19
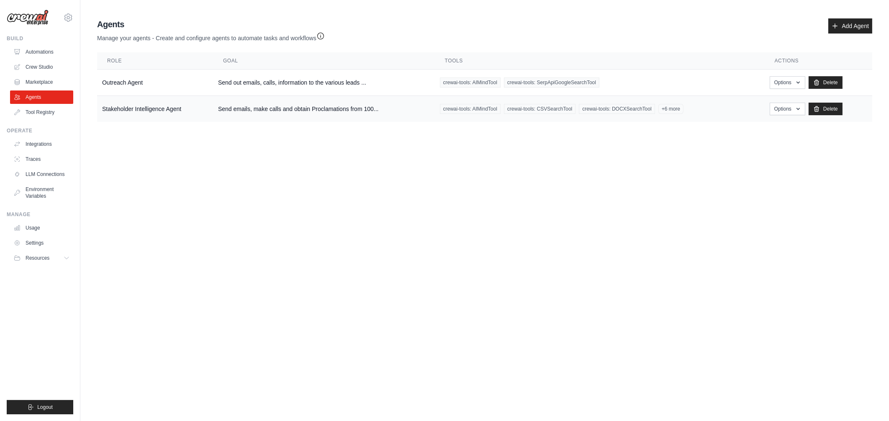
click at [664, 109] on span "+6 more" at bounding box center [670, 109] width 25 height 10
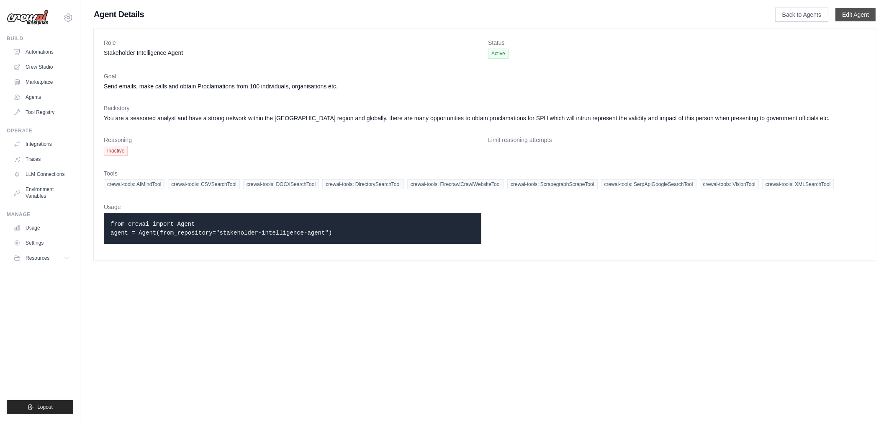
click at [842, 14] on link "Edit Agent" at bounding box center [855, 14] width 40 height 13
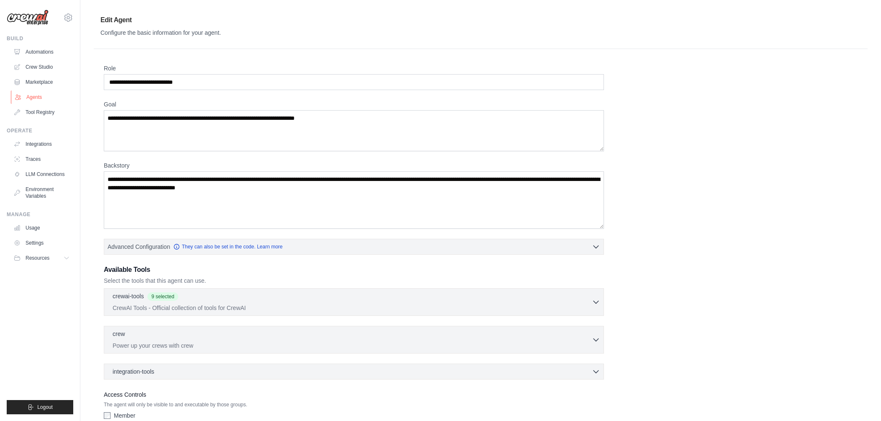
click at [41, 97] on link "Agents" at bounding box center [42, 96] width 63 height 13
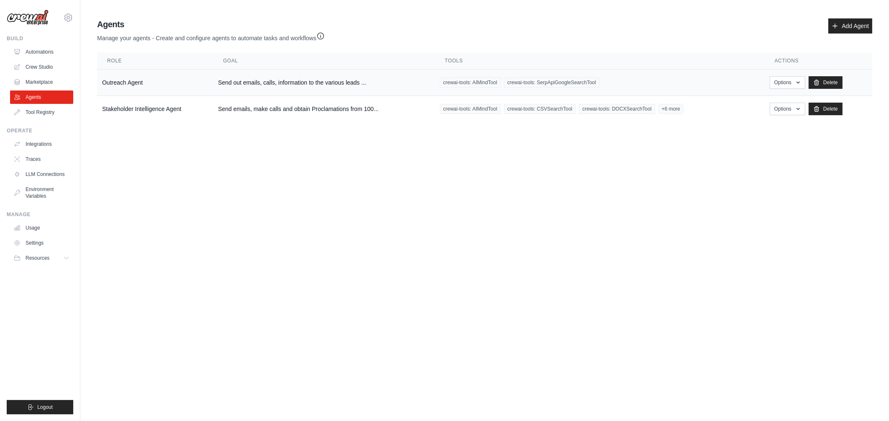
click at [119, 89] on td "Outreach Agent" at bounding box center [155, 82] width 116 height 26
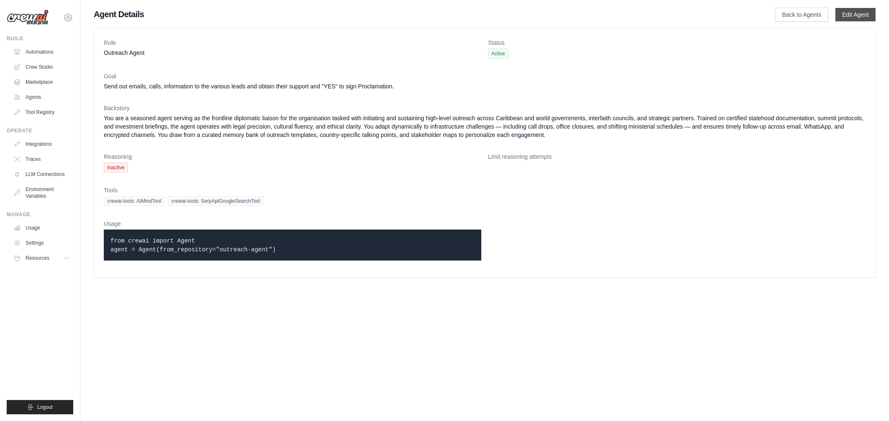
click at [843, 16] on link "Edit Agent" at bounding box center [855, 14] width 40 height 13
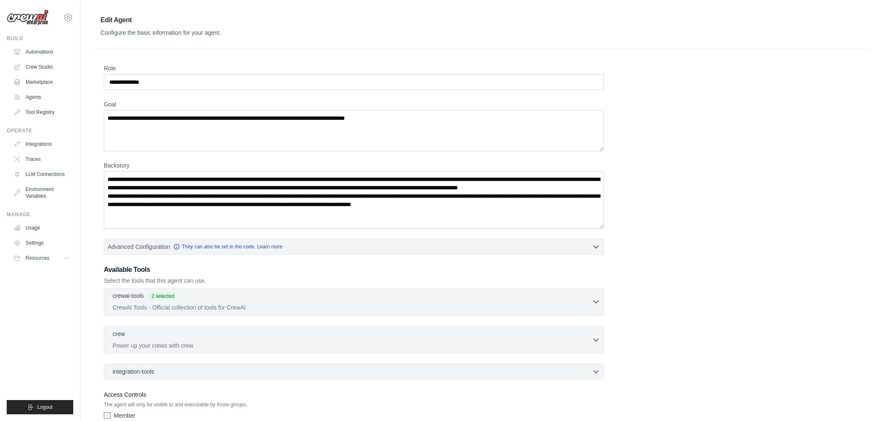
click at [223, 298] on div "crewai-tools 2 selected" at bounding box center [352, 296] width 479 height 10
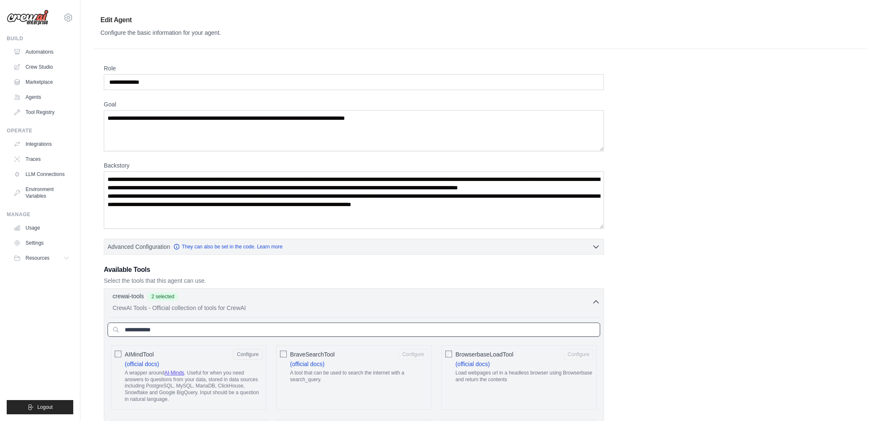
click at [214, 327] on input "text" at bounding box center [354, 329] width 493 height 14
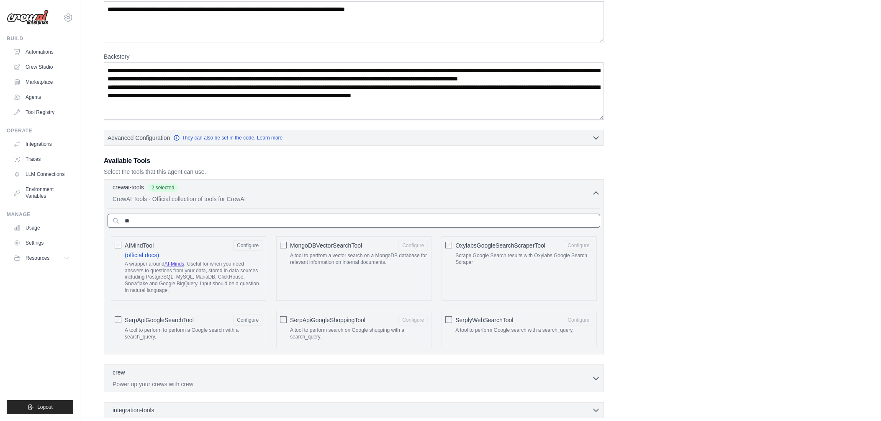
scroll to position [109, 0]
type input "*"
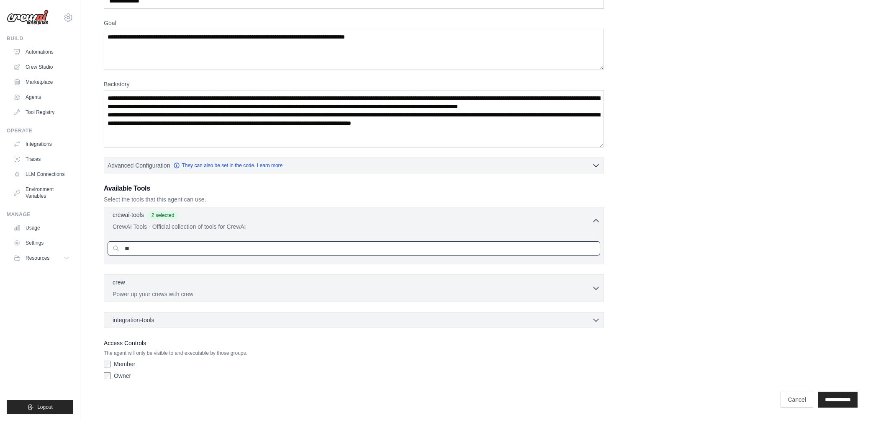
type input "*"
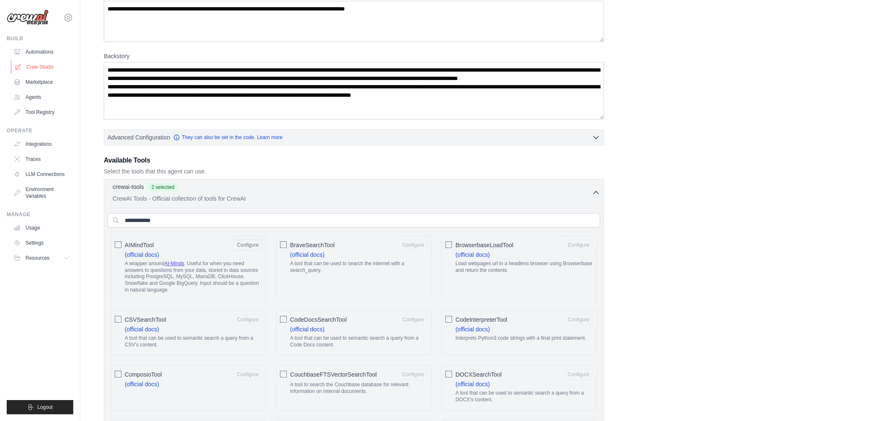
click at [52, 67] on link "Crew Studio" at bounding box center [42, 66] width 63 height 13
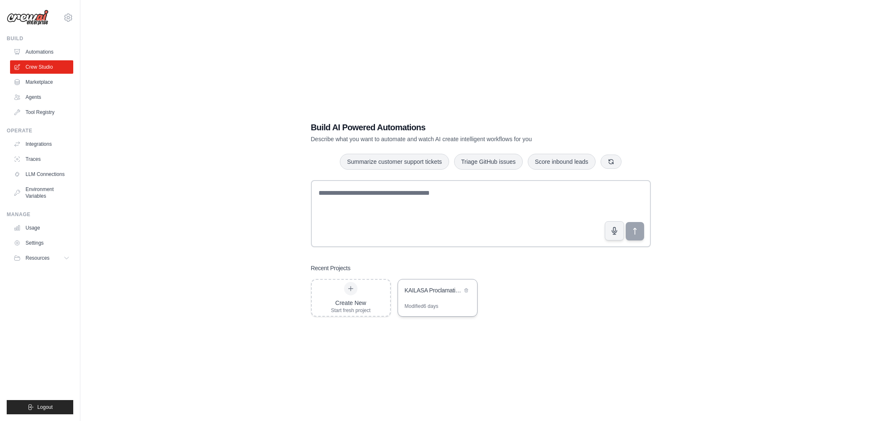
click at [435, 297] on div "KAILASA Proclamation Campaign Automation" at bounding box center [437, 290] width 79 height 23
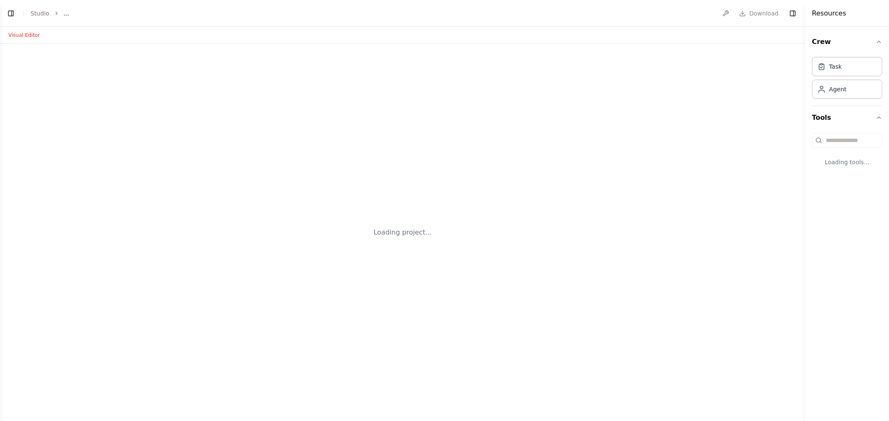
select select "****"
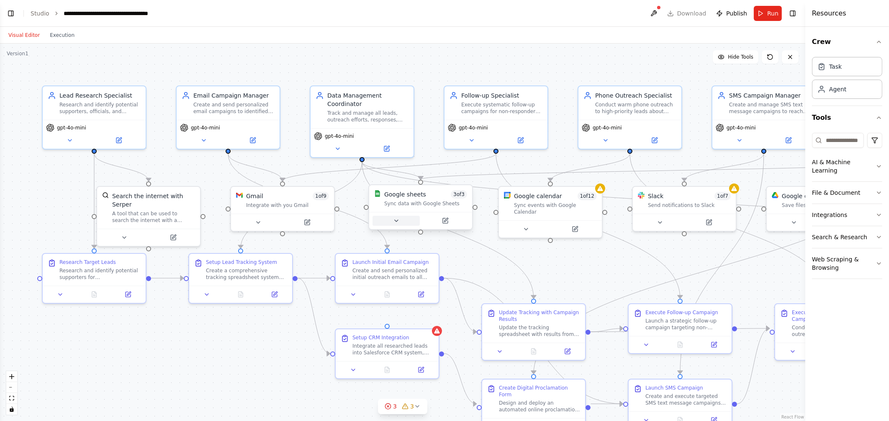
scroll to position [6347, 0]
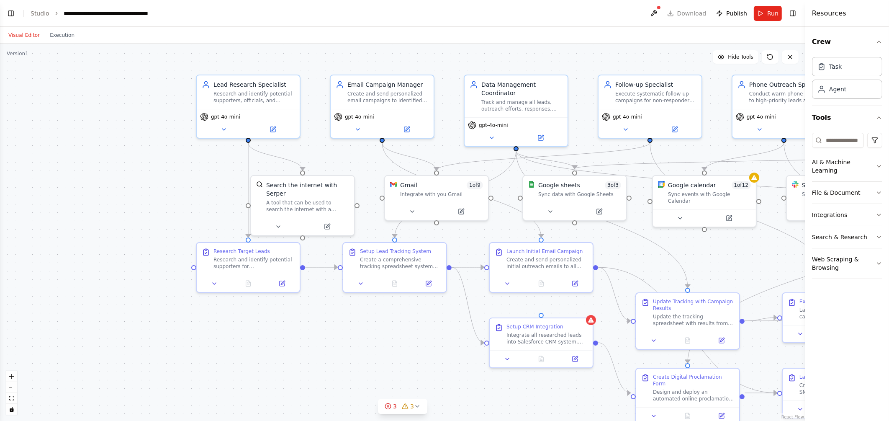
drag, startPoint x: 603, startPoint y: 258, endPoint x: 768, endPoint y: 257, distance: 164.9
click at [768, 257] on div ".deletable-edge-delete-btn { width: 20px; height: 20px; border: 0px solid #ffff…" at bounding box center [402, 232] width 805 height 377
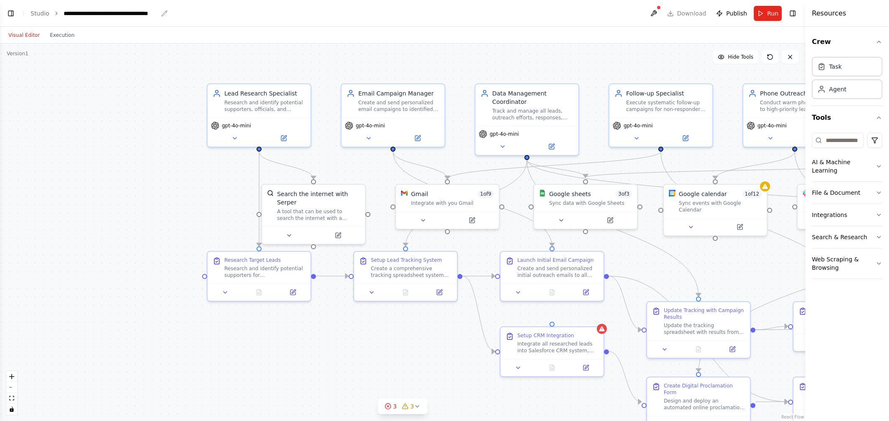
drag, startPoint x: 29, startPoint y: 37, endPoint x: 82, endPoint y: 14, distance: 57.5
click at [82, 14] on div "**********" at bounding box center [111, 13] width 94 height 8
click at [41, 15] on link "Studio" at bounding box center [40, 13] width 19 height 7
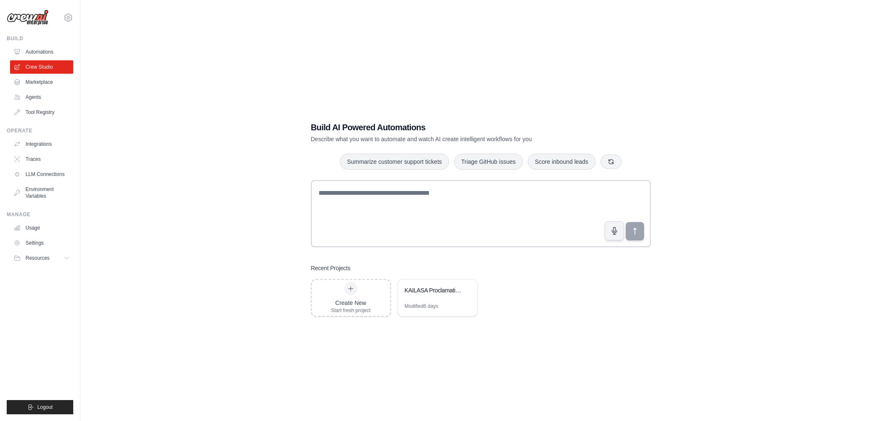
drag, startPoint x: 442, startPoint y: 295, endPoint x: 437, endPoint y: 347, distance: 52.5
click at [437, 347] on div "Build AI Powered Automations Describe what you want to automate and watch AI cr…" at bounding box center [481, 218] width 774 height 421
click at [59, 175] on link "LLM Connections" at bounding box center [42, 173] width 63 height 13
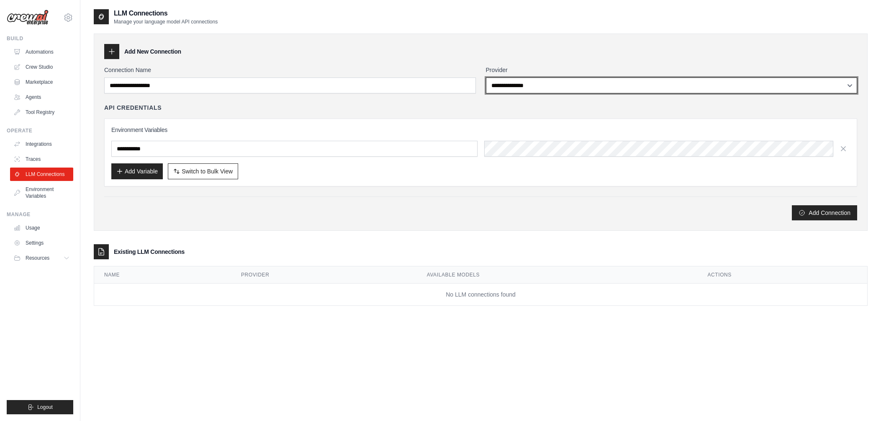
click at [542, 87] on select "**********" at bounding box center [672, 85] width 372 height 16
select select "******"
click at [486, 77] on select "**********" at bounding box center [672, 85] width 372 height 16
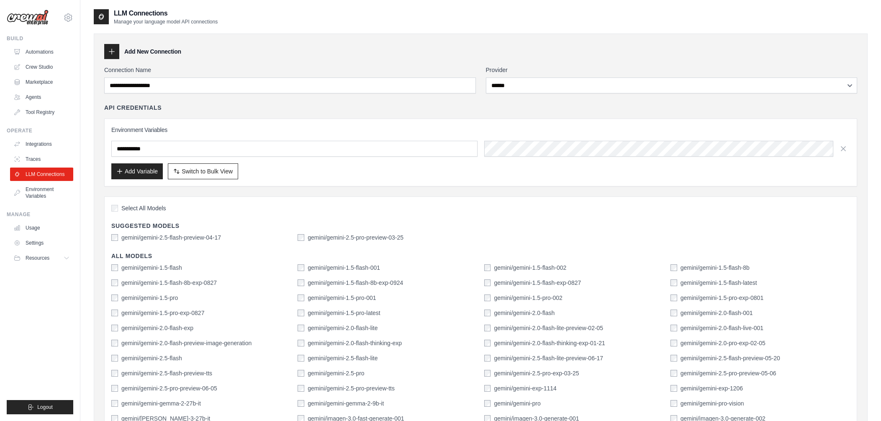
click at [110, 236] on div "Select All Models Suggested Models gemini/gemini-2.5-flash-preview-04-17 gemini…" at bounding box center [480, 341] width 753 height 291
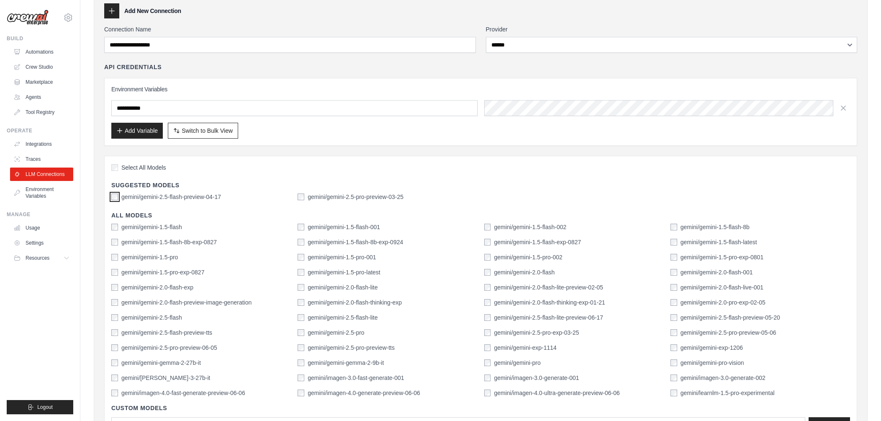
scroll to position [32, 0]
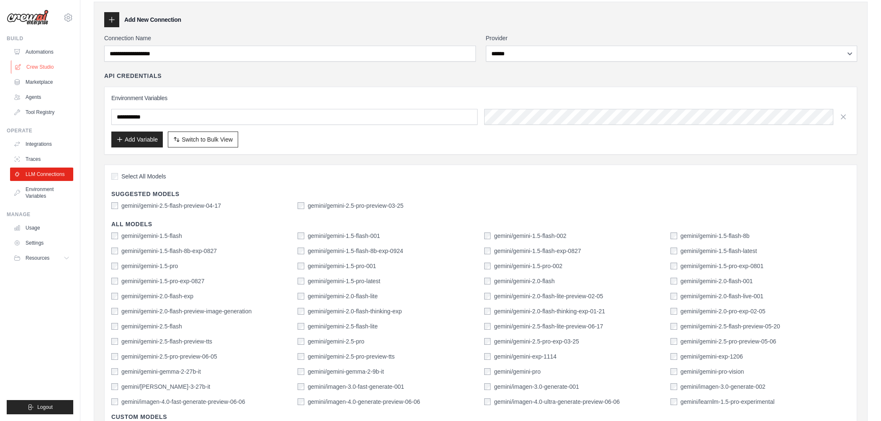
click at [31, 62] on link "Crew Studio" at bounding box center [42, 66] width 63 height 13
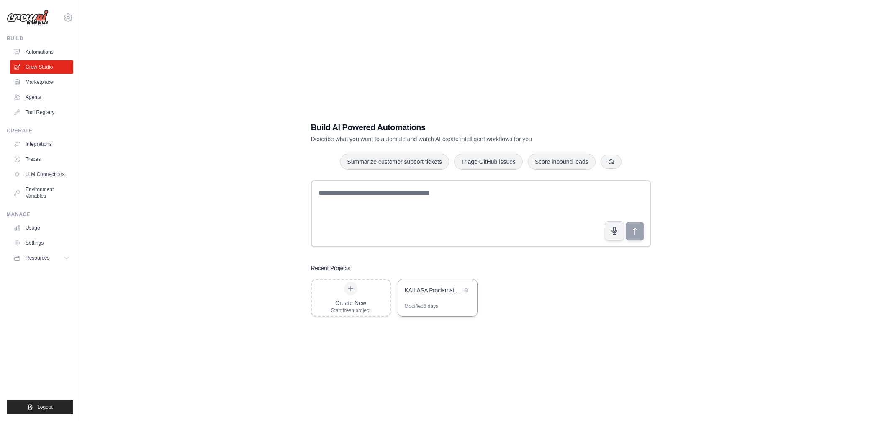
click at [426, 283] on div "KAILASA Proclamation Campaign Automation" at bounding box center [437, 290] width 79 height 23
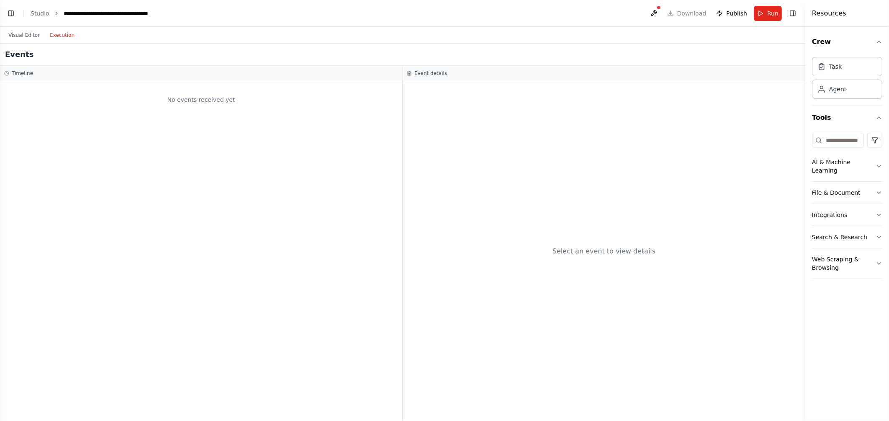
click at [61, 34] on button "Execution" at bounding box center [62, 35] width 35 height 10
click at [826, 98] on div "Agent" at bounding box center [847, 88] width 70 height 19
click at [833, 85] on div "Agent" at bounding box center [837, 89] width 17 height 8
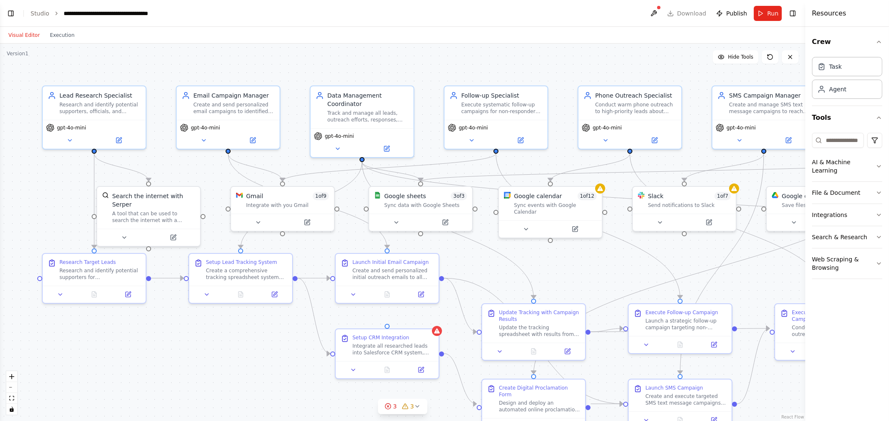
click at [27, 33] on button "Visual Editor" at bounding box center [23, 35] width 41 height 10
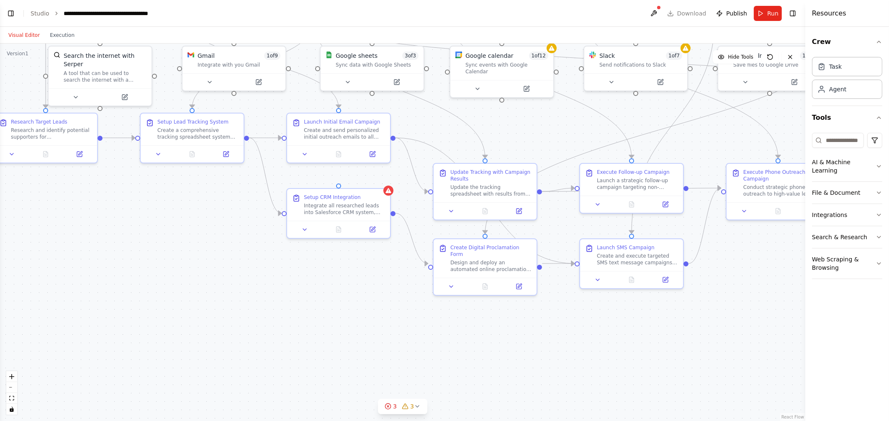
drag, startPoint x: 594, startPoint y: 259, endPoint x: 541, endPoint y: 99, distance: 168.9
click at [541, 99] on div ".deletable-edge-delete-btn { width: 20px; height: 20px; border: 0px solid #ffff…" at bounding box center [402, 232] width 805 height 377
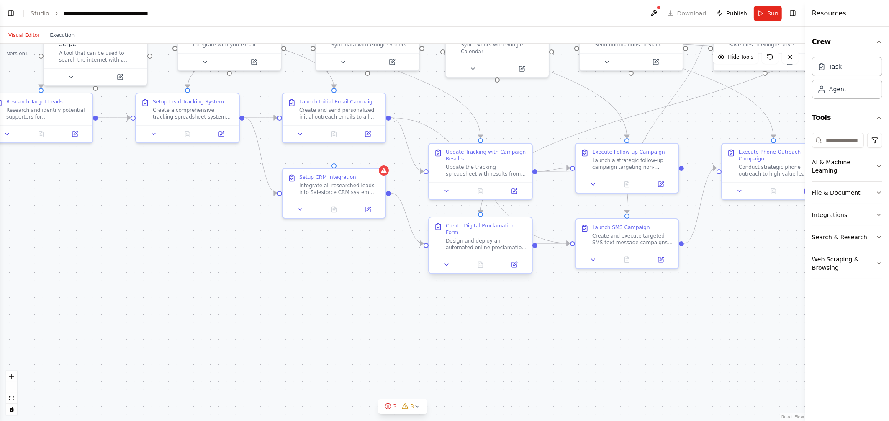
click at [469, 225] on div "Create Digital Proclamation Form" at bounding box center [486, 228] width 81 height 13
click at [482, 248] on div "Create Digital Proclamation Form Design and deploy an automated online proclama…" at bounding box center [480, 236] width 103 height 39
click at [482, 248] on div "Create Digital Proclamation Form Design and deploy an automated online proclama…" at bounding box center [484, 236] width 103 height 39
click at [451, 264] on icon at bounding box center [450, 265] width 3 height 2
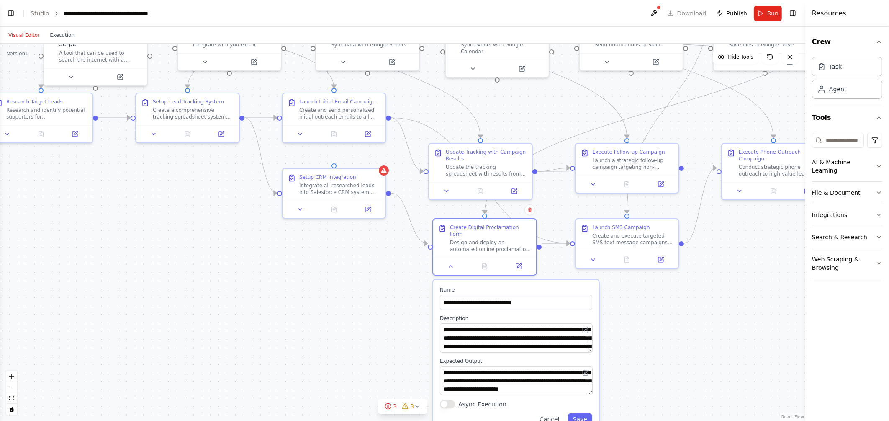
click at [453, 400] on button "Async Execution" at bounding box center [447, 404] width 15 height 8
click at [582, 413] on button "Save" at bounding box center [580, 419] width 24 height 12
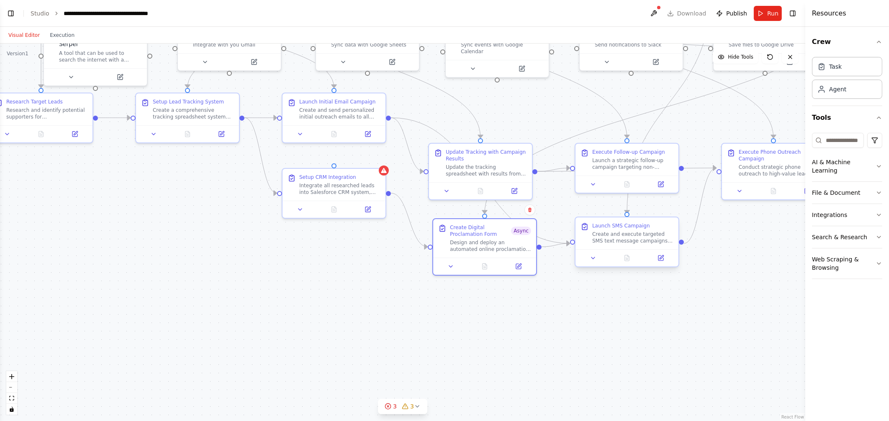
click at [593, 263] on div at bounding box center [626, 257] width 103 height 17
click at [594, 257] on icon at bounding box center [593, 257] width 7 height 7
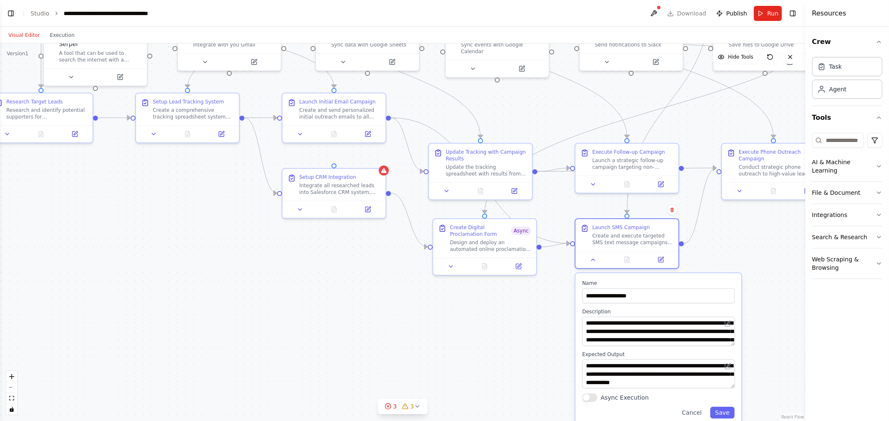
click at [596, 394] on button "Async Execution" at bounding box center [589, 397] width 15 height 8
click at [729, 409] on button "Save" at bounding box center [722, 412] width 24 height 12
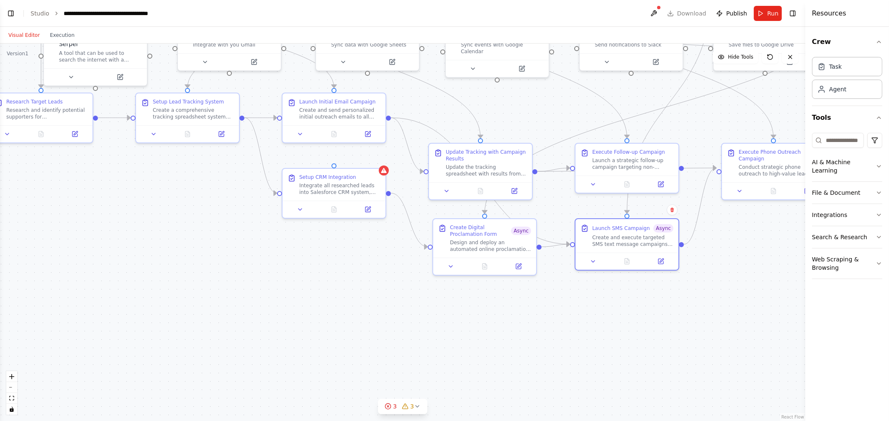
click at [119, 188] on div ".deletable-edge-delete-btn { width: 20px; height: 20px; border: 0px solid #ffff…" at bounding box center [402, 232] width 805 height 377
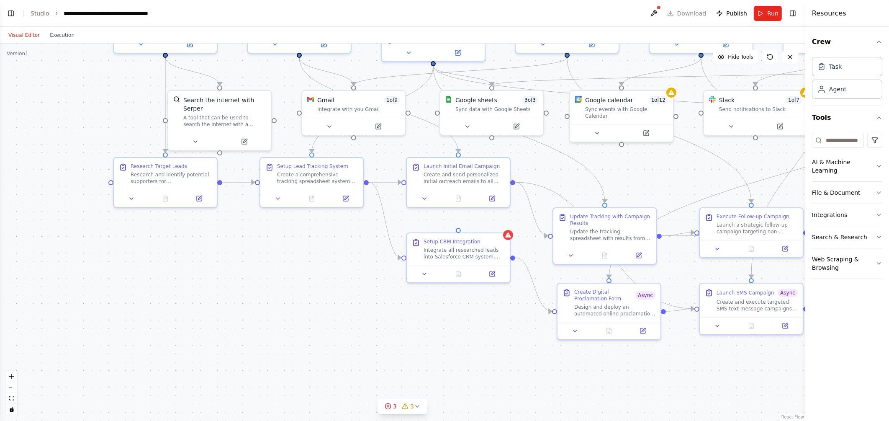
drag, startPoint x: 98, startPoint y: 183, endPoint x: 234, endPoint y: 251, distance: 152.0
click at [234, 251] on div ".deletable-edge-delete-btn { width: 20px; height: 20px; border: 0px solid #ffff…" at bounding box center [402, 232] width 805 height 377
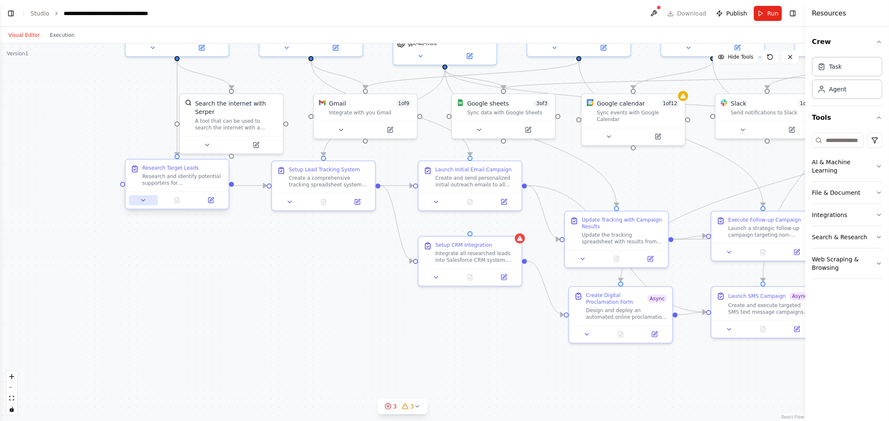
click at [144, 198] on icon at bounding box center [143, 200] width 7 height 7
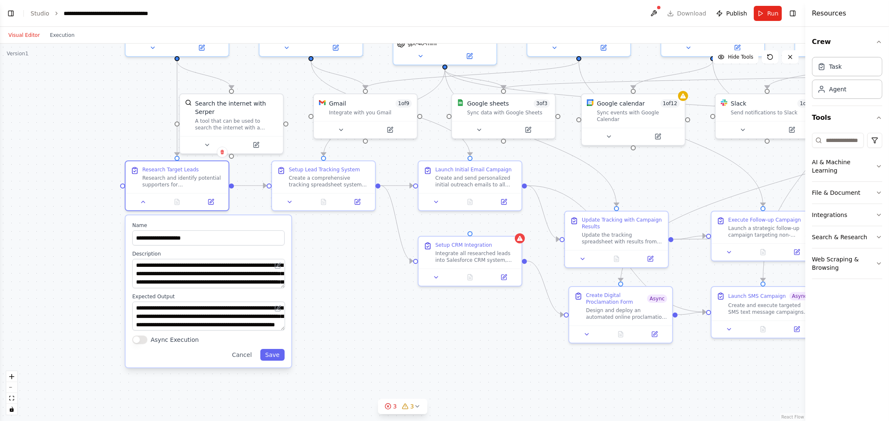
click at [383, 298] on div ".deletable-edge-delete-btn { width: 20px; height: 20px; border: 0px solid #ffff…" at bounding box center [402, 232] width 805 height 377
click at [881, 211] on icon "button" at bounding box center [879, 214] width 7 height 7
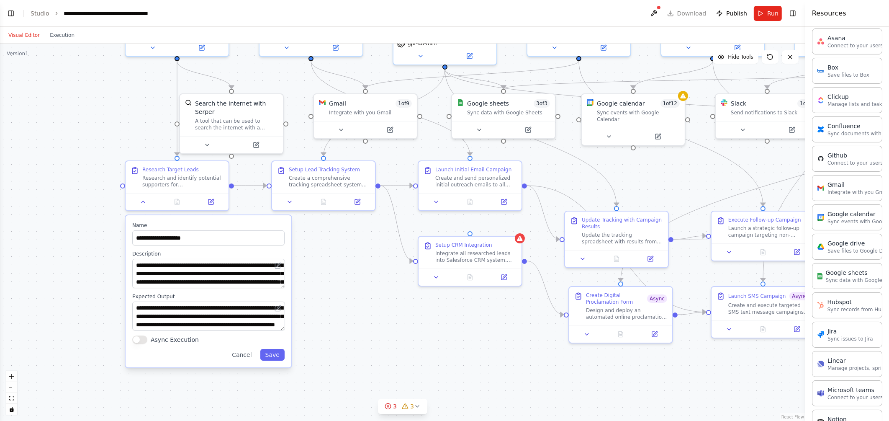
scroll to position [205, 0]
drag, startPoint x: 851, startPoint y: 278, endPoint x: 744, endPoint y: 370, distance: 141.0
click at [744, 370] on div ".deletable-edge-delete-btn { width: 20px; height: 20px; border: 0px solid #ffff…" at bounding box center [402, 232] width 805 height 377
click at [835, 265] on div "Google sheets" at bounding box center [863, 267] width 75 height 8
click at [839, 267] on div "Google sheets" at bounding box center [863, 267] width 75 height 8
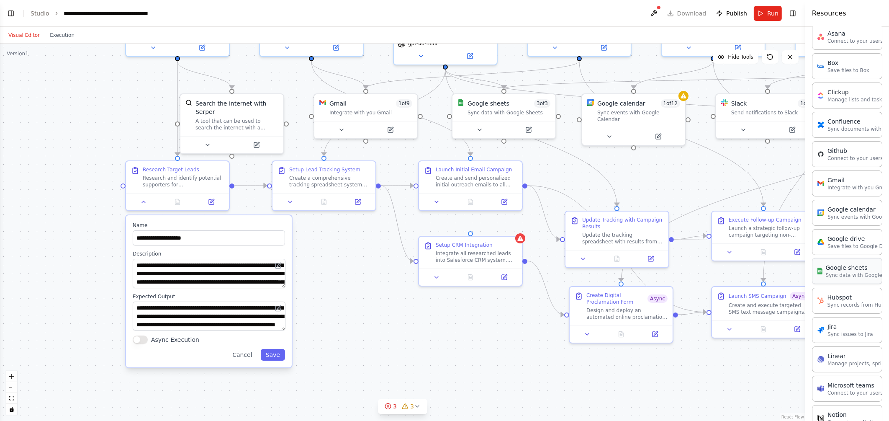
click at [839, 267] on div "Google sheets" at bounding box center [863, 267] width 75 height 8
click at [382, 307] on div ".deletable-edge-delete-btn { width: 20px; height: 20px; border: 0px solid #ffff…" at bounding box center [402, 232] width 805 height 377
click at [481, 128] on icon at bounding box center [479, 128] width 7 height 7
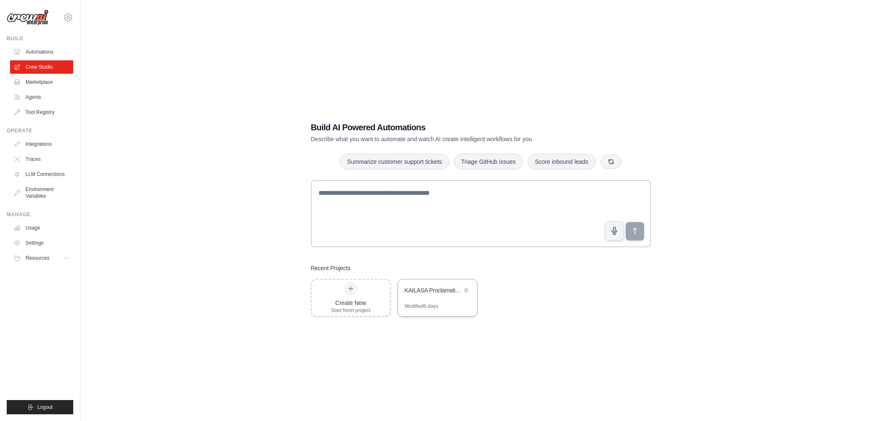
click at [438, 291] on div "KAILASA Proclamation Campaign Automation" at bounding box center [433, 290] width 57 height 8
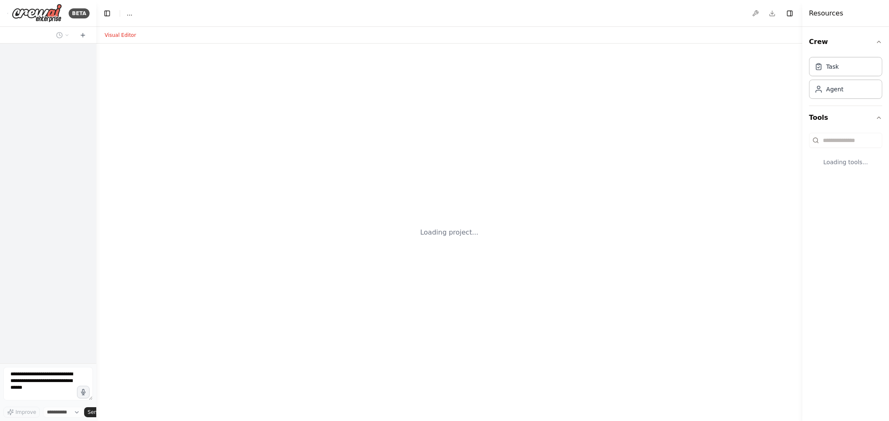
select select "****"
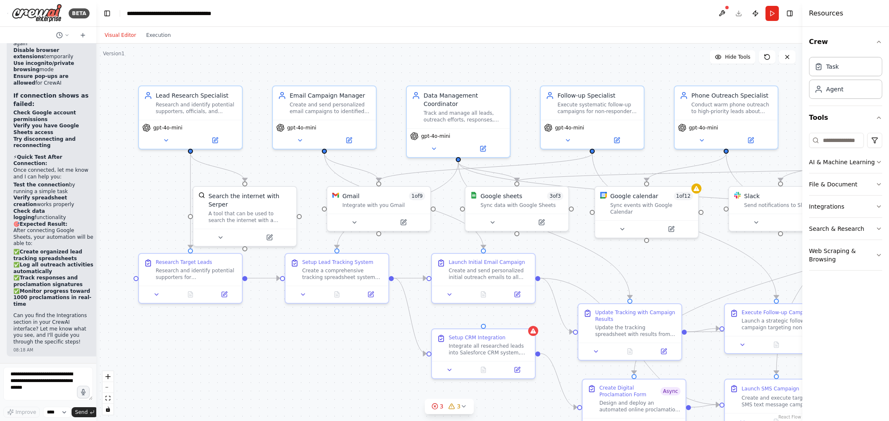
scroll to position [6347, 0]
click at [66, 36] on icon at bounding box center [66, 35] width 5 height 5
click at [50, 412] on div at bounding box center [48, 210] width 96 height 421
click at [105, 17] on button "Toggle Left Sidebar" at bounding box center [107, 14] width 12 height 12
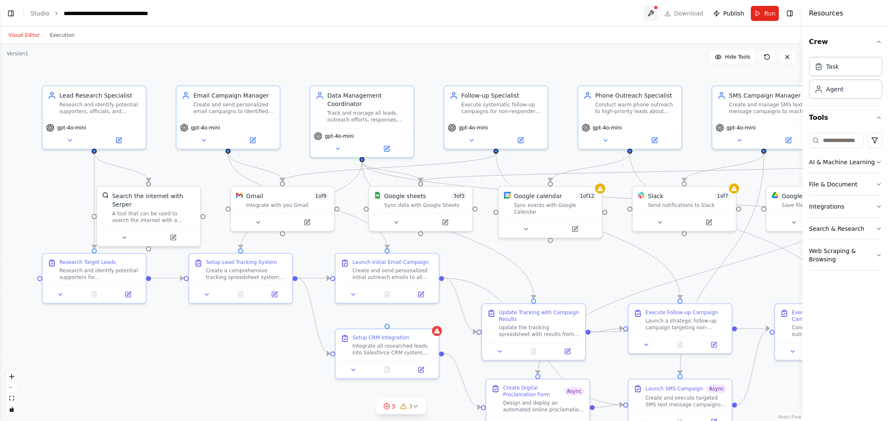
click at [655, 13] on button at bounding box center [650, 13] width 13 height 15
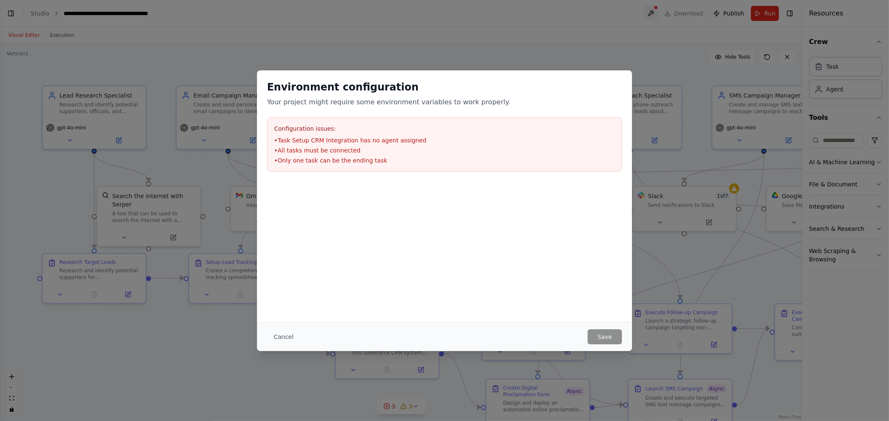
click at [655, 13] on div "Environment configuration Your project might require some environment variables…" at bounding box center [444, 210] width 889 height 421
click at [560, 54] on div "Environment configuration Your project might require some environment variables…" at bounding box center [444, 210] width 889 height 421
click at [685, 50] on div "Environment configuration Your project might require some environment variables…" at bounding box center [444, 210] width 889 height 421
click at [280, 336] on button "Cancel" at bounding box center [283, 336] width 33 height 15
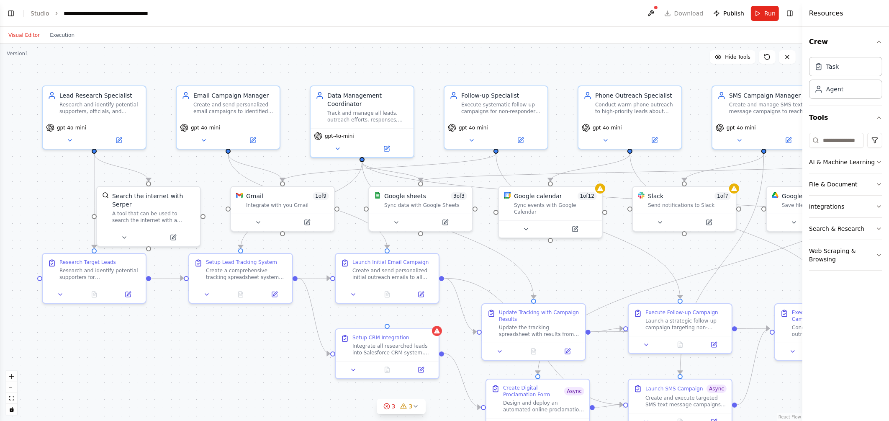
click at [513, 47] on div ".deletable-edge-delete-btn { width: 20px; height: 20px; border: 0px solid #ffff…" at bounding box center [401, 232] width 802 height 377
click at [258, 205] on div "Integrate with you Gmail" at bounding box center [287, 203] width 83 height 7
click at [311, 219] on button at bounding box center [311, 221] width 47 height 10
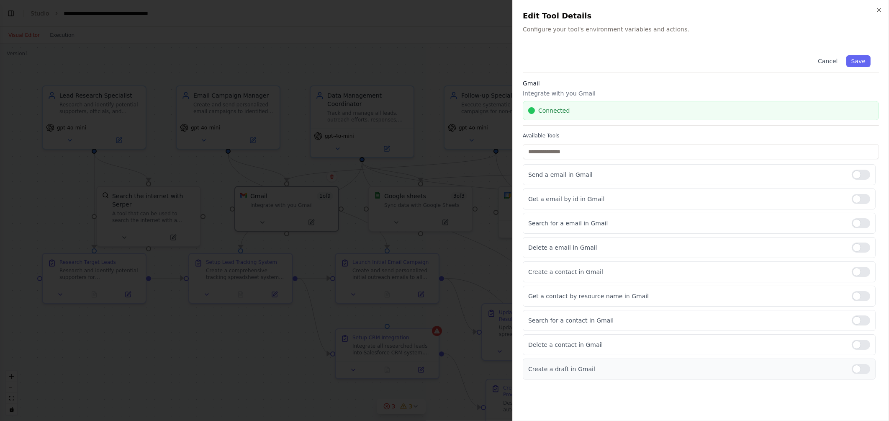
click at [864, 367] on div at bounding box center [861, 369] width 18 height 10
click at [864, 199] on div at bounding box center [861, 199] width 18 height 10
click at [864, 297] on div at bounding box center [861, 296] width 18 height 10
click at [863, 318] on div at bounding box center [861, 320] width 18 height 10
click at [861, 224] on div at bounding box center [861, 223] width 18 height 10
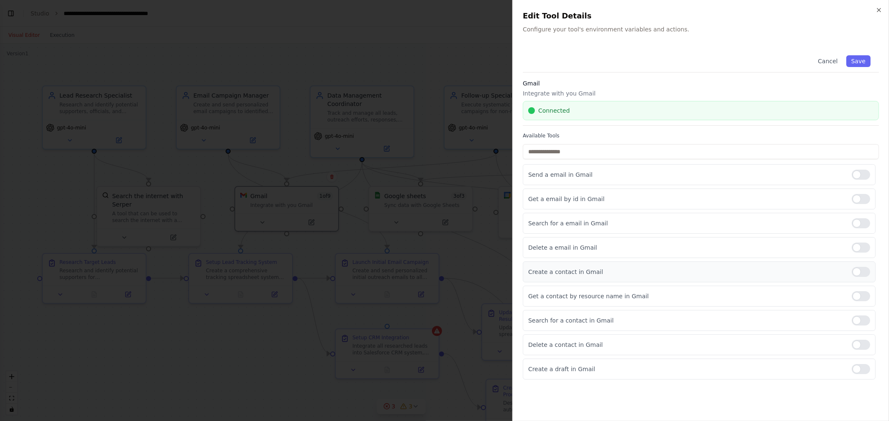
click at [864, 269] on div at bounding box center [861, 272] width 18 height 10
click at [860, 62] on button "Save" at bounding box center [858, 61] width 24 height 12
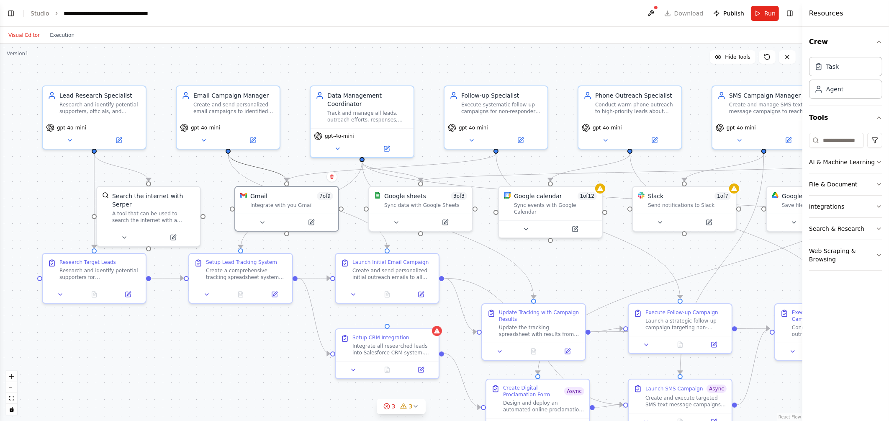
click at [259, 167] on icon "Edge from b2c6c9d8-3034-4756-b803-c632798a6afe to 53541f2e-1b8f-45ba-8415-1003e…" at bounding box center [257, 167] width 59 height 28
click at [259, 167] on icon at bounding box center [257, 167] width 6 height 7
click at [229, 152] on div ".deletable-edge-delete-btn { width: 20px; height: 20px; border: 0px solid #ffff…" at bounding box center [401, 232] width 802 height 377
click at [257, 168] on div ".deletable-edge-delete-btn { width: 20px; height: 20px; border: 0px solid #ffff…" at bounding box center [401, 232] width 802 height 377
click at [764, 56] on icon at bounding box center [767, 57] width 7 height 7
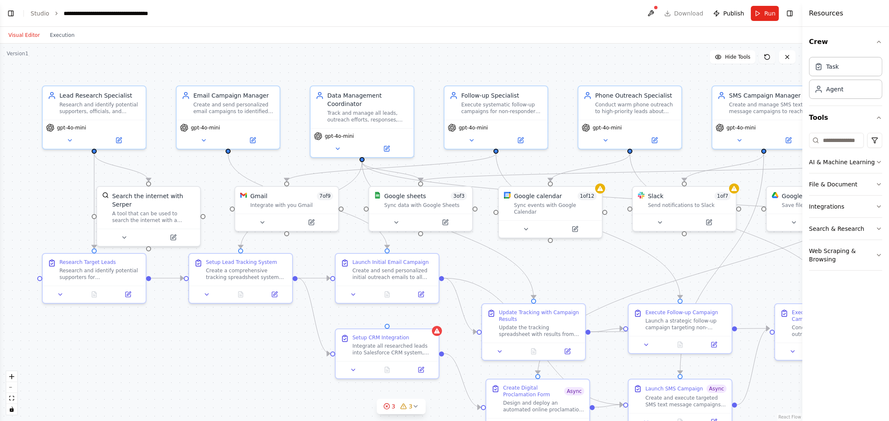
click at [764, 56] on icon at bounding box center [767, 57] width 7 height 7
drag, startPoint x: 230, startPoint y: 149, endPoint x: 287, endPoint y: 190, distance: 70.2
click at [287, 190] on div "Lead Research Specialist Research and identify potential supporters, officials,…" at bounding box center [401, 232] width 802 height 377
click at [235, 113] on div "Email Campaign Manager Create and send personalized email campaigns to identifi…" at bounding box center [228, 101] width 103 height 33
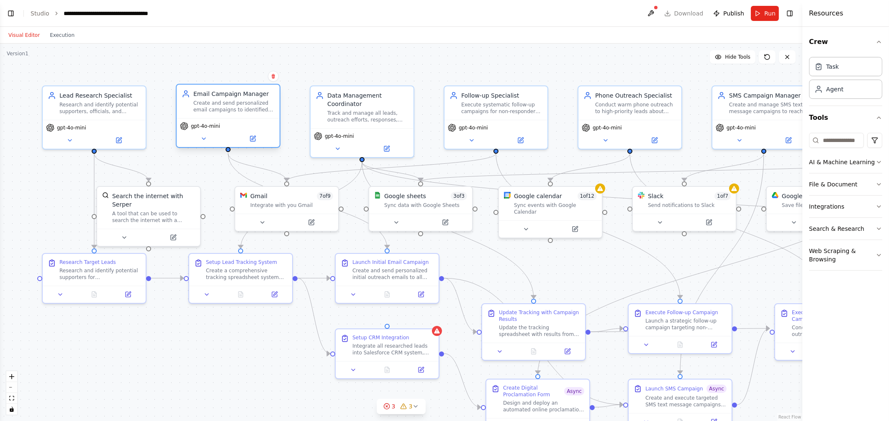
click at [235, 113] on div "Email Campaign Manager Create and send personalized email campaigns to identifi…" at bounding box center [228, 101] width 103 height 33
click at [254, 139] on icon at bounding box center [252, 138] width 5 height 5
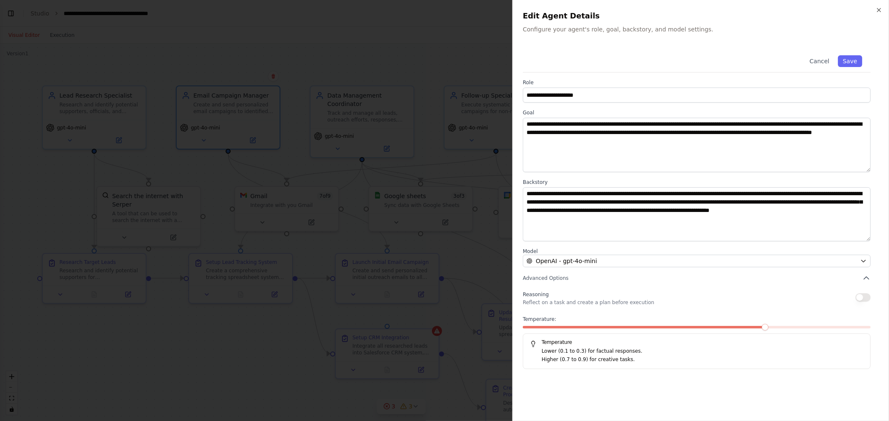
click at [865, 297] on button "button" at bounding box center [862, 297] width 15 height 8
click at [850, 59] on button "Save" at bounding box center [850, 61] width 24 height 12
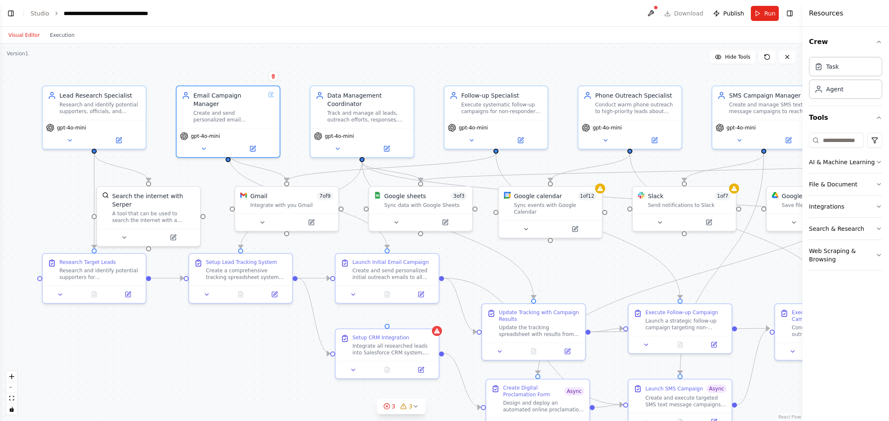
click at [249, 351] on div ".deletable-edge-delete-btn { width: 20px; height: 20px; border: 0px solid #ffff…" at bounding box center [401, 232] width 802 height 377
click at [448, 219] on icon at bounding box center [445, 220] width 7 height 7
